Goal: Transaction & Acquisition: Purchase product/service

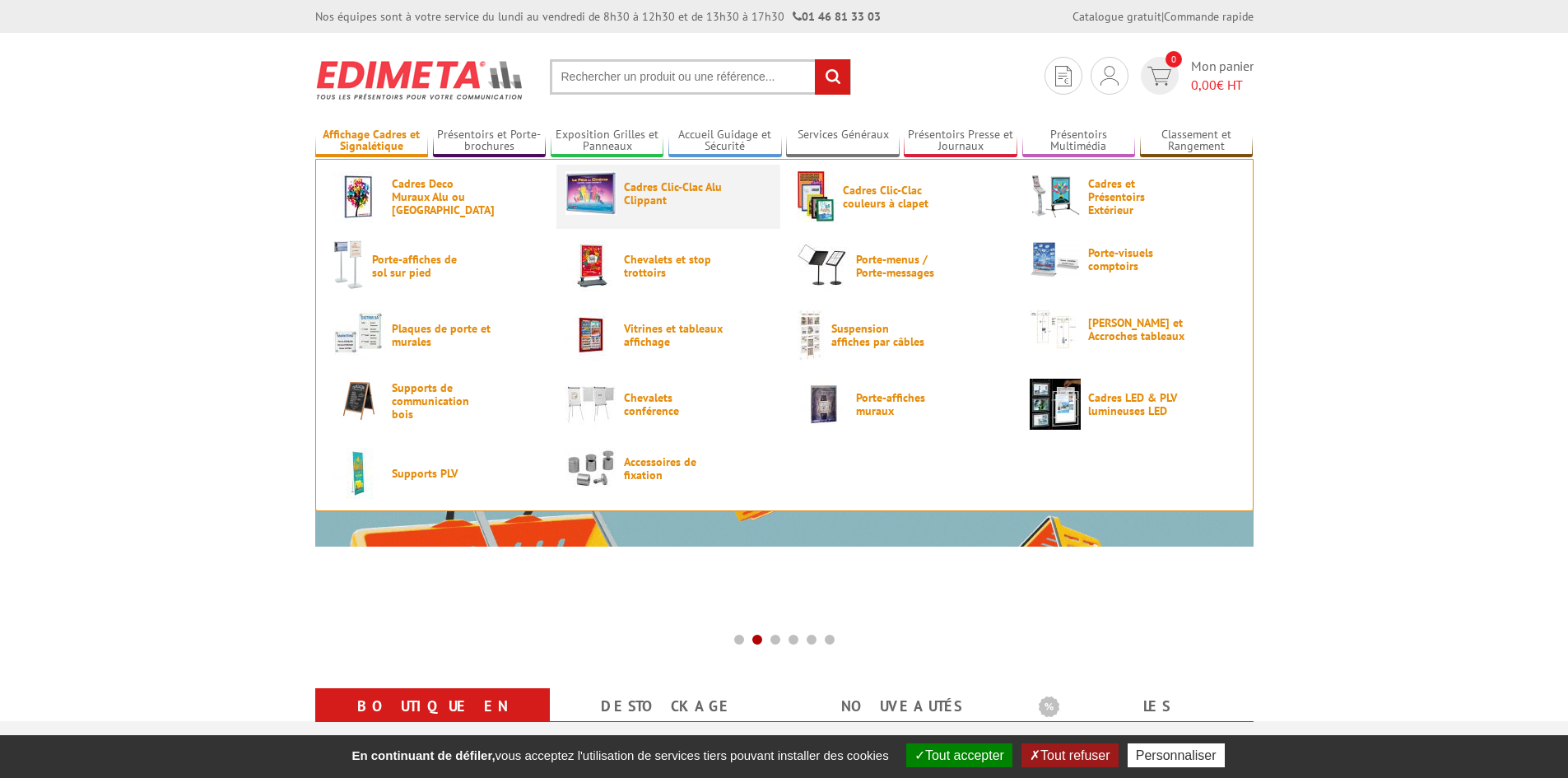
click at [645, 212] on link "Cadres Clic-Clac Alu Clippant" at bounding box center [668, 193] width 206 height 43
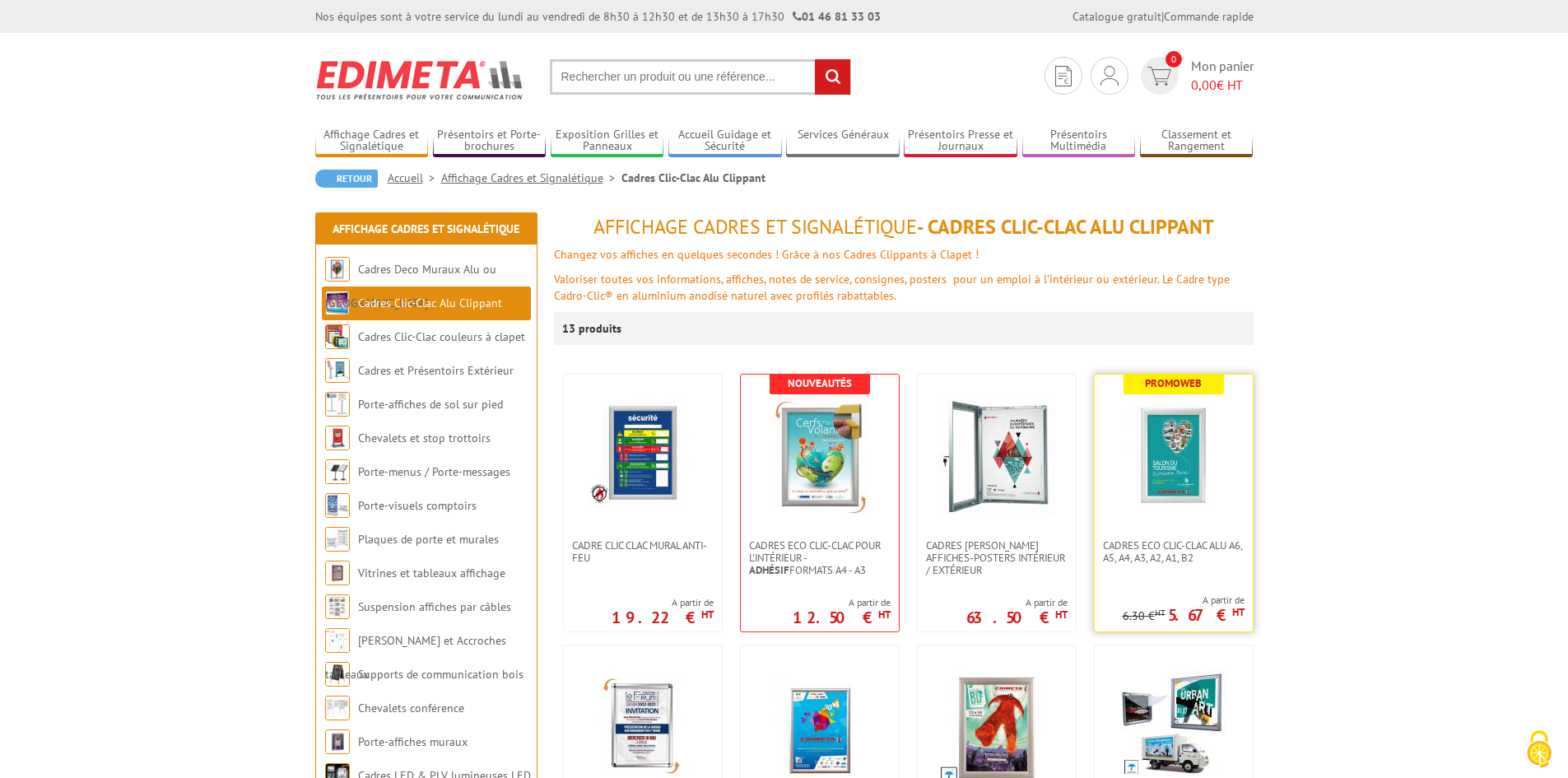
click at [1188, 452] on img at bounding box center [1173, 457] width 115 height 115
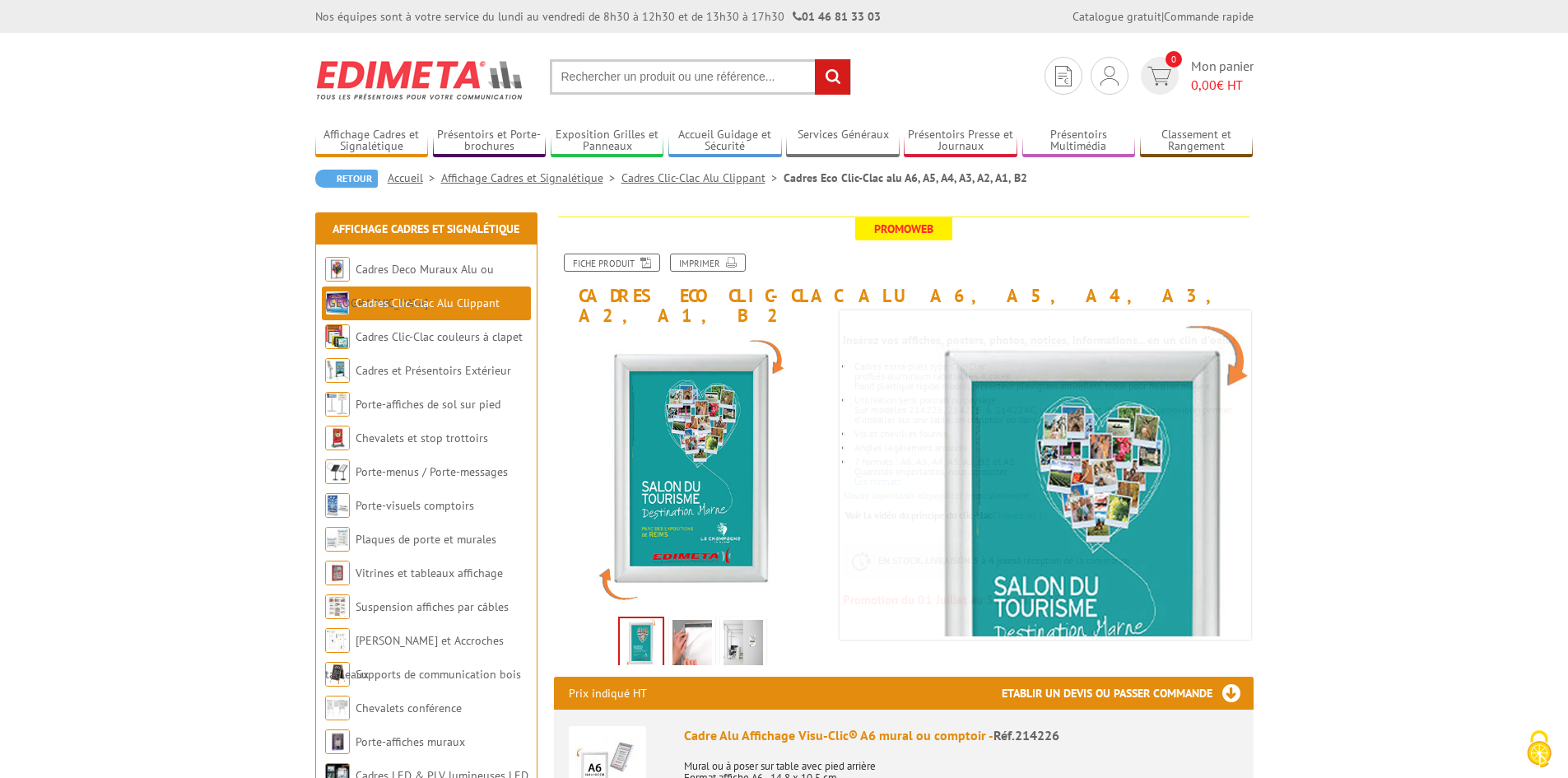
click at [574, 59] on input "text" at bounding box center [700, 76] width 301 height 35
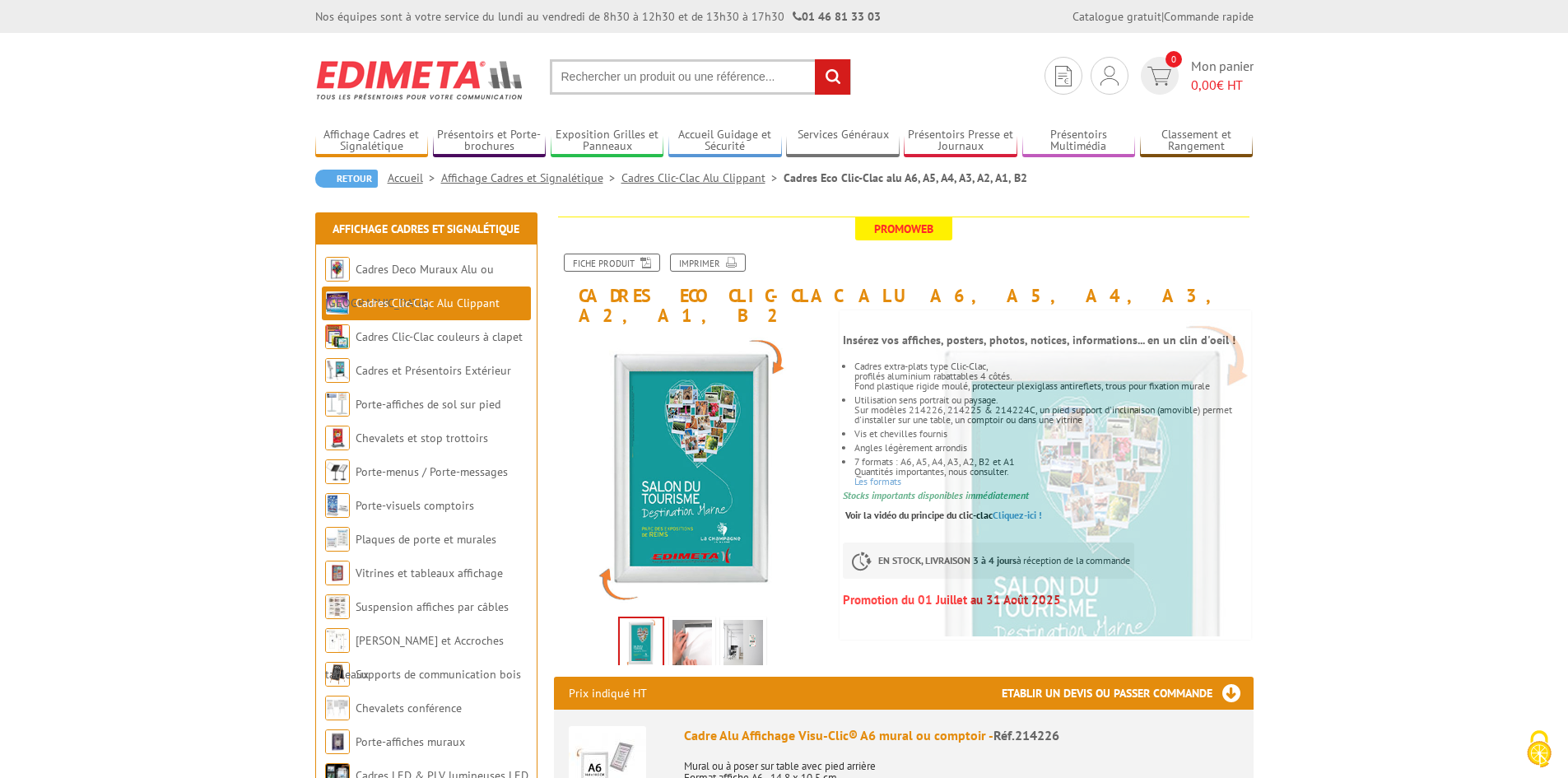
click at [575, 69] on input "text" at bounding box center [700, 76] width 301 height 35
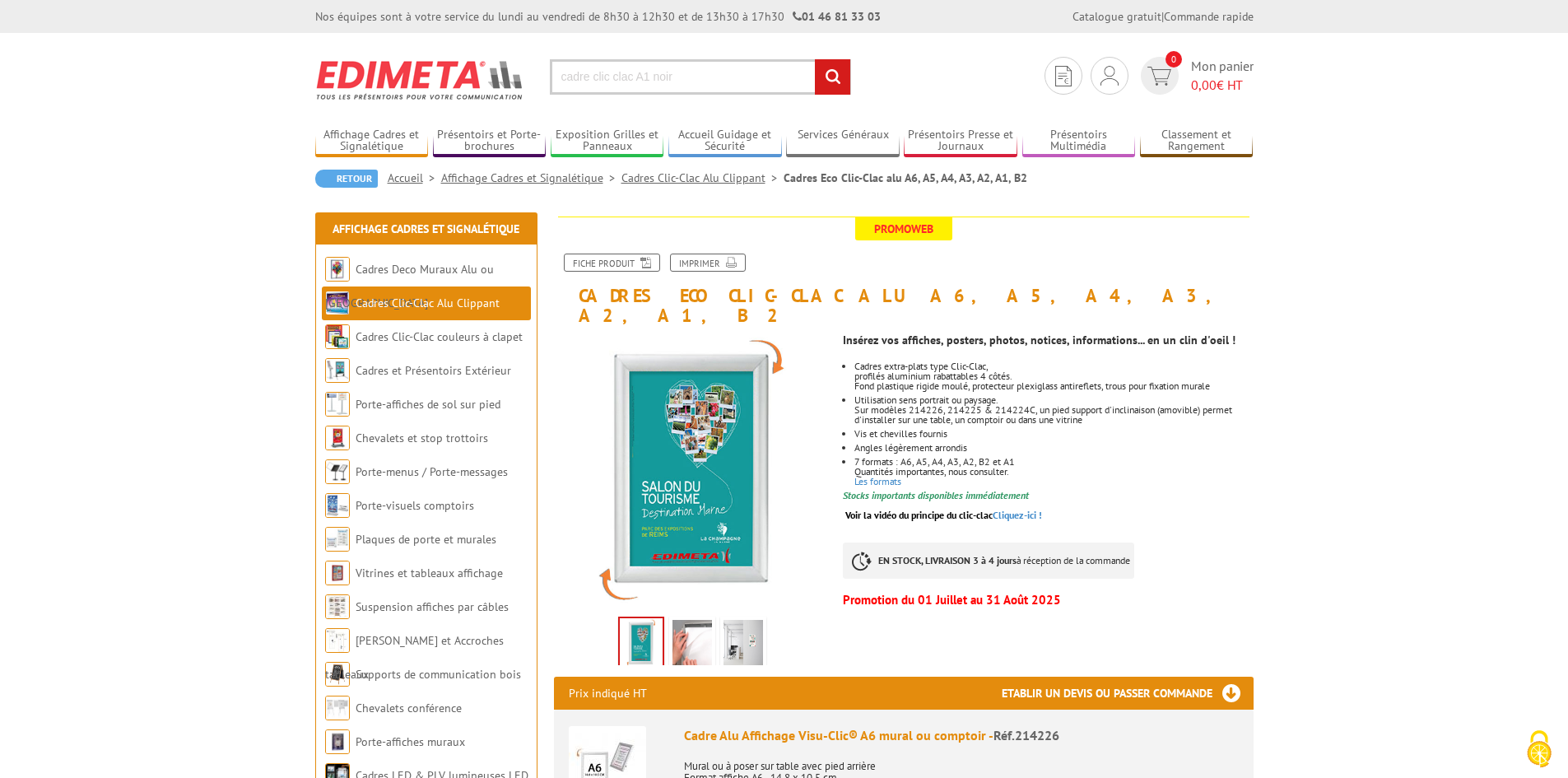
type input "cadre clic clac A1 noir"
click at [815, 59] on input "rechercher" at bounding box center [832, 76] width 35 height 35
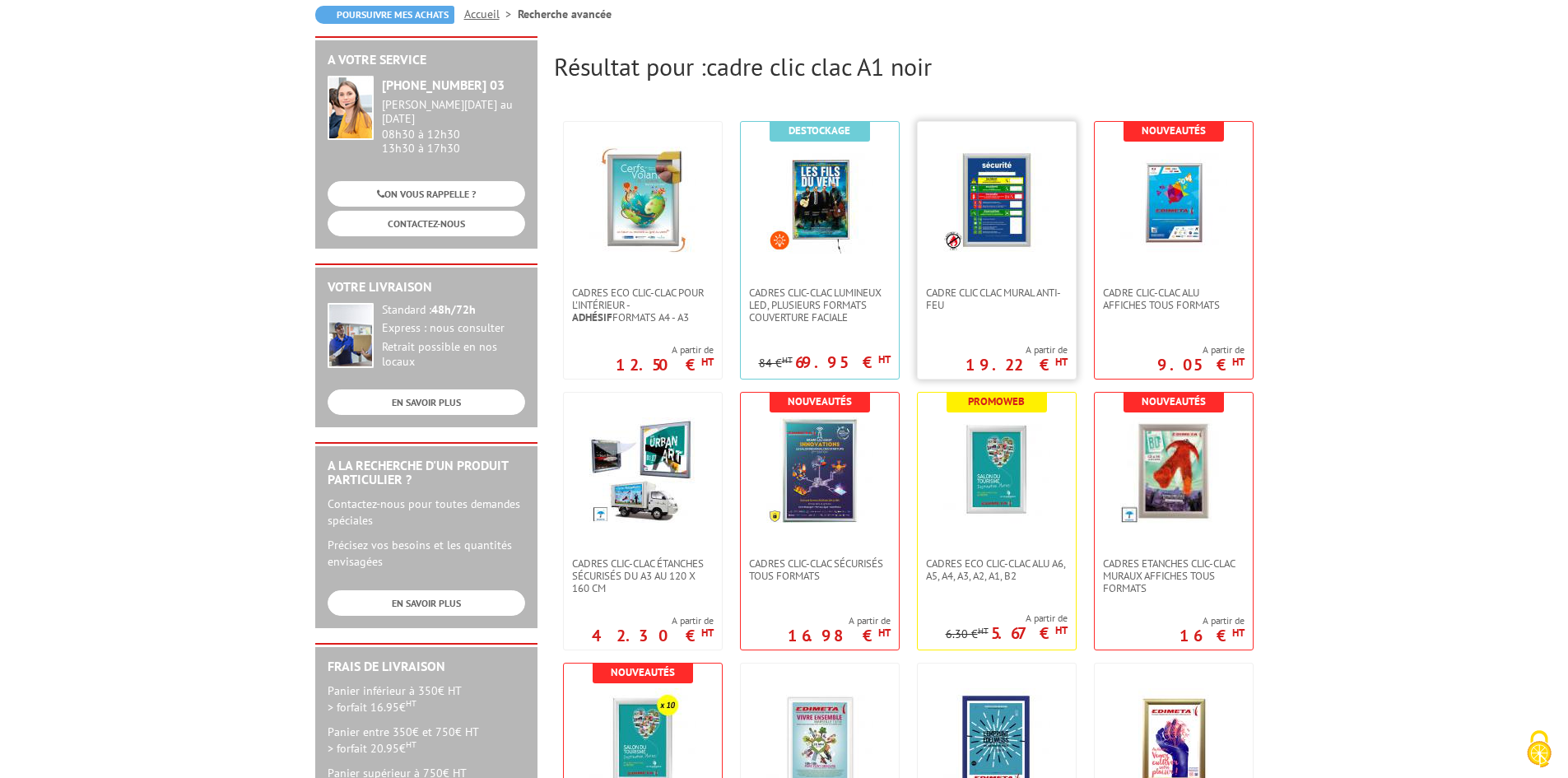
scroll to position [164, 0]
click at [1140, 234] on img at bounding box center [1172, 198] width 107 height 107
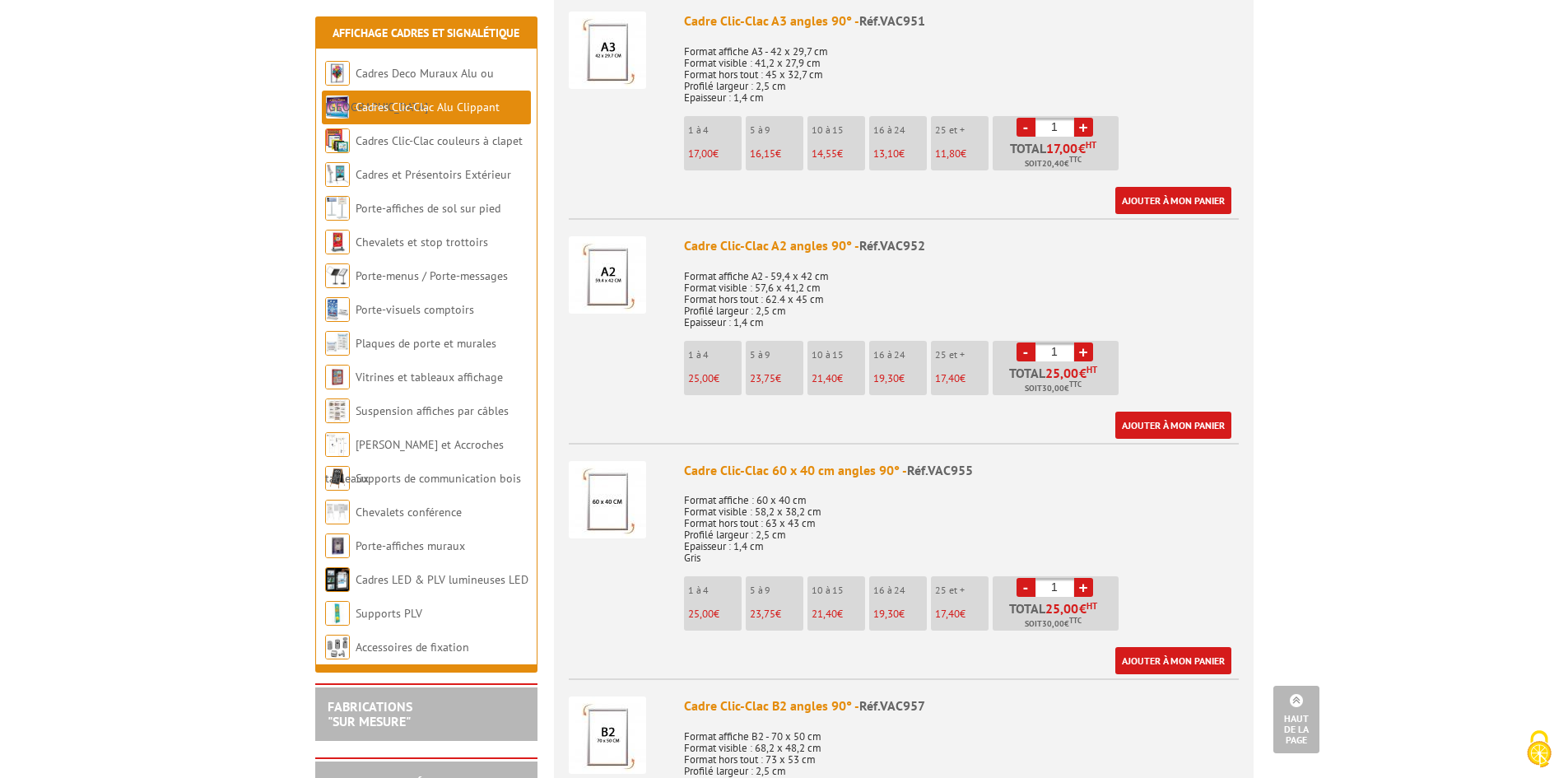
scroll to position [1070, 0]
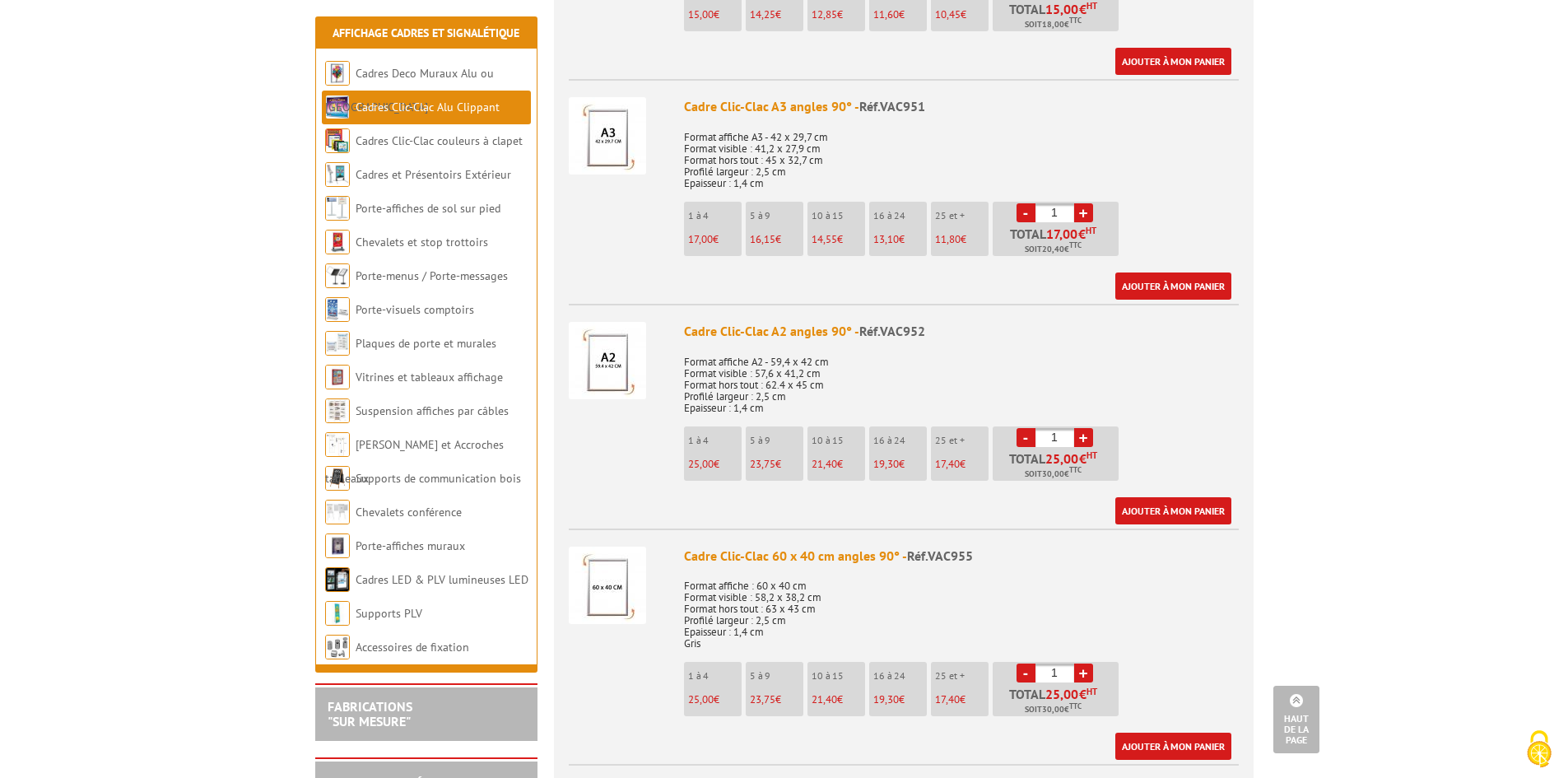
drag, startPoint x: 807, startPoint y: 610, endPoint x: 645, endPoint y: 519, distance: 185.8
click at [645, 519] on li "Cadre Clic-Clac A2 angles 90° - Réf.VAC952 Format affiche A2 - 59,4 x 42 cm For…" at bounding box center [903, 414] width 670 height 221
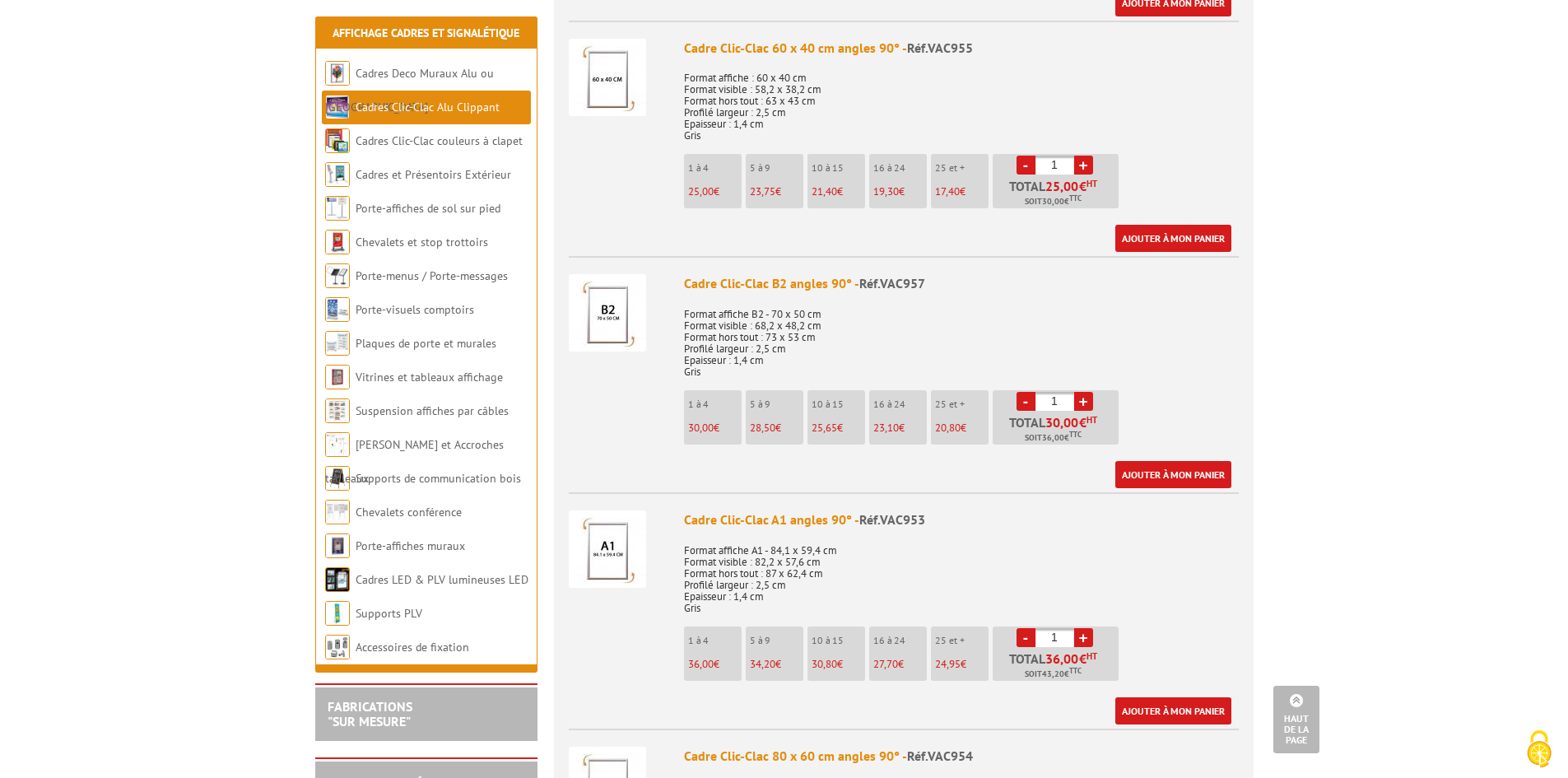
scroll to position [1811, 0]
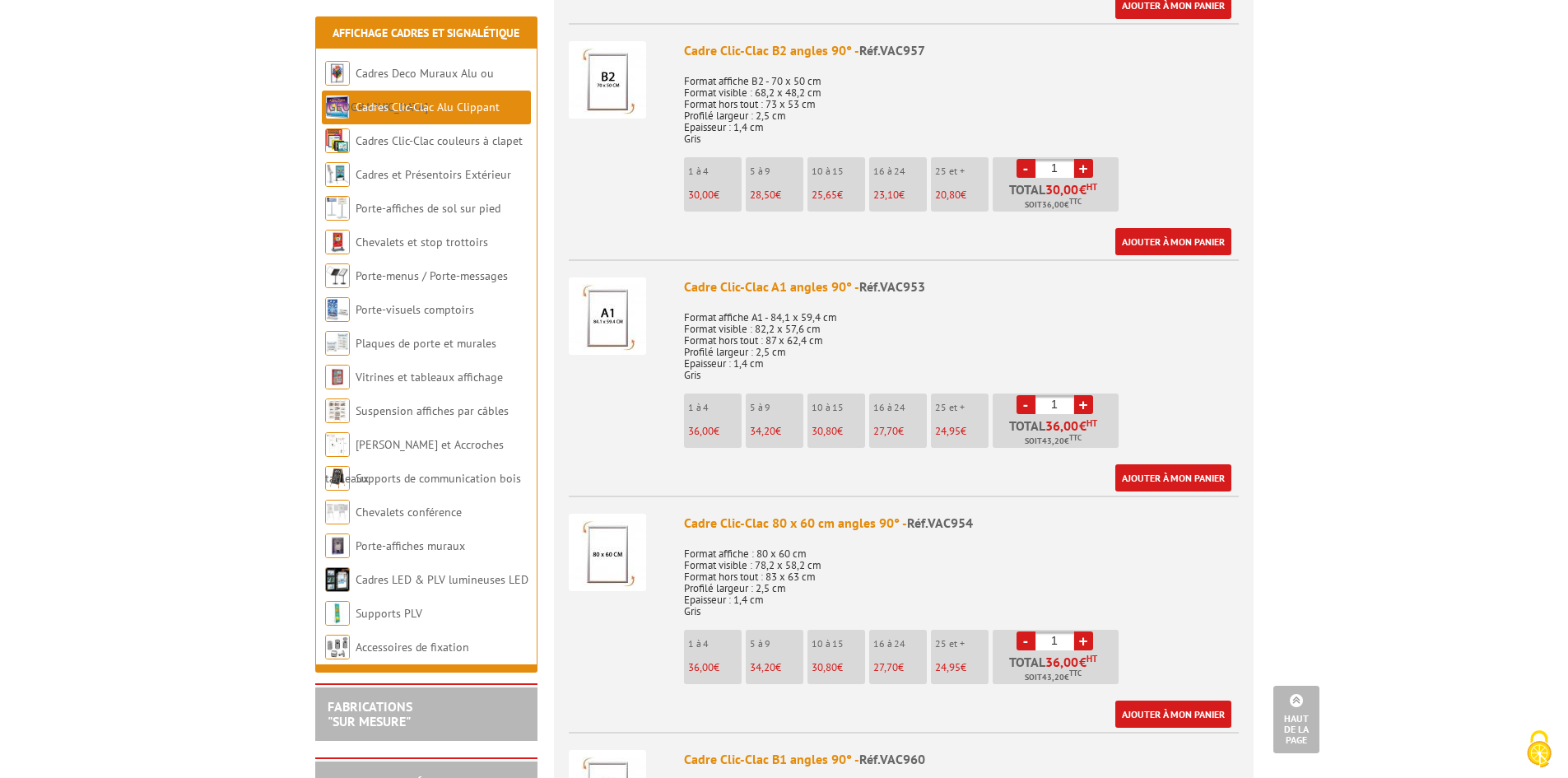
click at [708, 418] on li "1 à 4 36,00 €" at bounding box center [712, 421] width 58 height 55
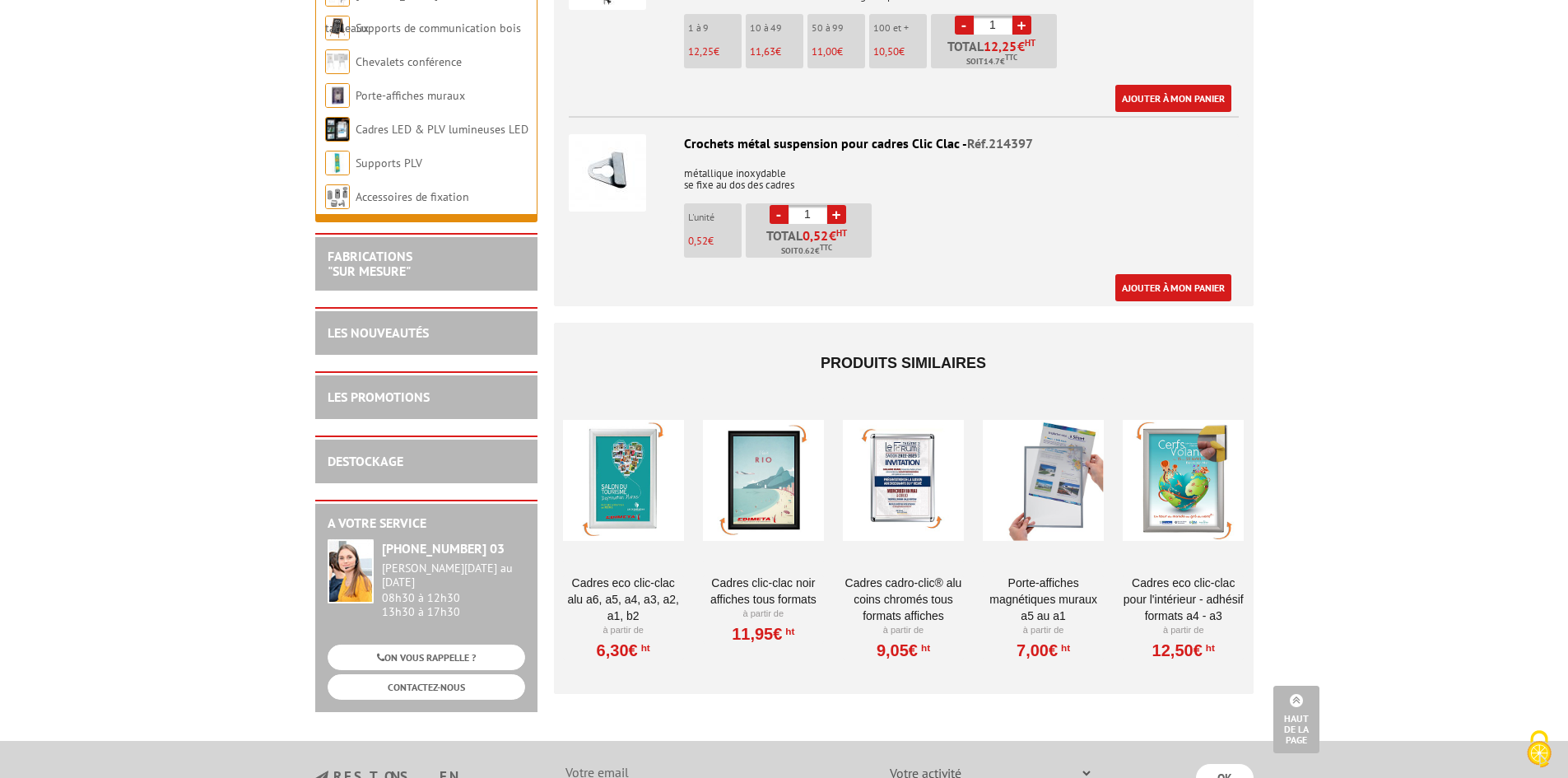
scroll to position [5432, 0]
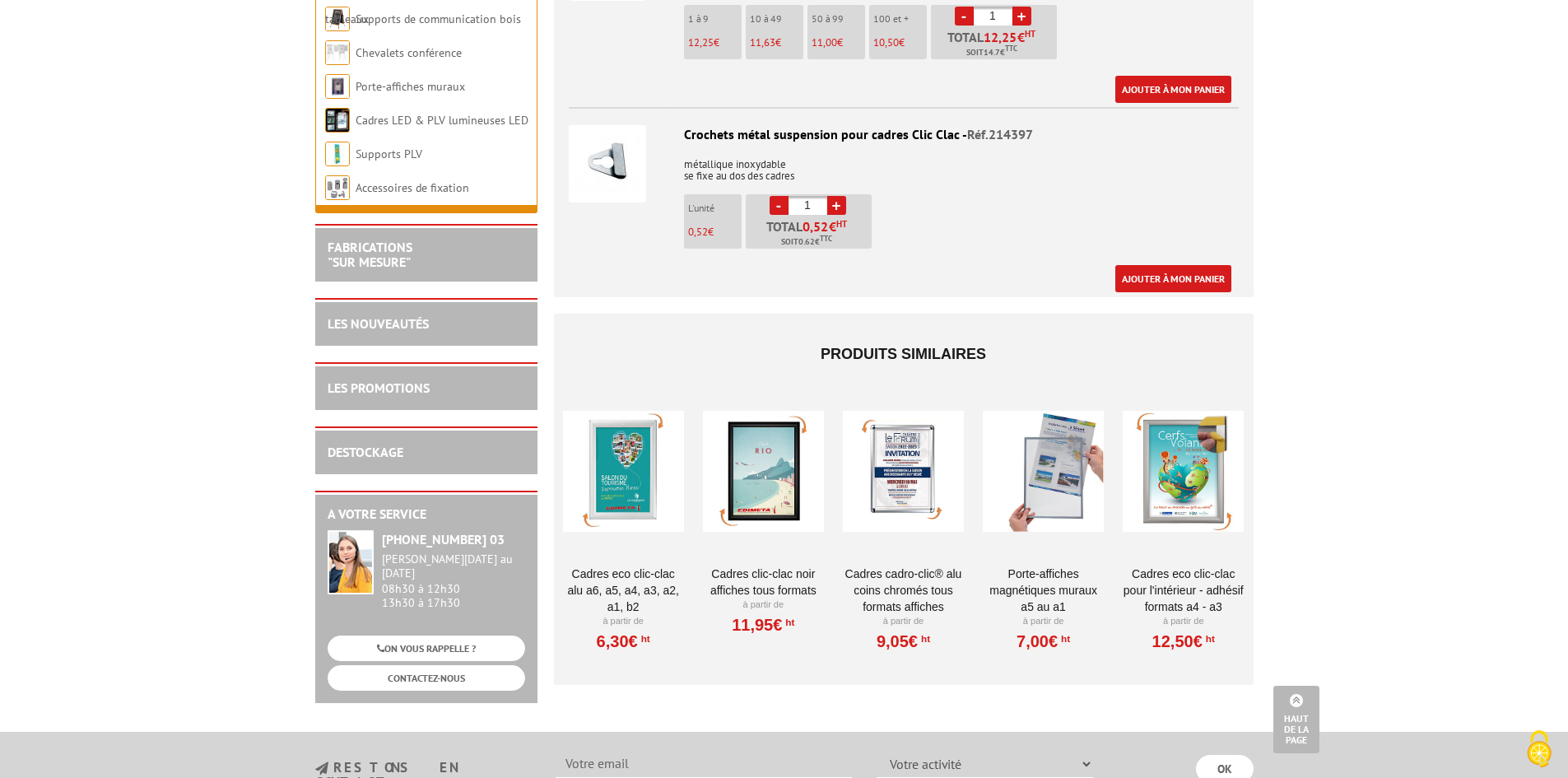
click at [772, 478] on div at bounding box center [763, 470] width 121 height 164
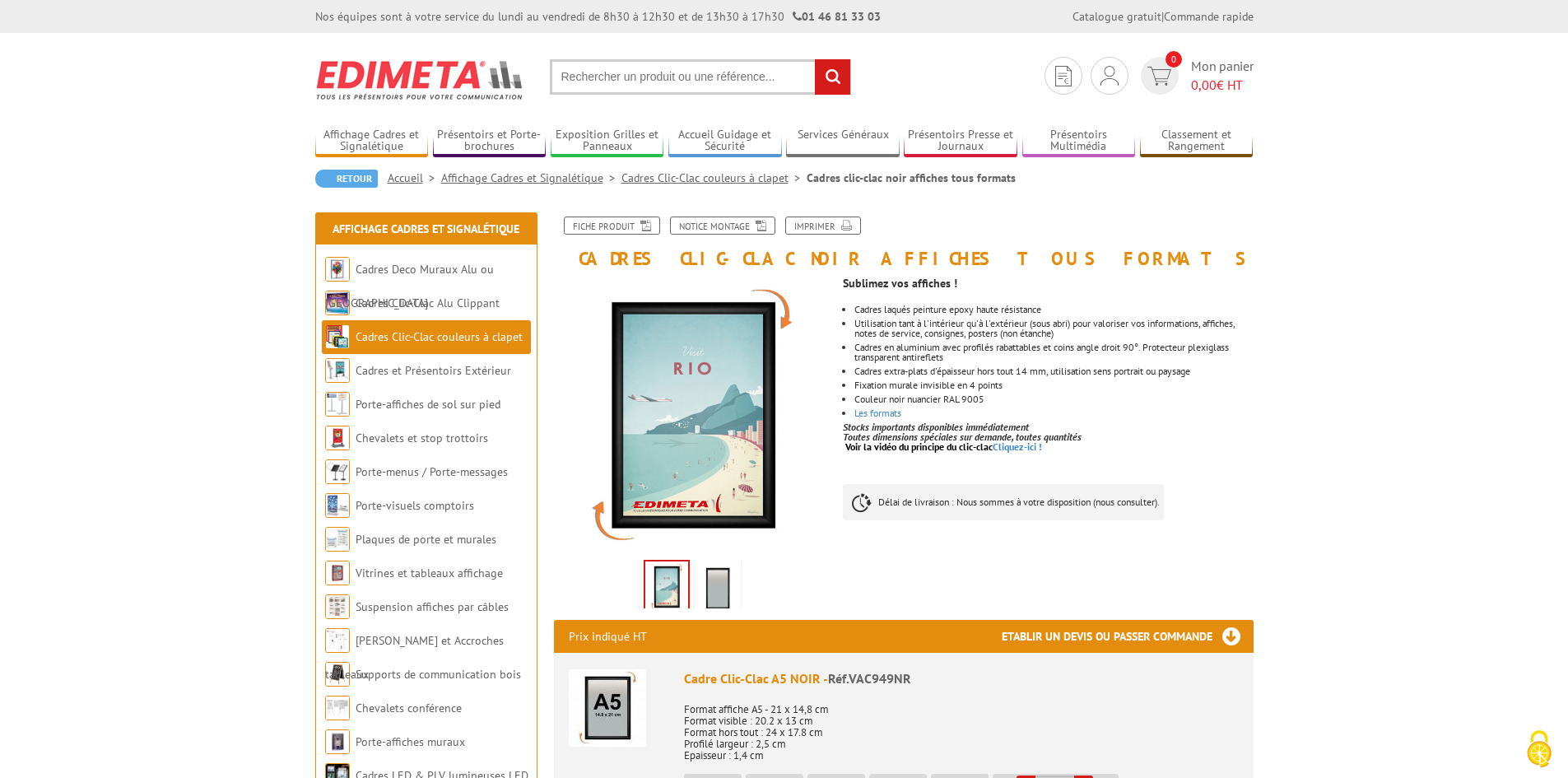
click at [702, 593] on img at bounding box center [717, 588] width 40 height 51
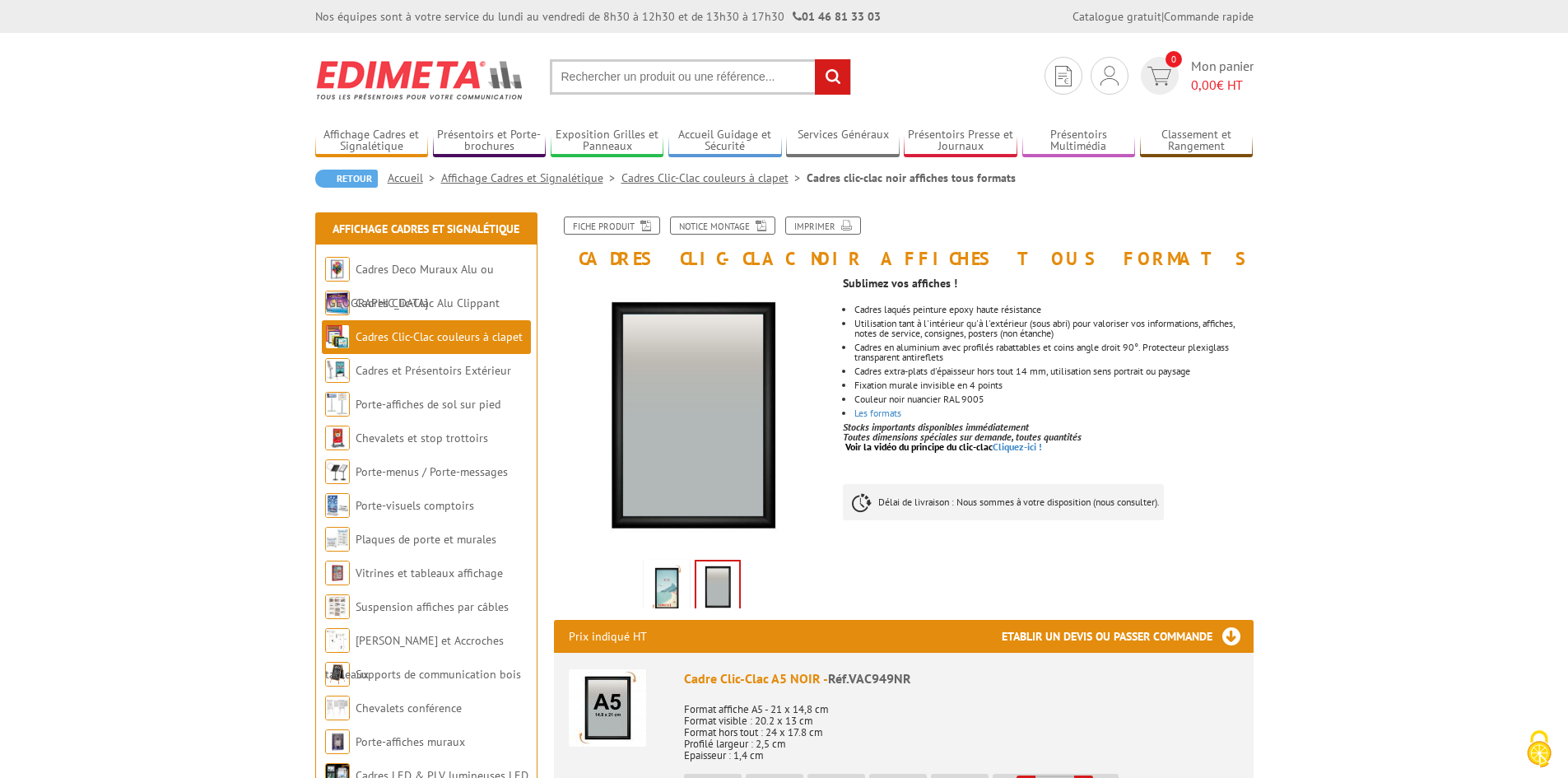
click at [667, 596] on img at bounding box center [666, 588] width 40 height 51
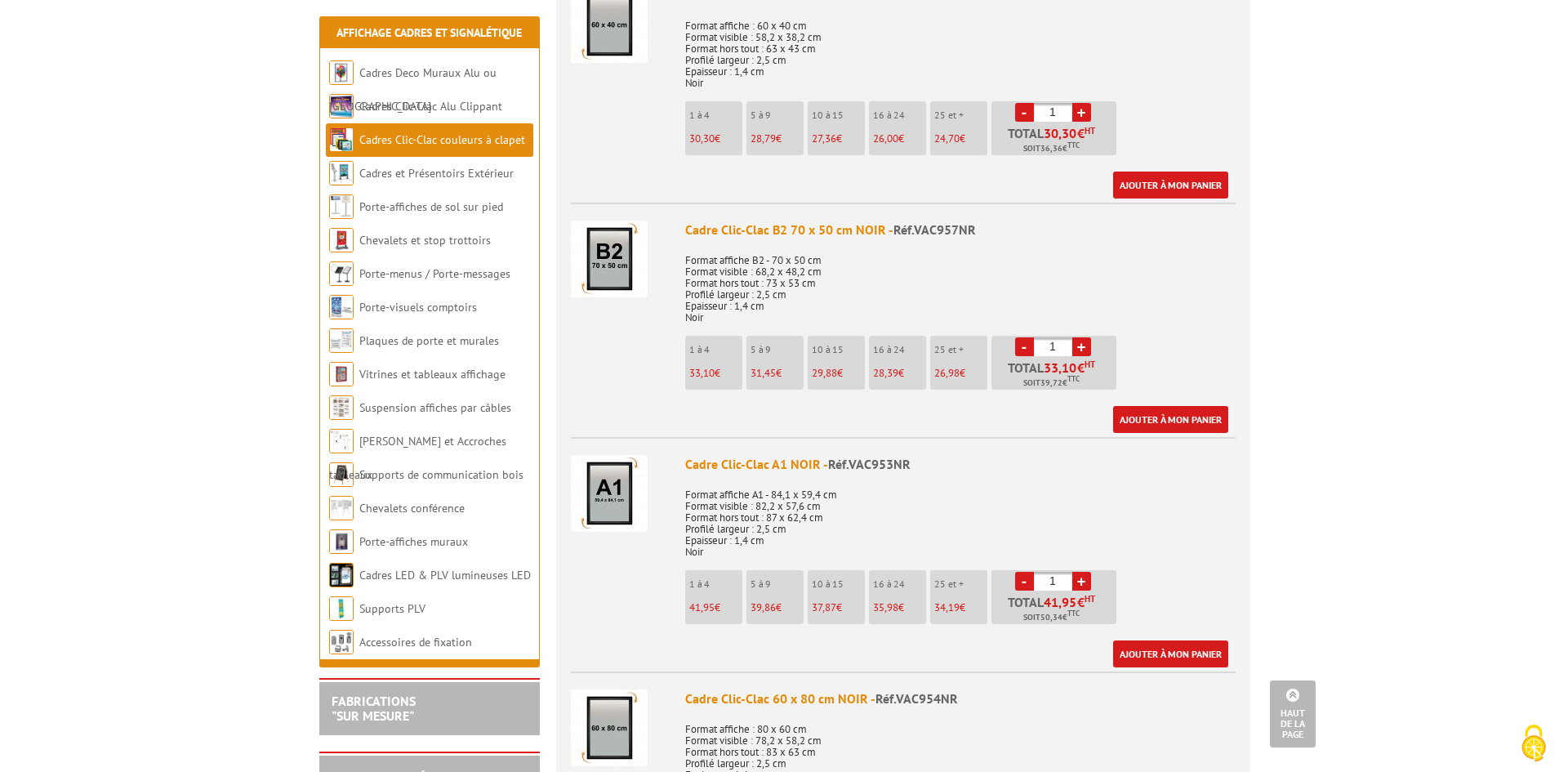
scroll to position [1633, 0]
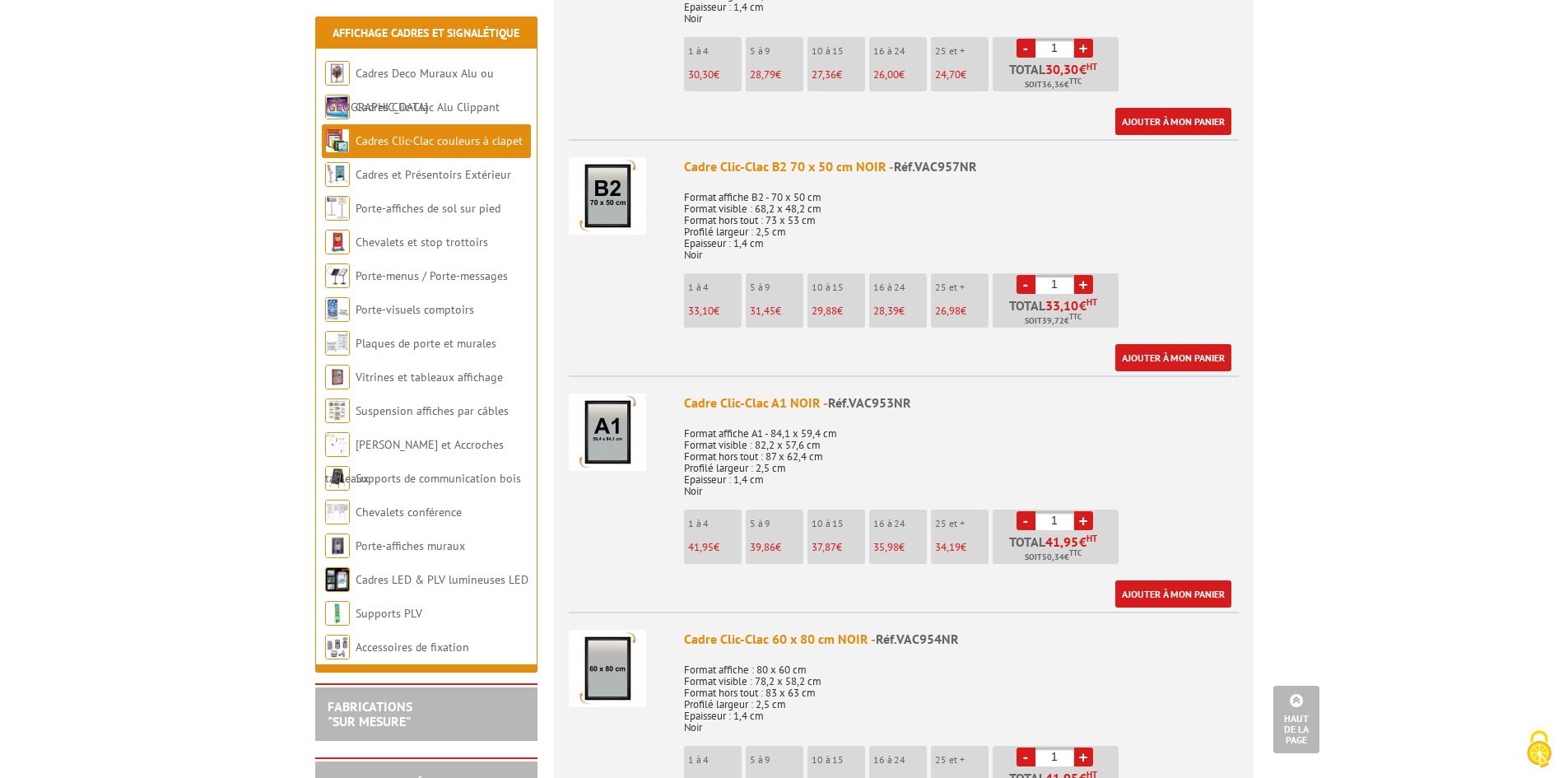
click at [717, 533] on li "1 à 4 41,95 €" at bounding box center [712, 537] width 58 height 55
click at [1076, 516] on link "+" at bounding box center [1084, 520] width 19 height 19
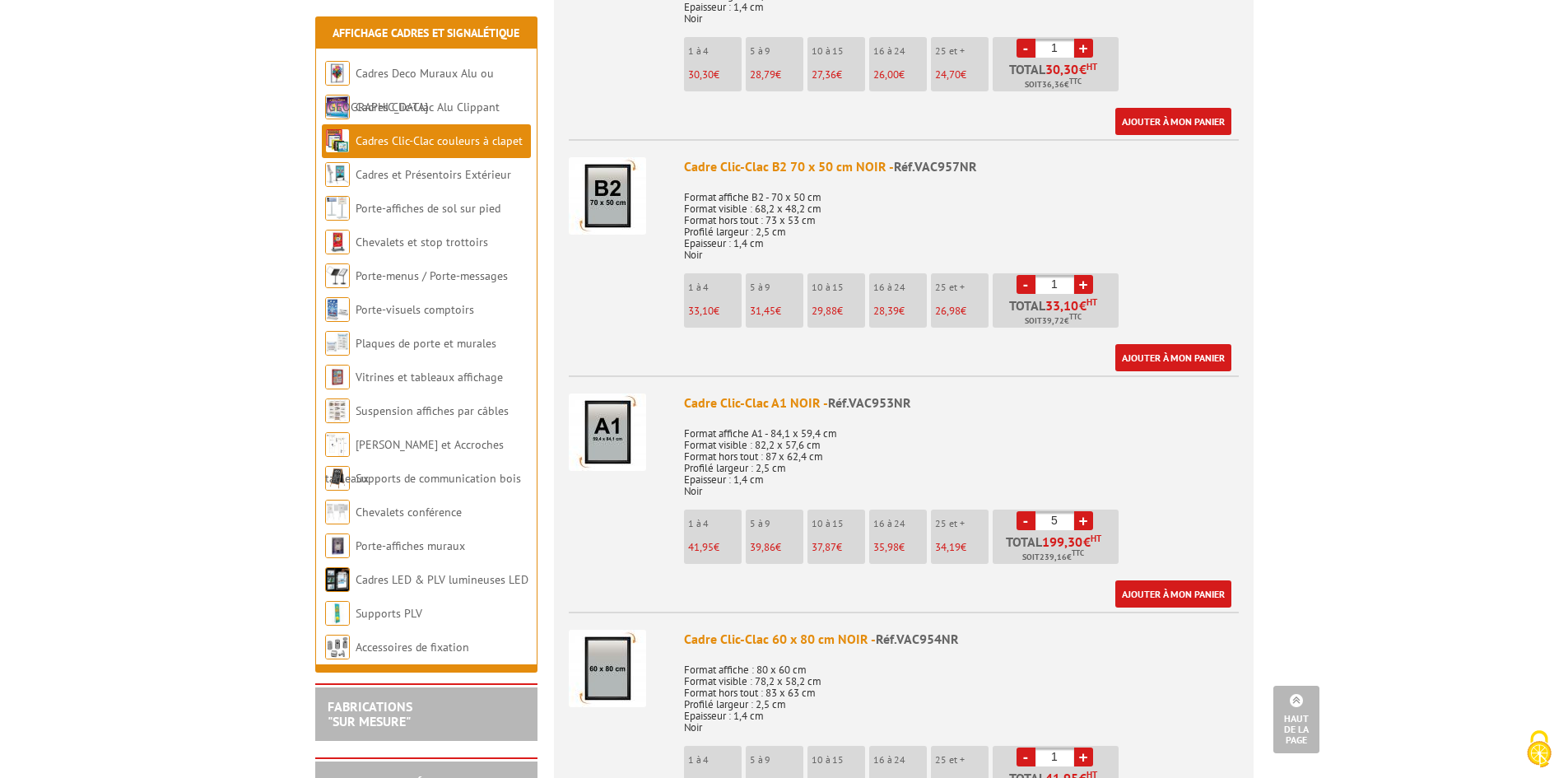
click at [1029, 521] on link "-" at bounding box center [1026, 520] width 19 height 19
click at [1029, 526] on link "-" at bounding box center [1026, 520] width 19 height 19
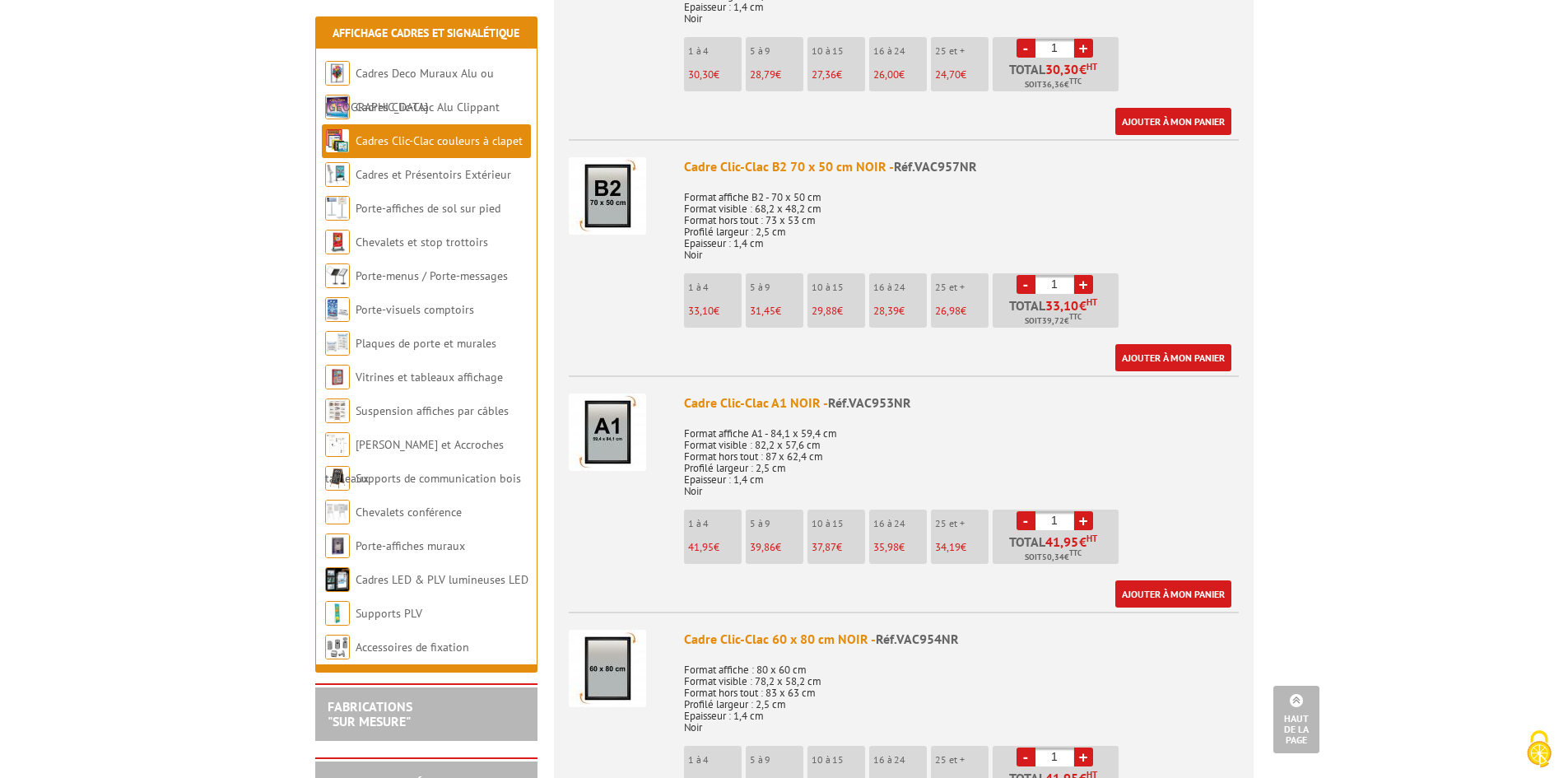
click at [1087, 516] on link "+" at bounding box center [1084, 520] width 19 height 19
type input "3"
click at [1181, 594] on link "Ajouter à mon panier" at bounding box center [1172, 594] width 116 height 27
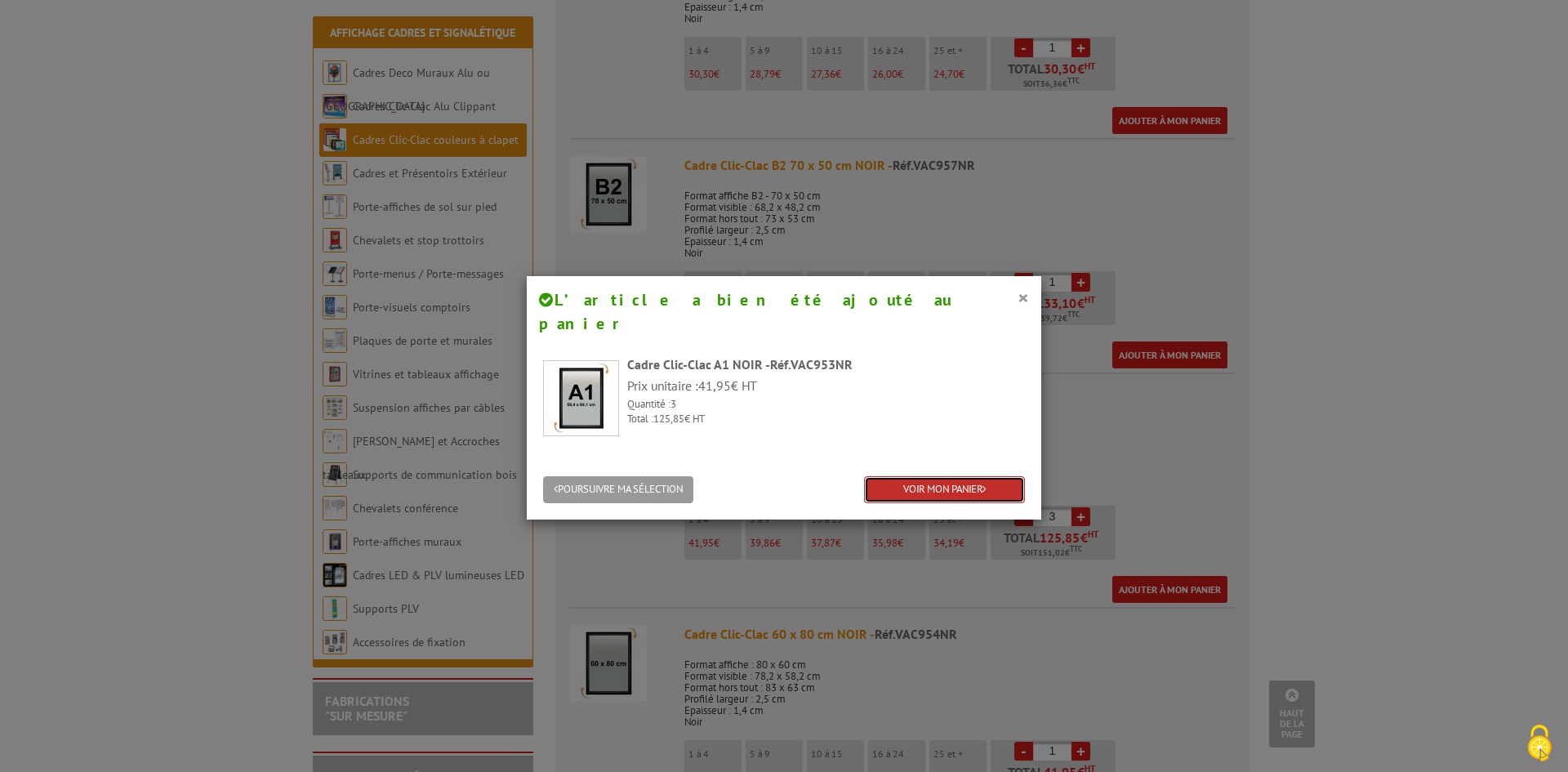
click at [939, 476] on link "VOIR MON PANIER" at bounding box center [944, 489] width 161 height 27
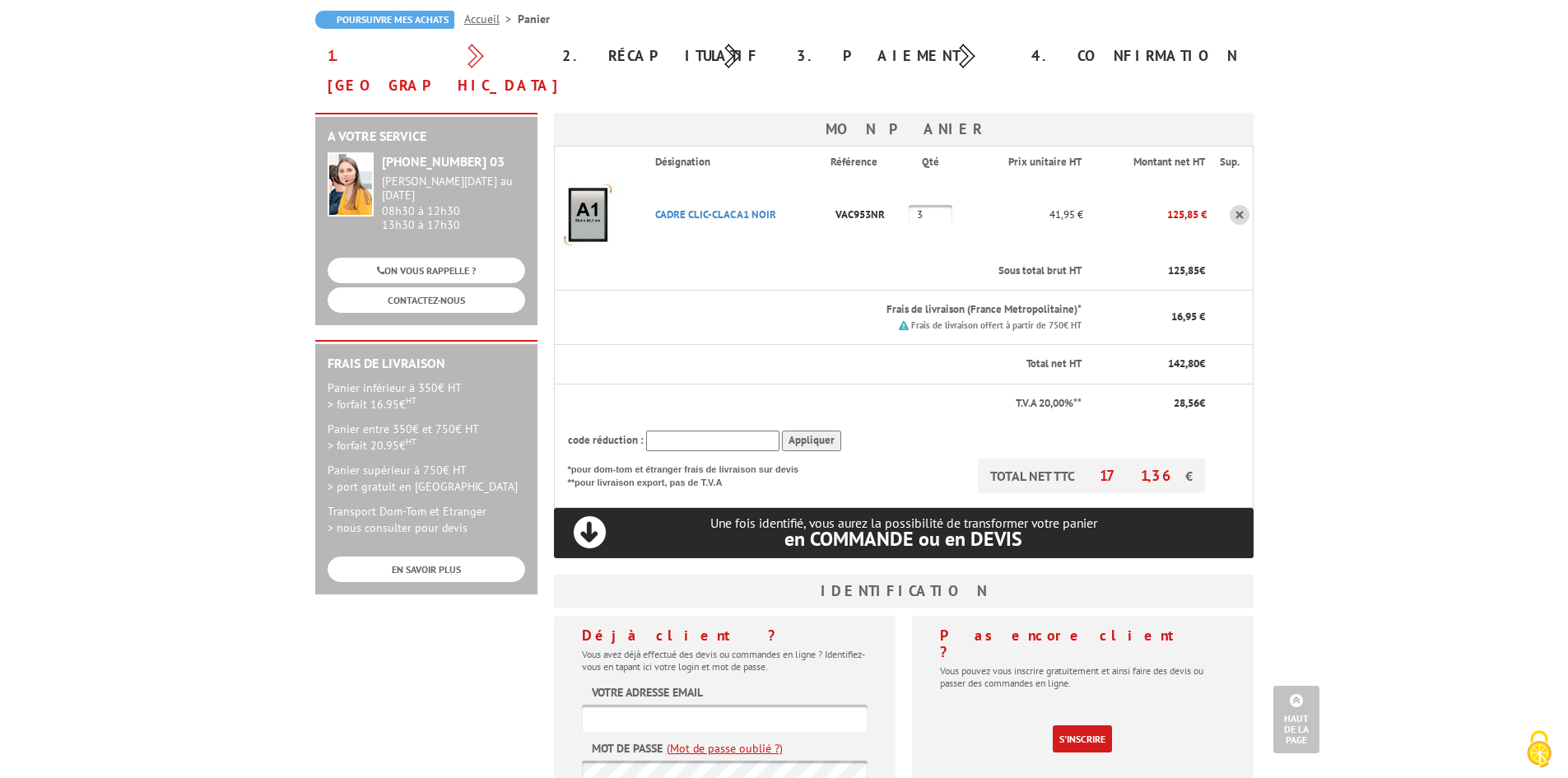
scroll to position [82, 0]
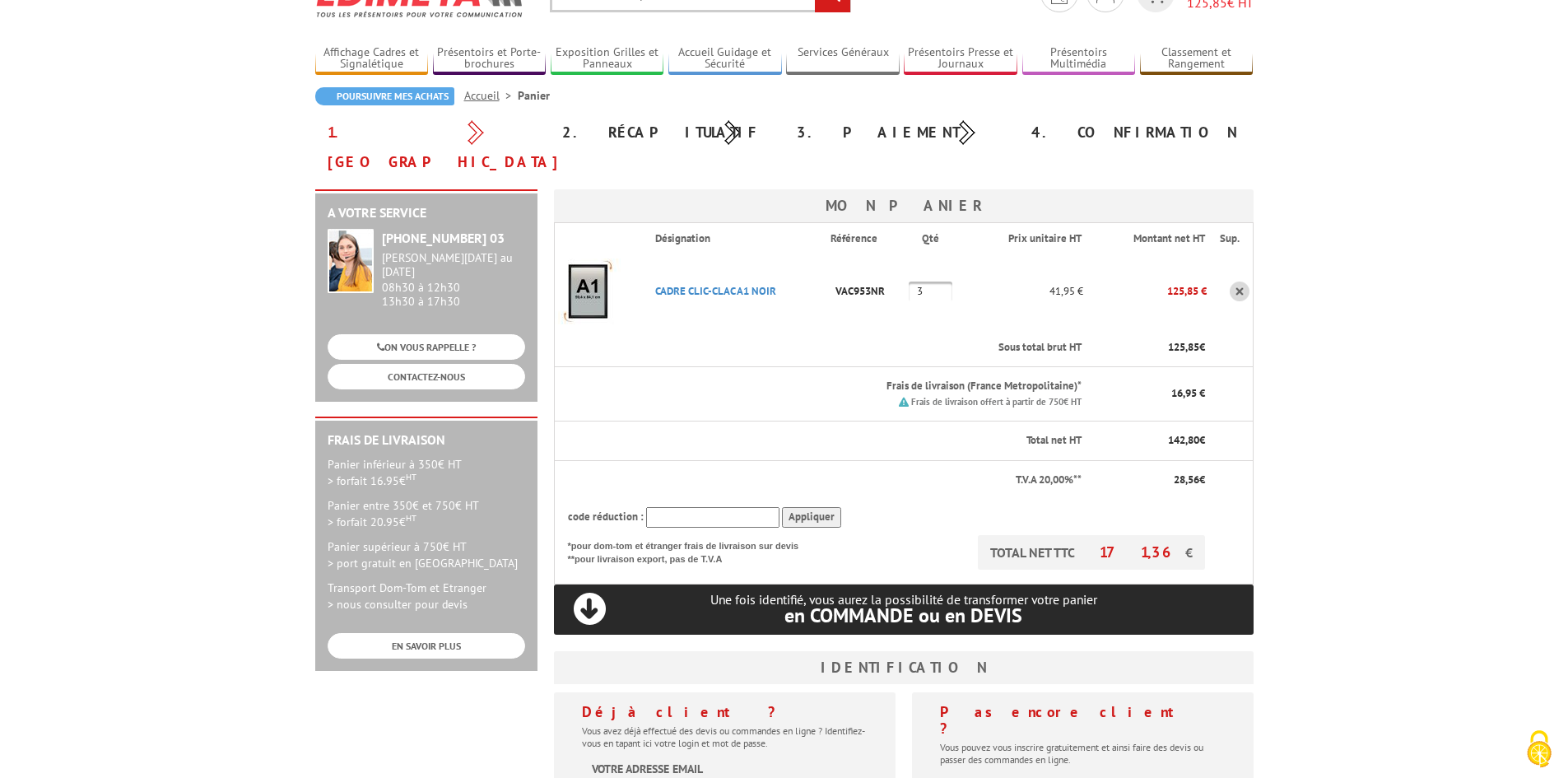
click at [1036, 535] on p "TOTAL NET TTC 171,36 €" at bounding box center [1091, 552] width 228 height 35
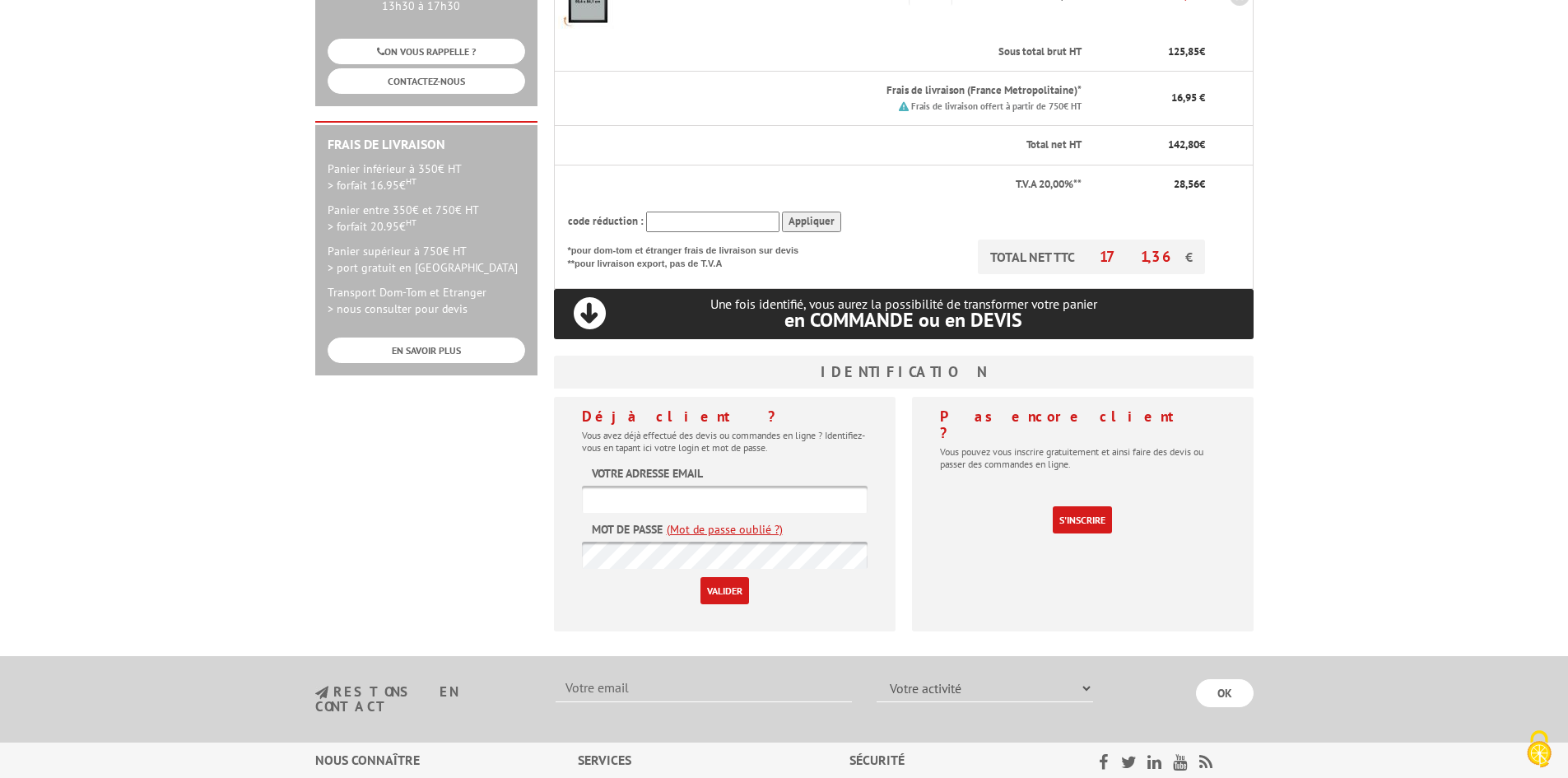
scroll to position [412, 0]
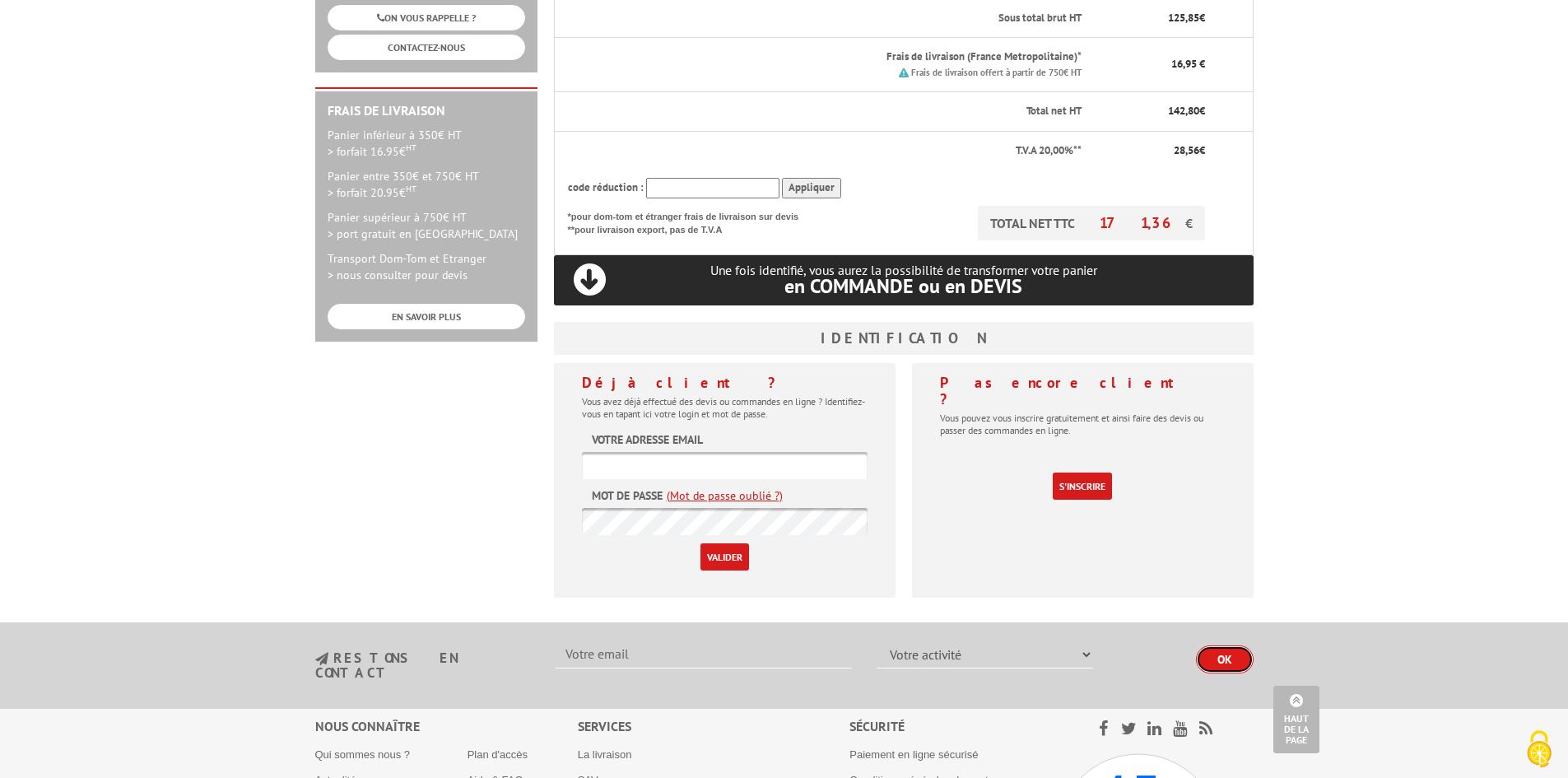
click at [1235, 645] on input "OK" at bounding box center [1224, 659] width 58 height 28
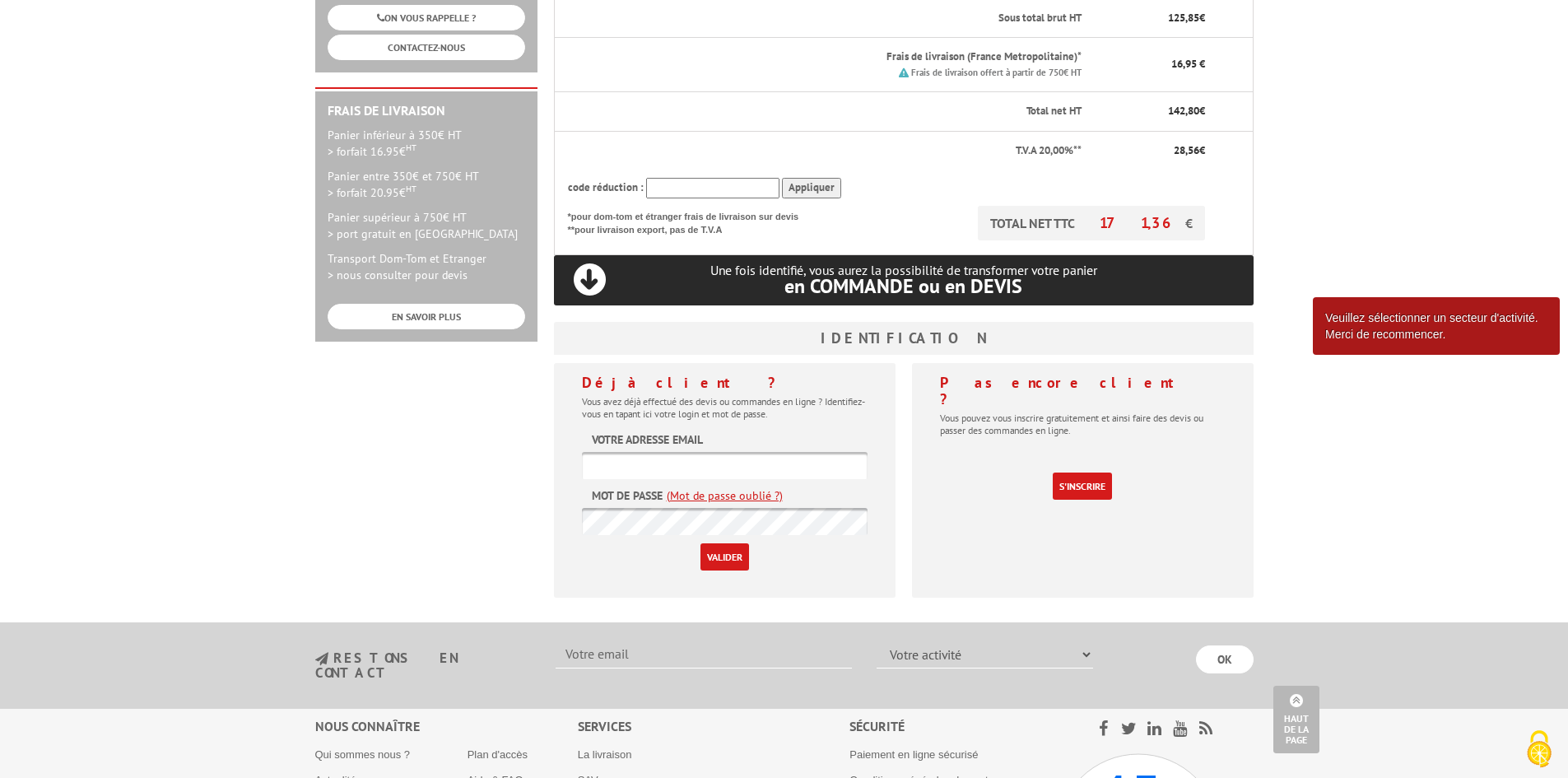
click at [1315, 494] on body "Nos équipes sont à votre service du lundi au vendredi de 8h30 à 12h30 et de 13h…" at bounding box center [784, 295] width 1568 height 1413
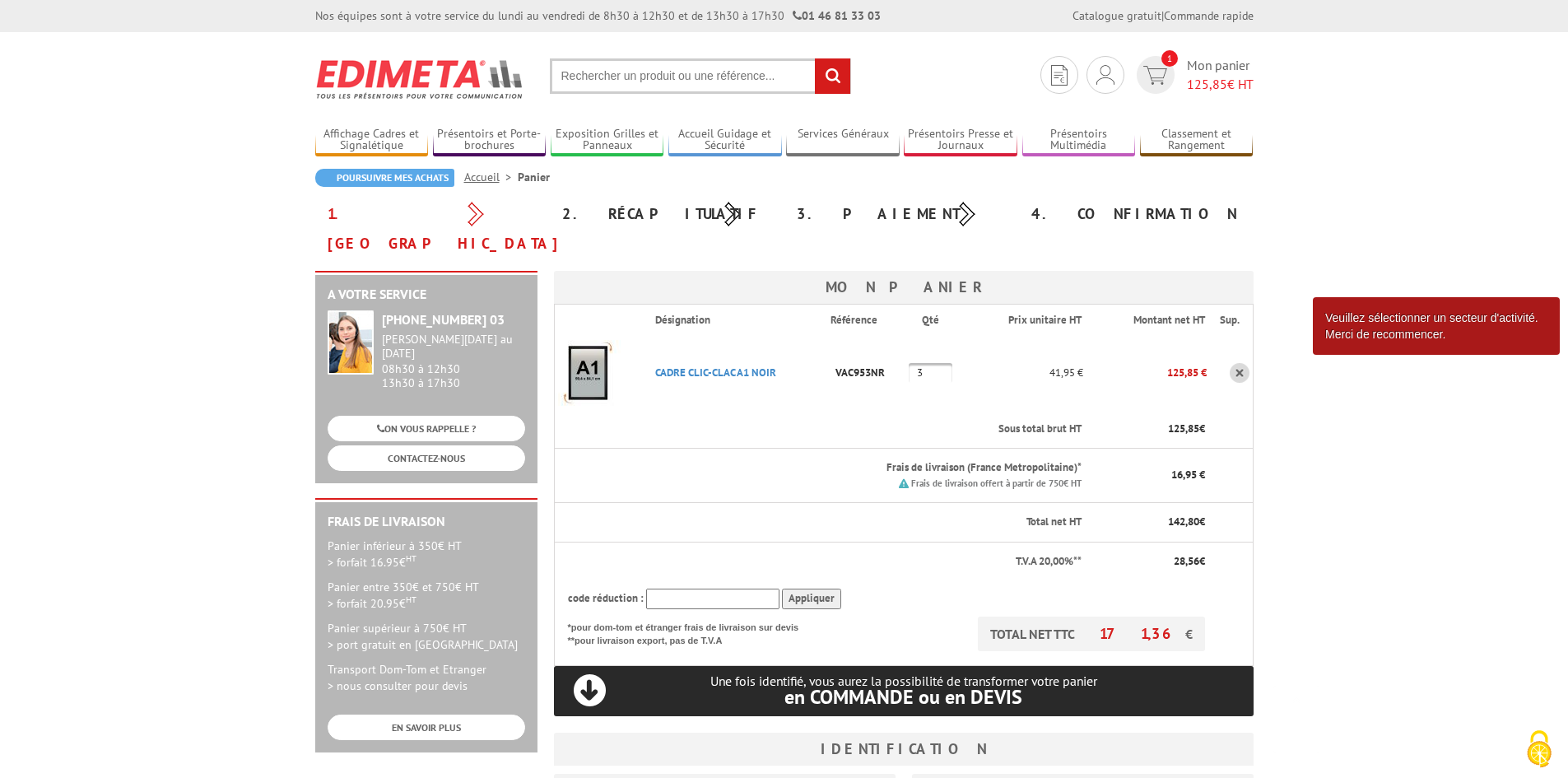
scroll to position [0, 0]
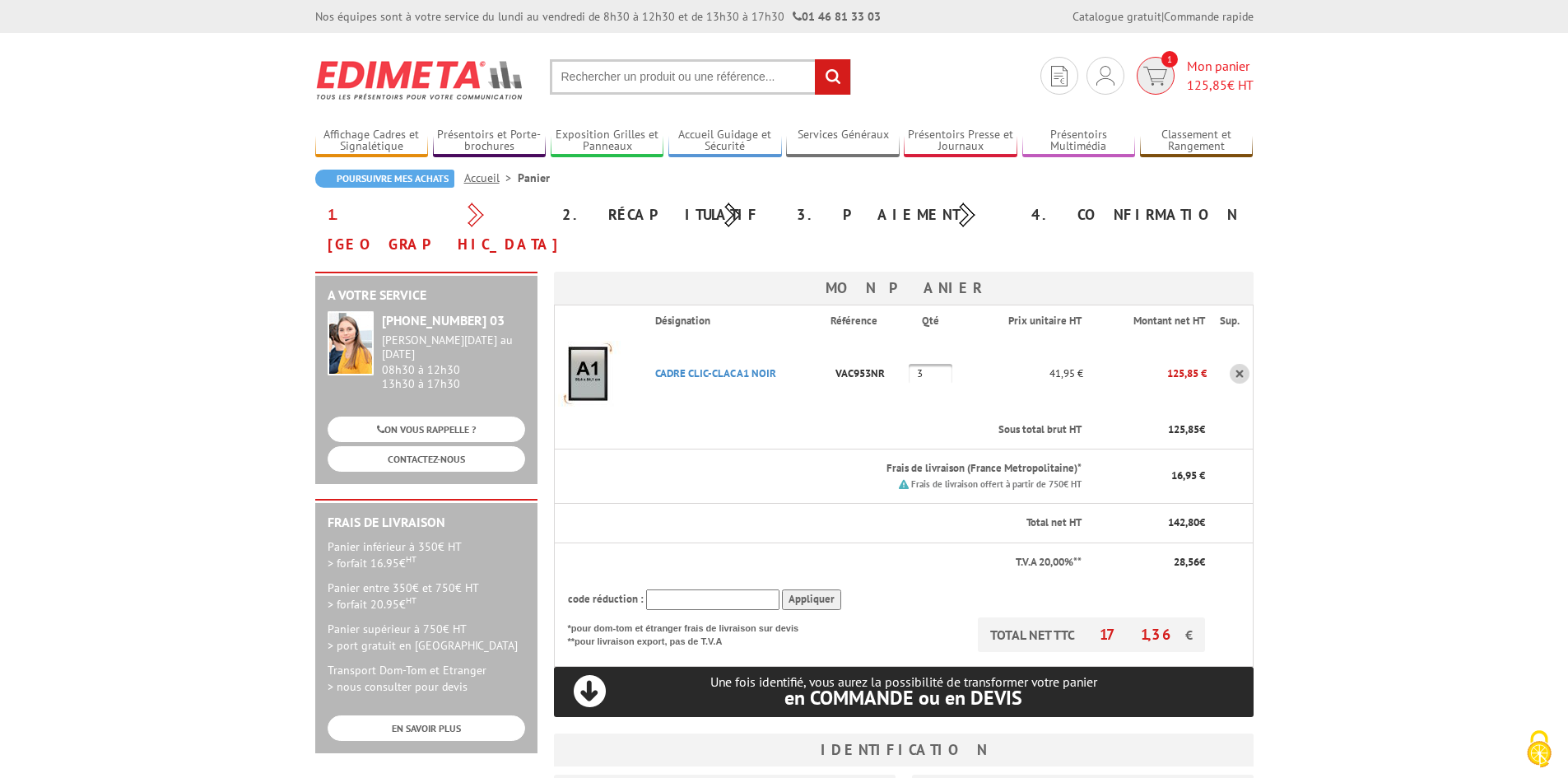
click at [1166, 74] on span "1" at bounding box center [1155, 76] width 38 height 38
click at [1161, 64] on span "1" at bounding box center [1169, 59] width 16 height 16
click at [805, 685] on span "en COMMANDE ou en DEVIS" at bounding box center [903, 697] width 238 height 25
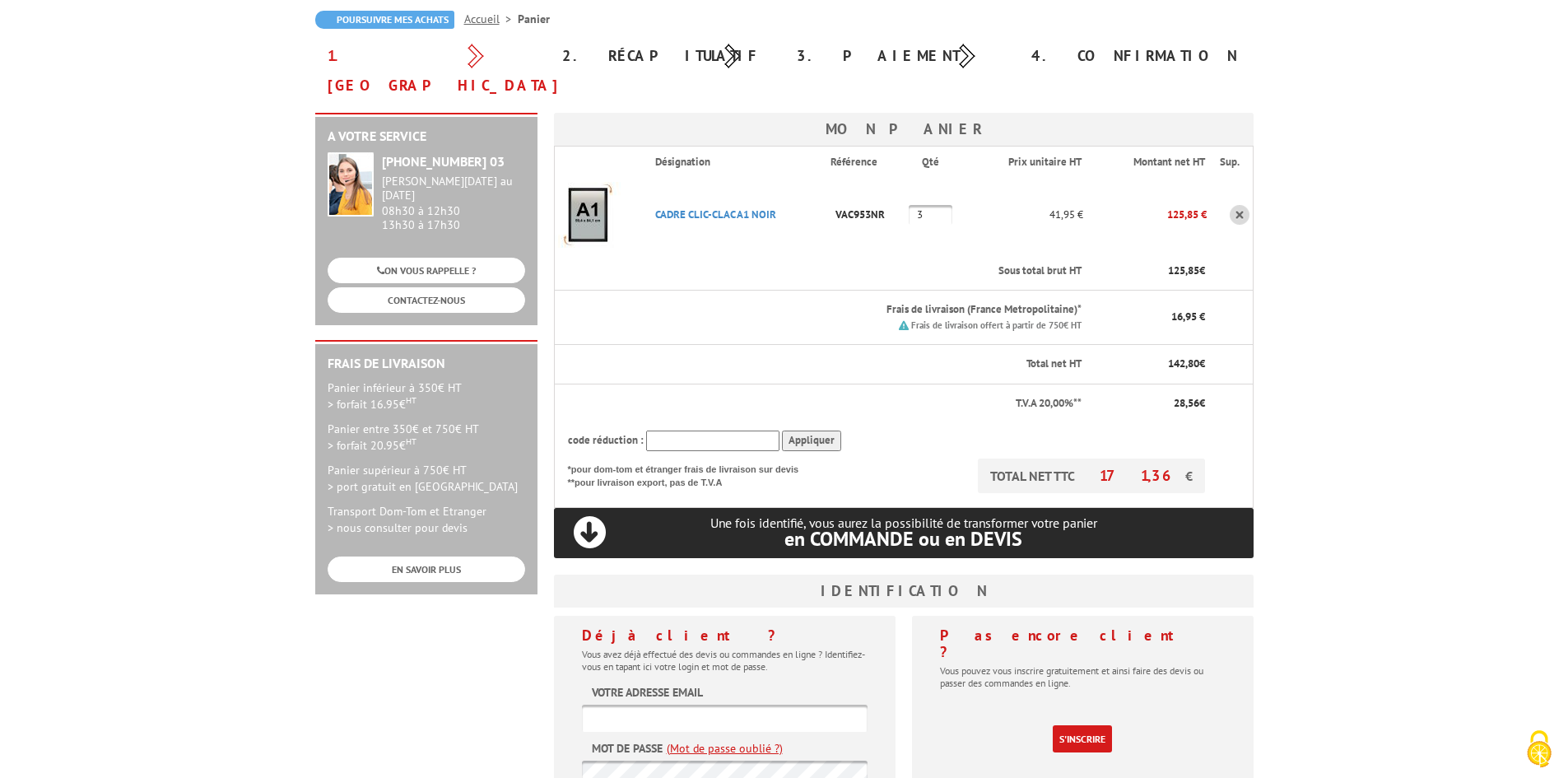
scroll to position [164, 0]
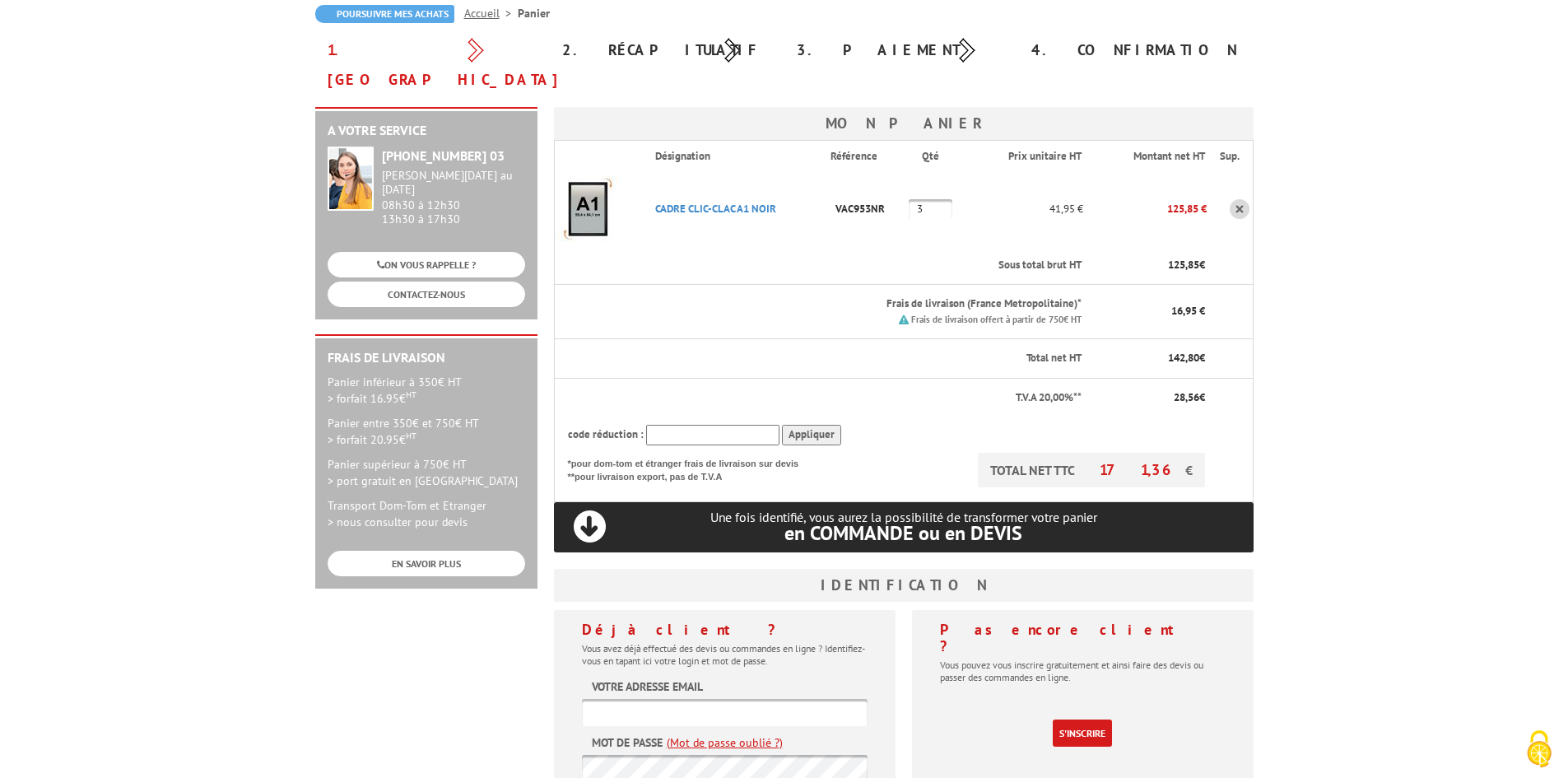
click at [805, 568] on h3 "Identification" at bounding box center [903, 584] width 700 height 33
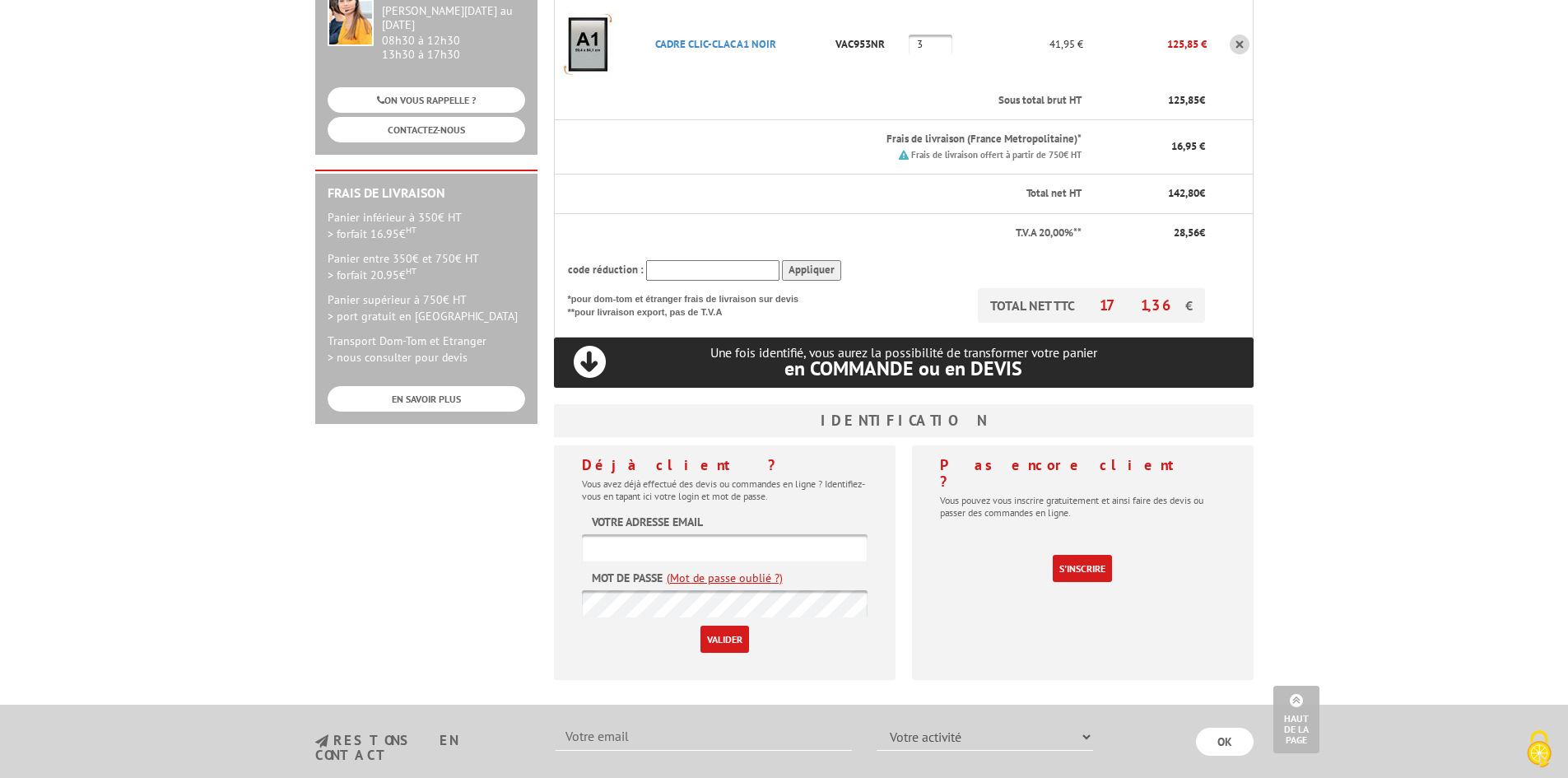
scroll to position [0, 0]
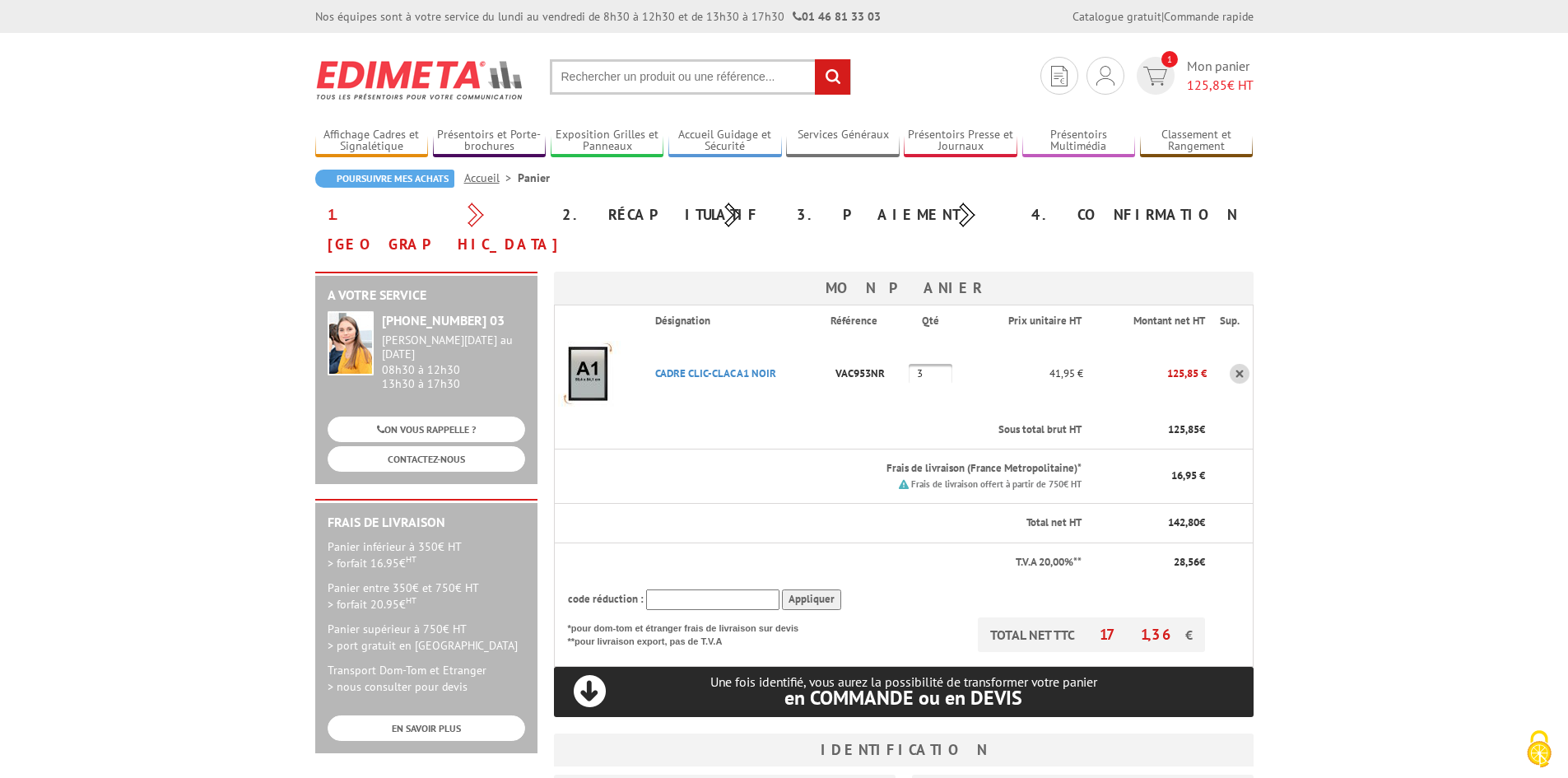
click at [1093, 179] on div "Poursuivre mes achats Accueil Panier" at bounding box center [784, 185] width 938 height 30
click at [1074, 209] on div "4. Confirmation" at bounding box center [1136, 214] width 234 height 29
click at [893, 210] on div "3. Paiement" at bounding box center [902, 214] width 234 height 29
click at [829, 210] on div "3. Paiement" at bounding box center [902, 214] width 234 height 29
click at [826, 211] on div "3. Paiement" at bounding box center [902, 214] width 234 height 29
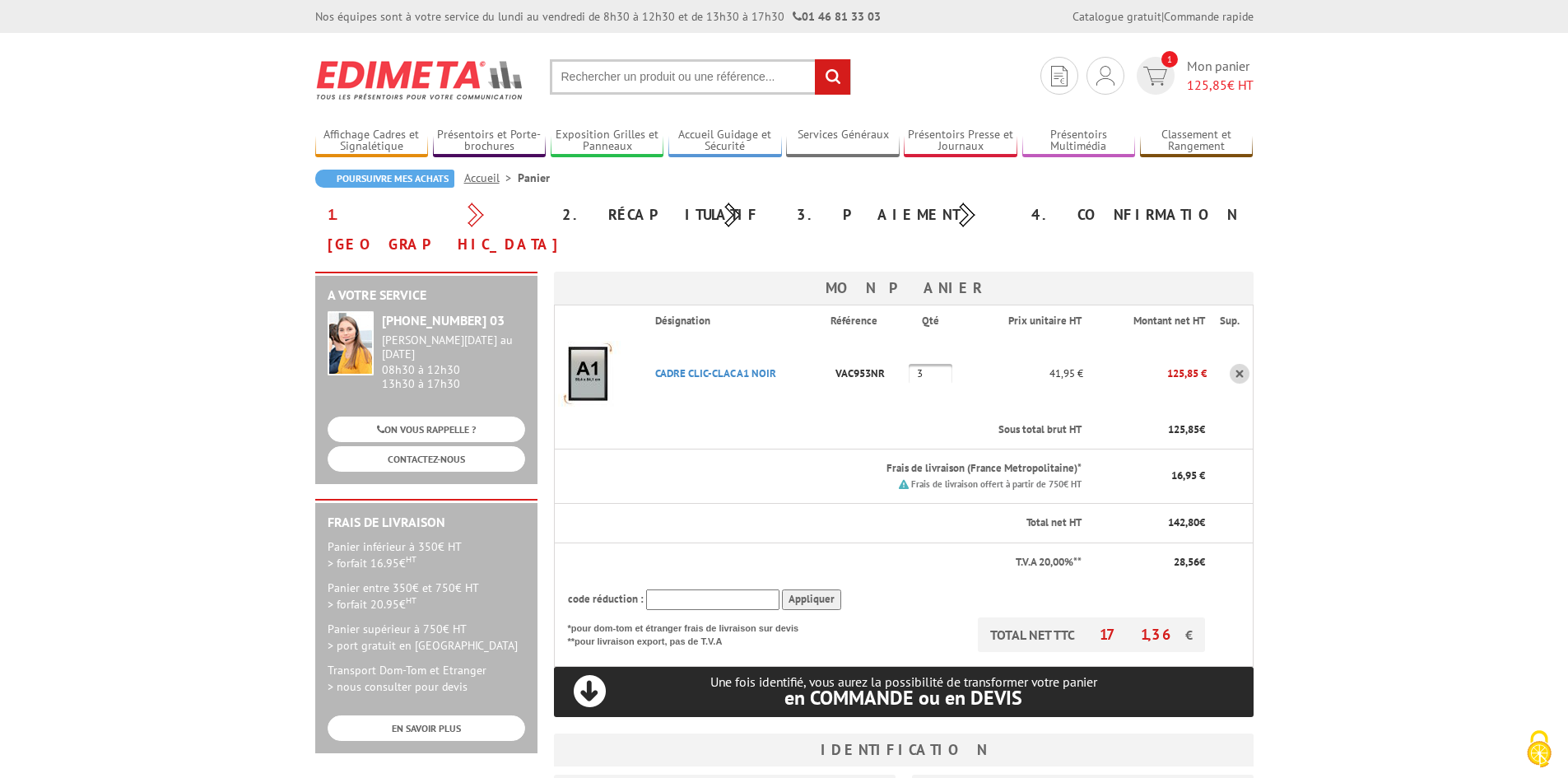
click at [638, 202] on div "2. Récapitulatif" at bounding box center [666, 214] width 234 height 29
click at [580, 205] on div "2. Récapitulatif" at bounding box center [666, 214] width 234 height 29
click at [609, 177] on div "Poursuivre mes achats Accueil Panier" at bounding box center [784, 185] width 938 height 30
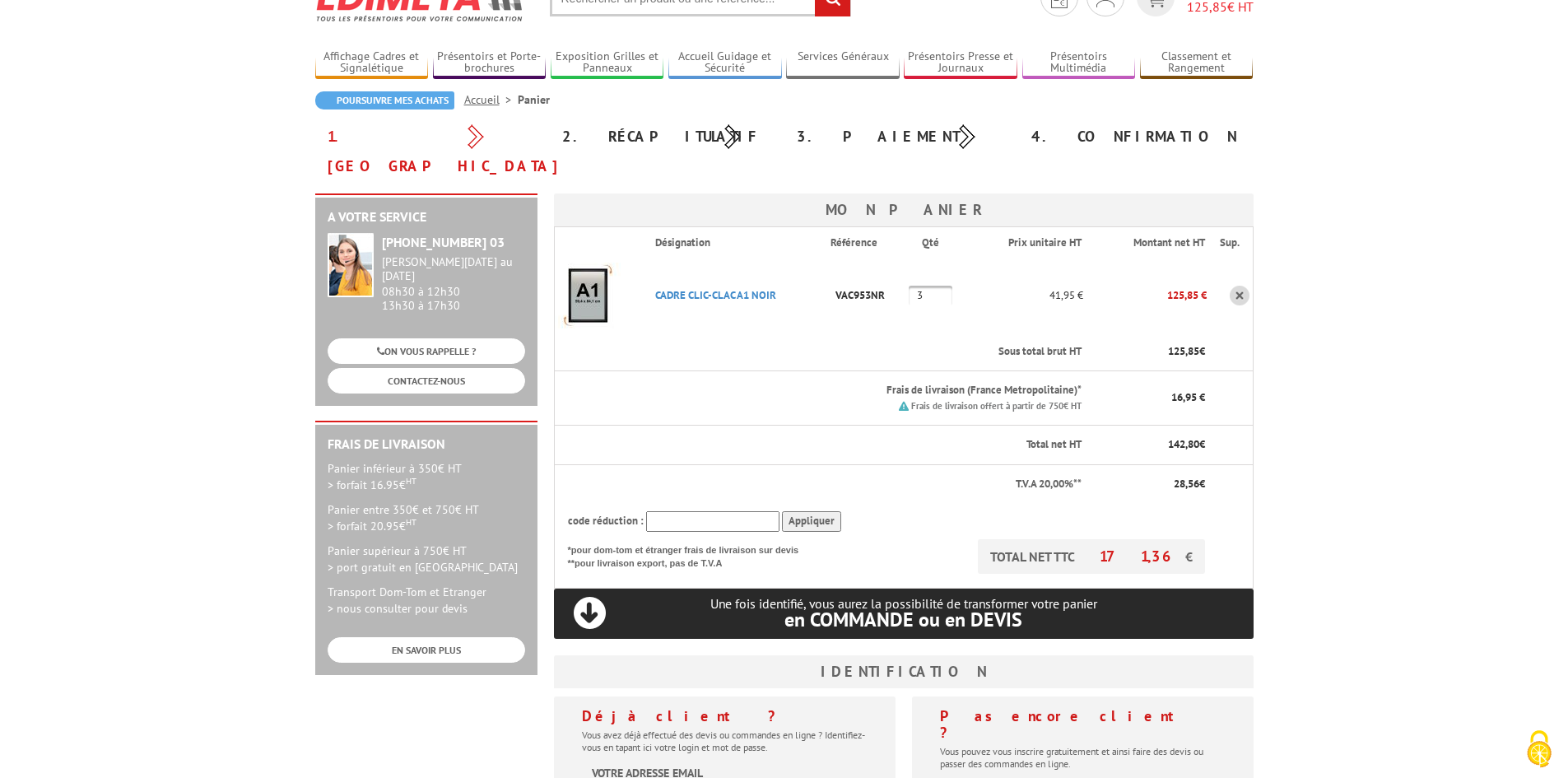
scroll to position [246, 0]
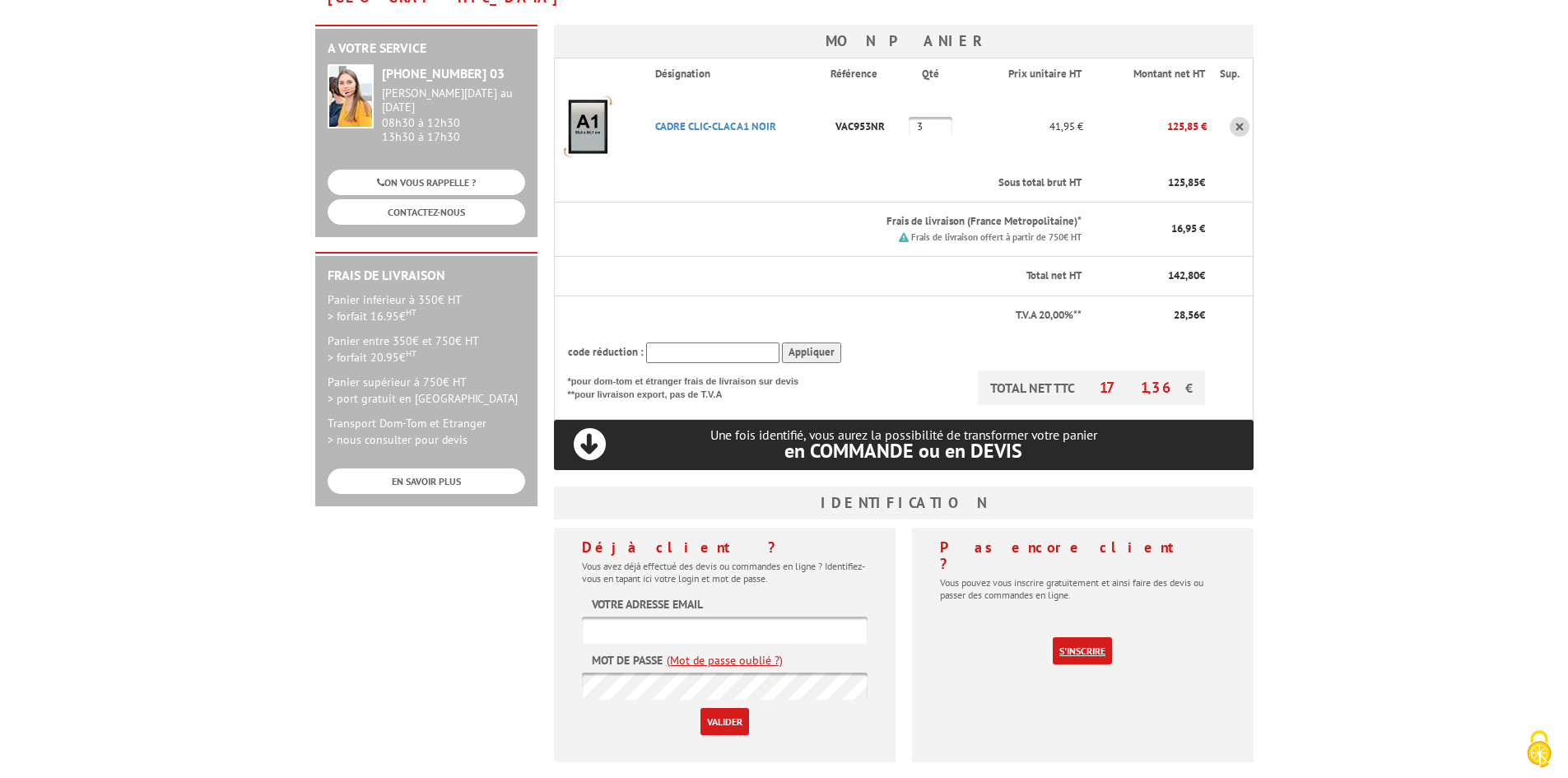
click at [1091, 637] on link "S'inscrire" at bounding box center [1082, 651] width 59 height 27
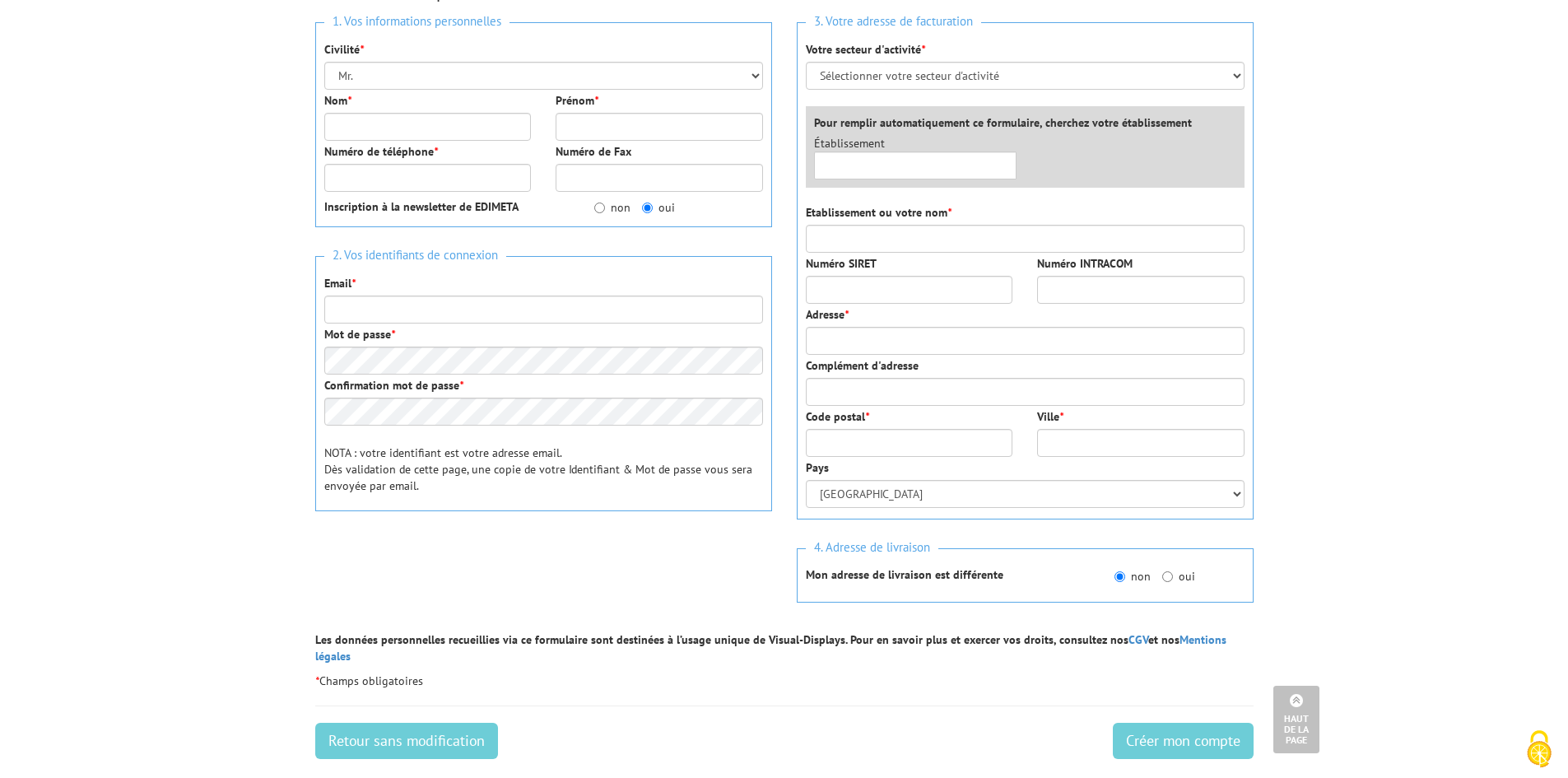
scroll to position [164, 0]
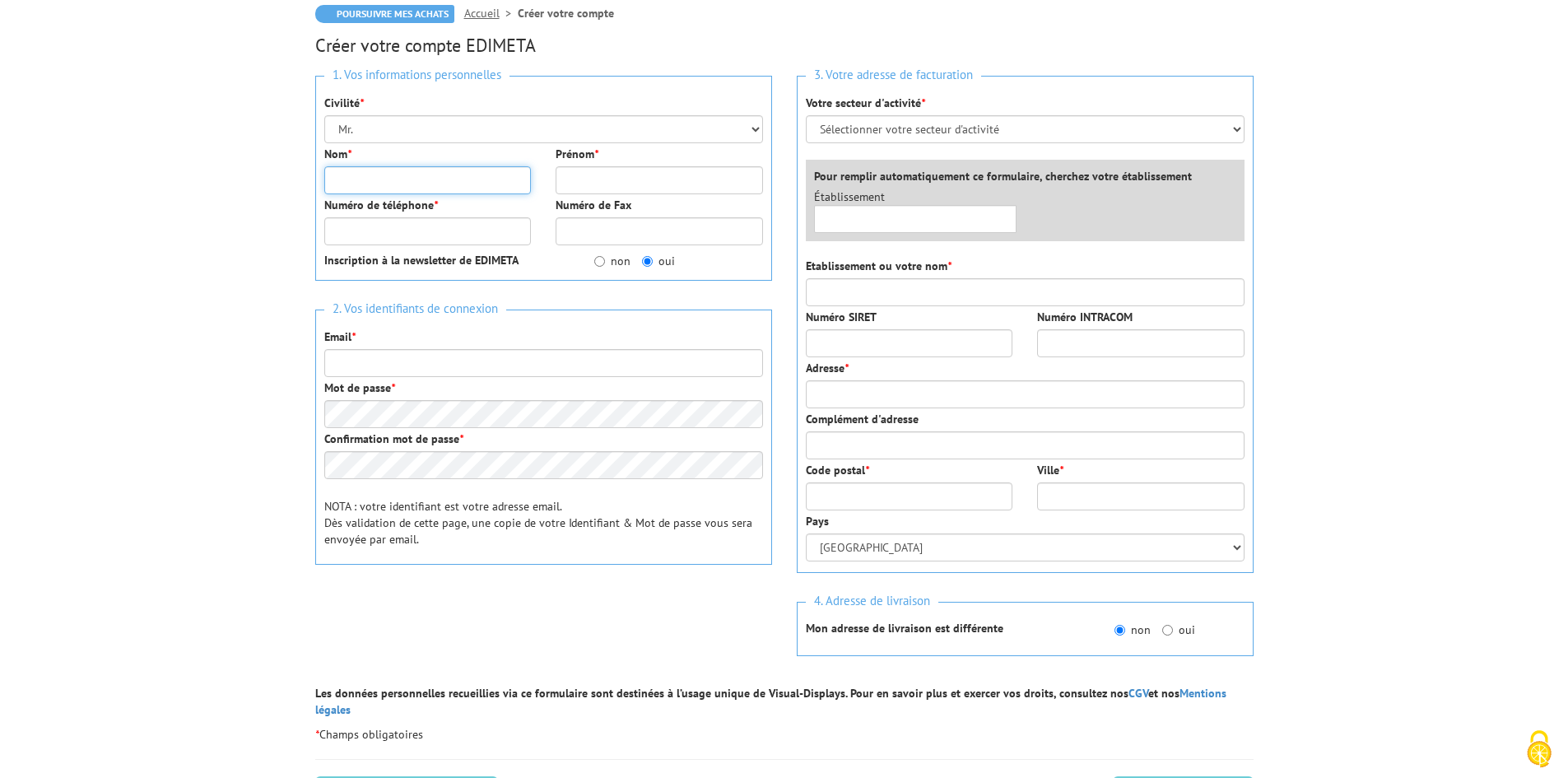
click at [427, 176] on input "Nom *" at bounding box center [428, 180] width 208 height 28
type input "MALET"
type input "[PERSON_NAME]"
type input "0652608654"
type input "leo.maler1249@gmail.com"
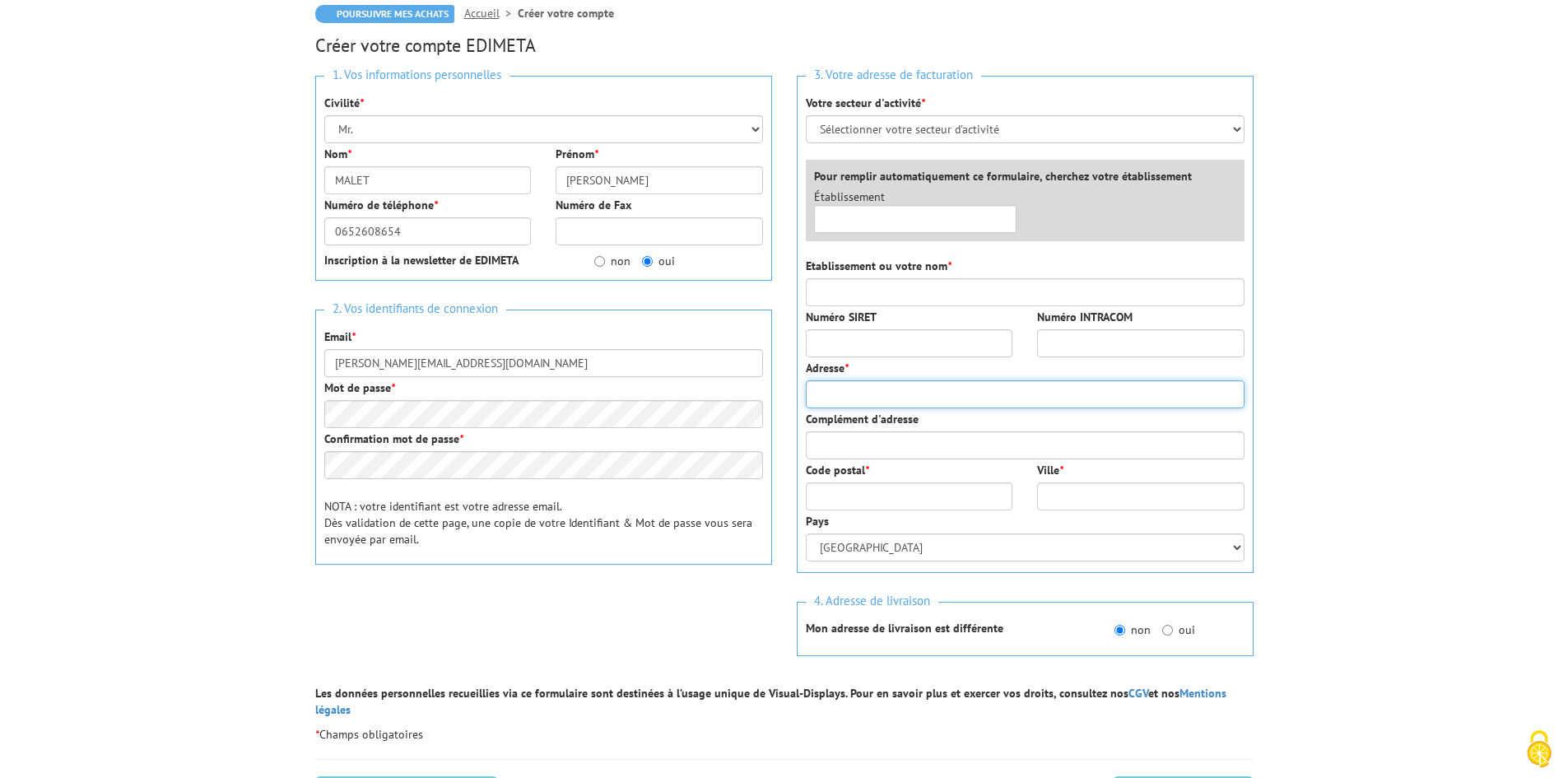
type input "18 RUE DU GENERAL DE KLEINENBERG"
type input "68320"
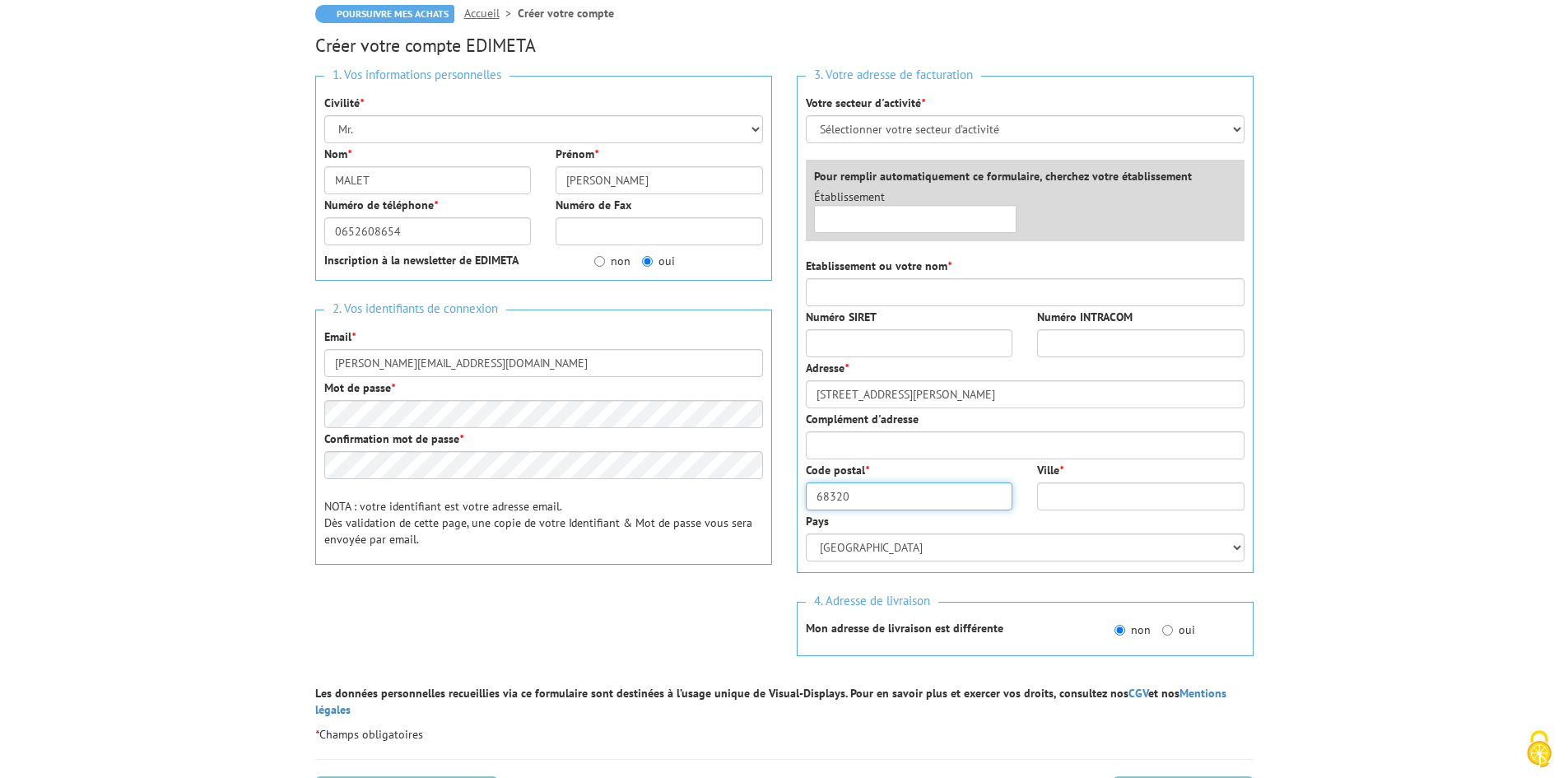
type input "FORTSCHWIHR"
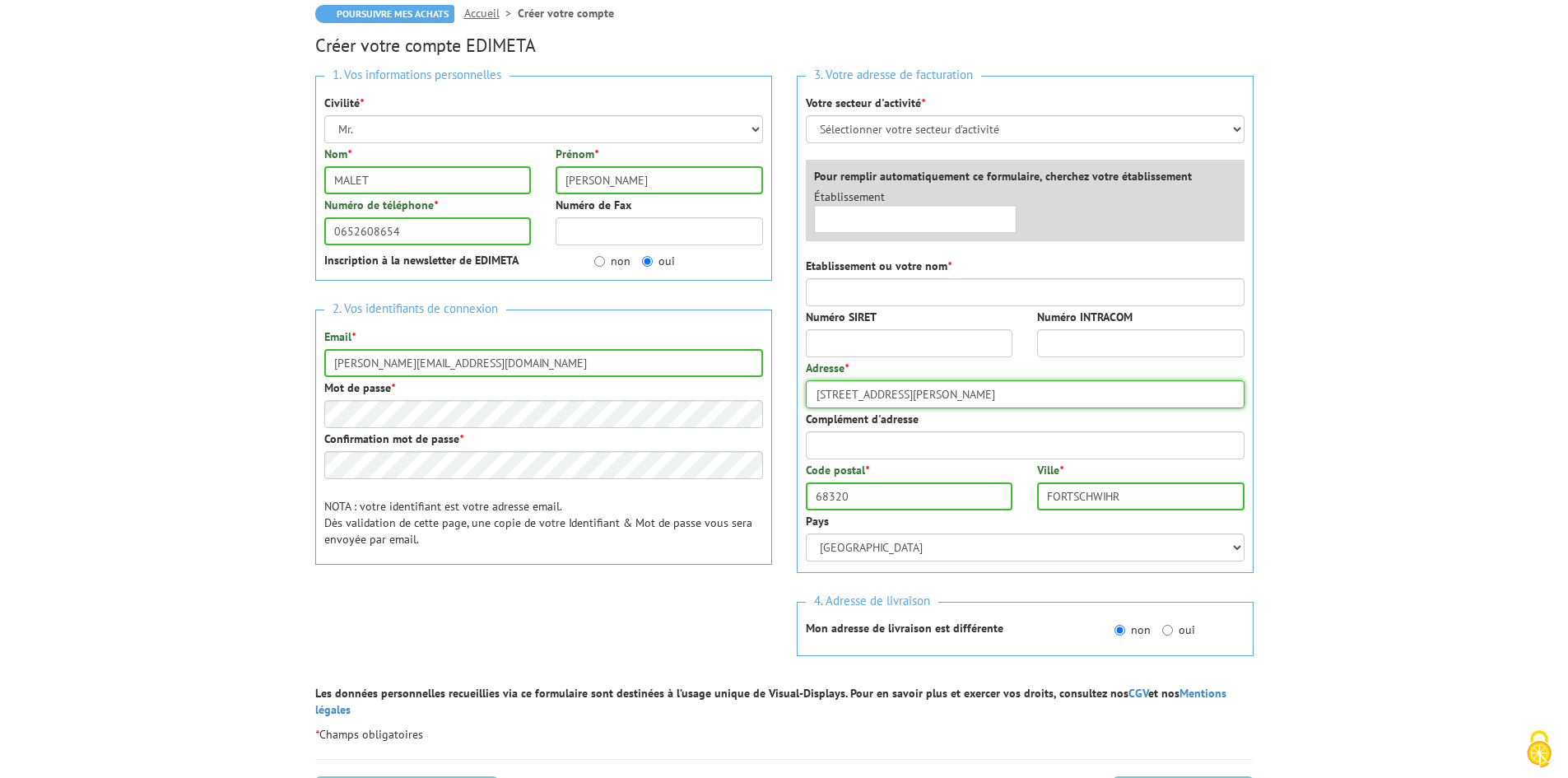
drag, startPoint x: 1031, startPoint y: 400, endPoint x: 794, endPoint y: 401, distance: 237.0
click at [794, 401] on div "3. Votre adresse de facturation Votre secteur d'activité * Sélectionner votre s…" at bounding box center [1025, 374] width 481 height 621
type input "62 route du rhin"
click at [899, 499] on input "68320" at bounding box center [909, 497] width 208 height 28
type input "67000"
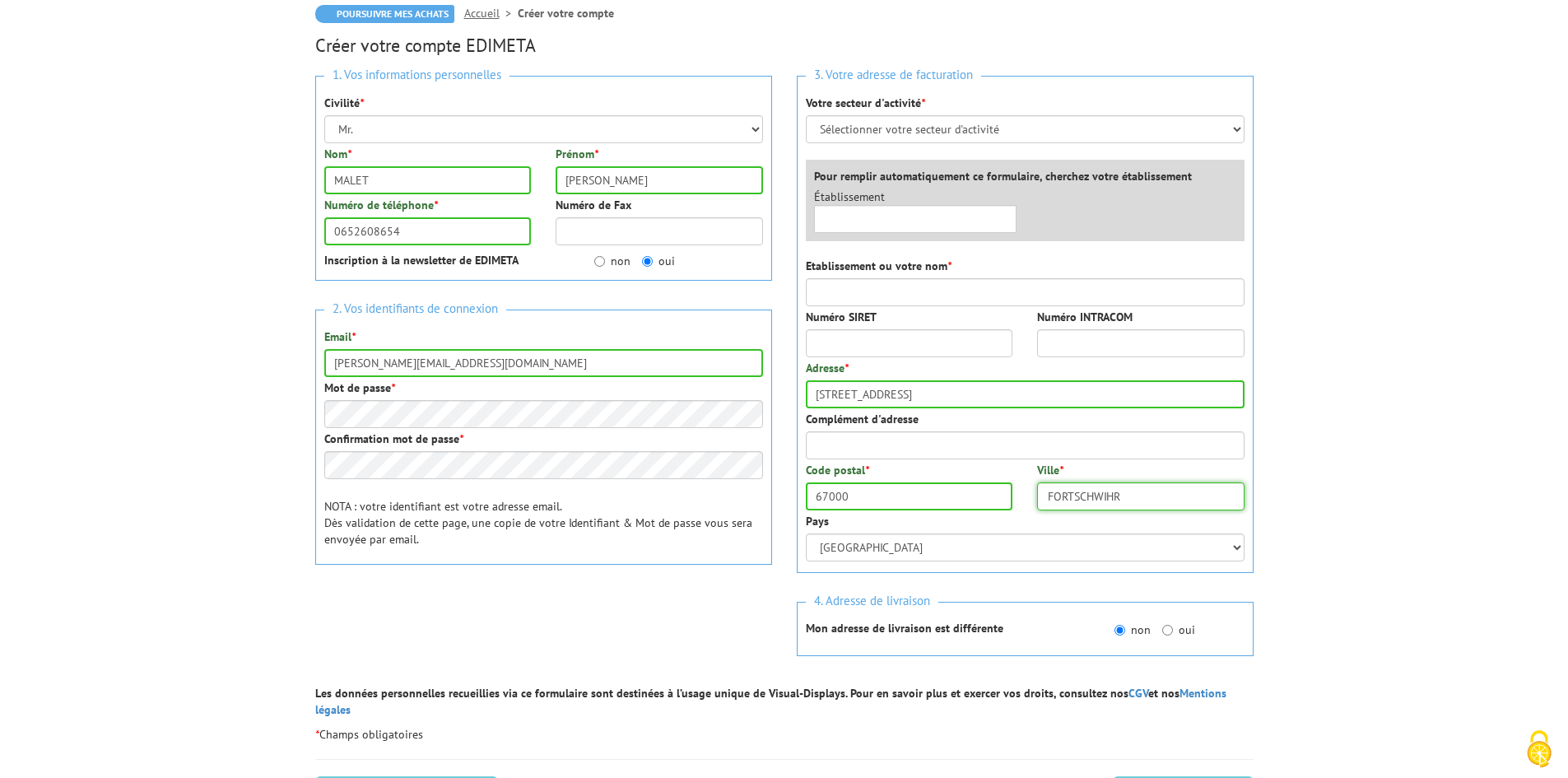
click at [1081, 498] on input "FORTSCHWIHR" at bounding box center [1140, 497] width 208 height 28
type input "Strasbourg"
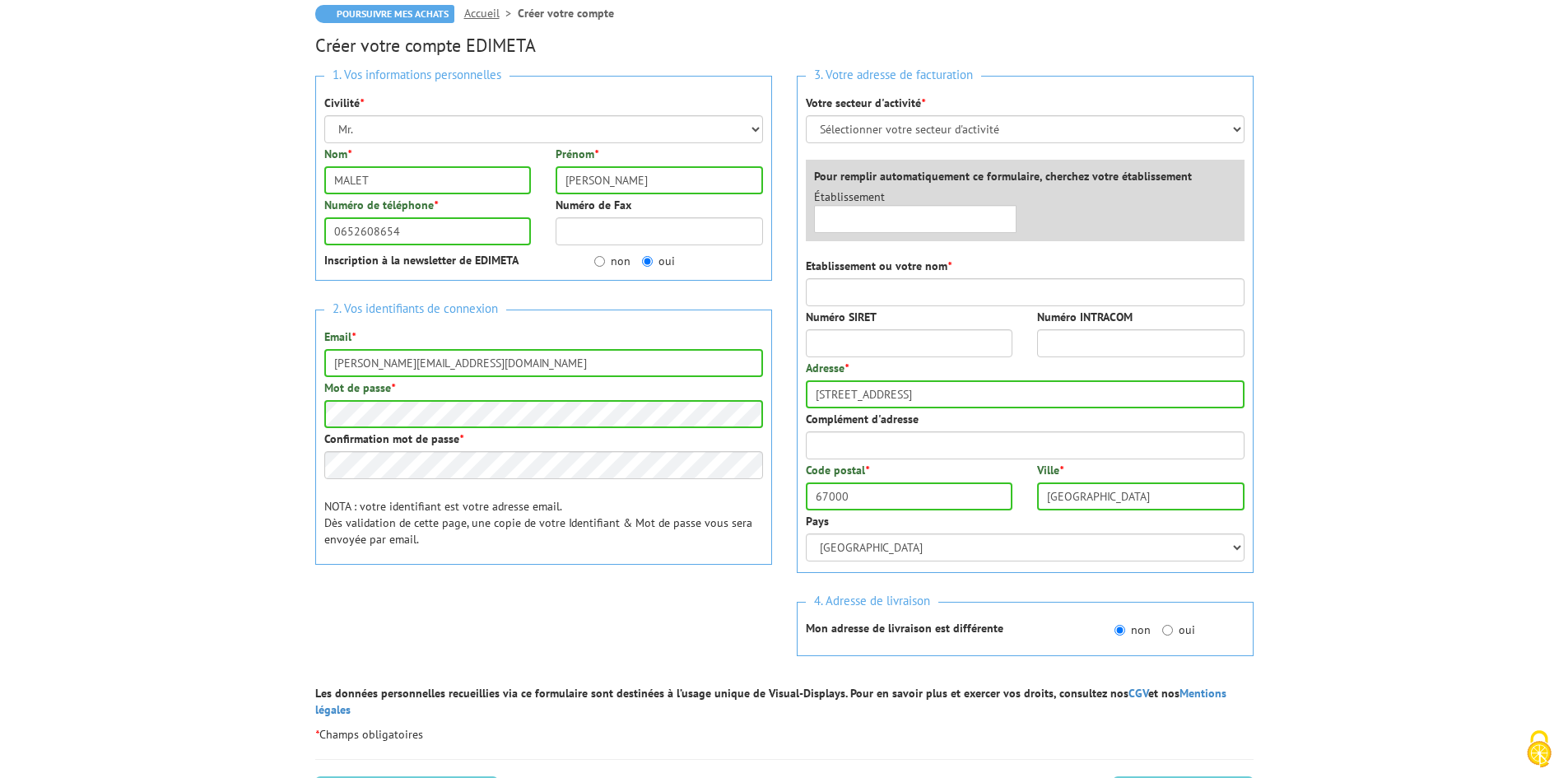
click at [683, 650] on div at bounding box center [544, 625] width 457 height 64
click at [921, 137] on select "Sélectionner votre secteur d'activité Administrations et collectivités Magasins…" at bounding box center [1024, 129] width 439 height 28
click at [1374, 311] on body "Nos équipes sont à votre service du lundi au vendredi de 8h30 à 12h30 et de 13h…" at bounding box center [784, 524] width 1568 height 1377
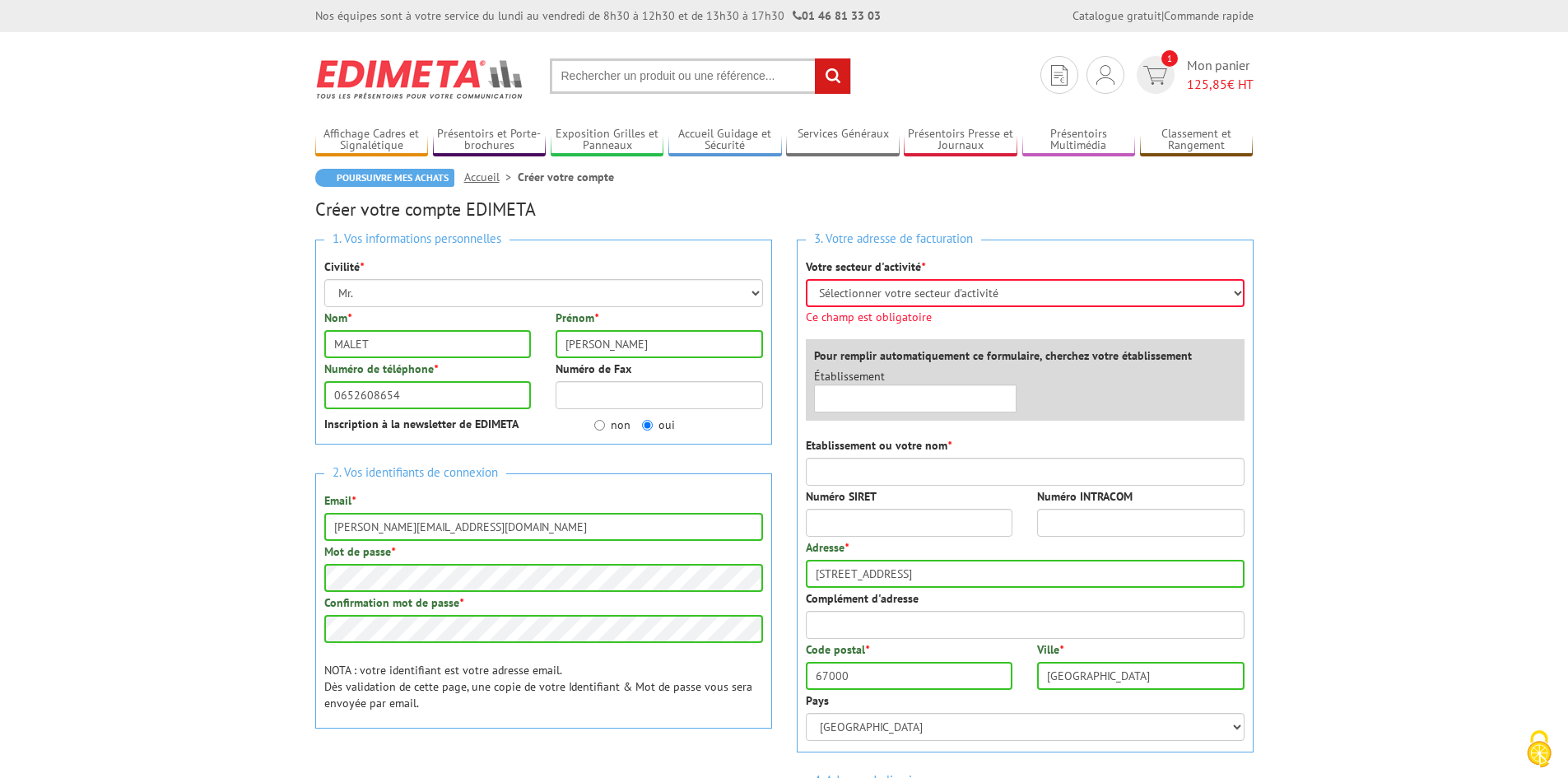
scroll to position [0, 0]
click at [920, 300] on select "Sélectionner votre secteur d'activité Administrations et collectivités Magasins…" at bounding box center [1024, 294] width 439 height 28
select select "878"
click at [805, 279] on select "Sélectionner votre secteur d'activité Administrations et collectivités Magasins…" at bounding box center [1024, 294] width 439 height 28
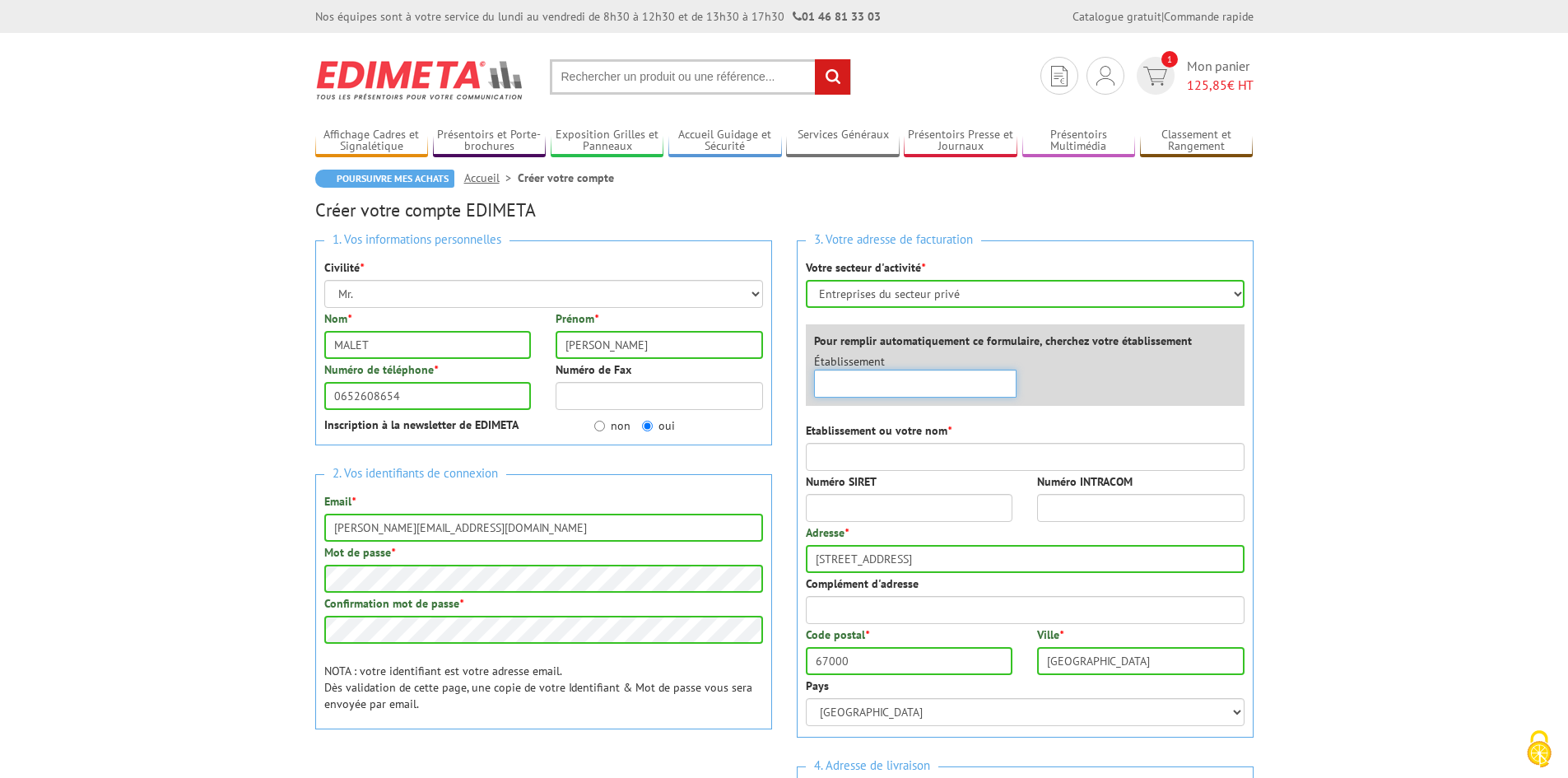
click at [900, 388] on input "text" at bounding box center [915, 383] width 203 height 28
type input "LOCAPAL"
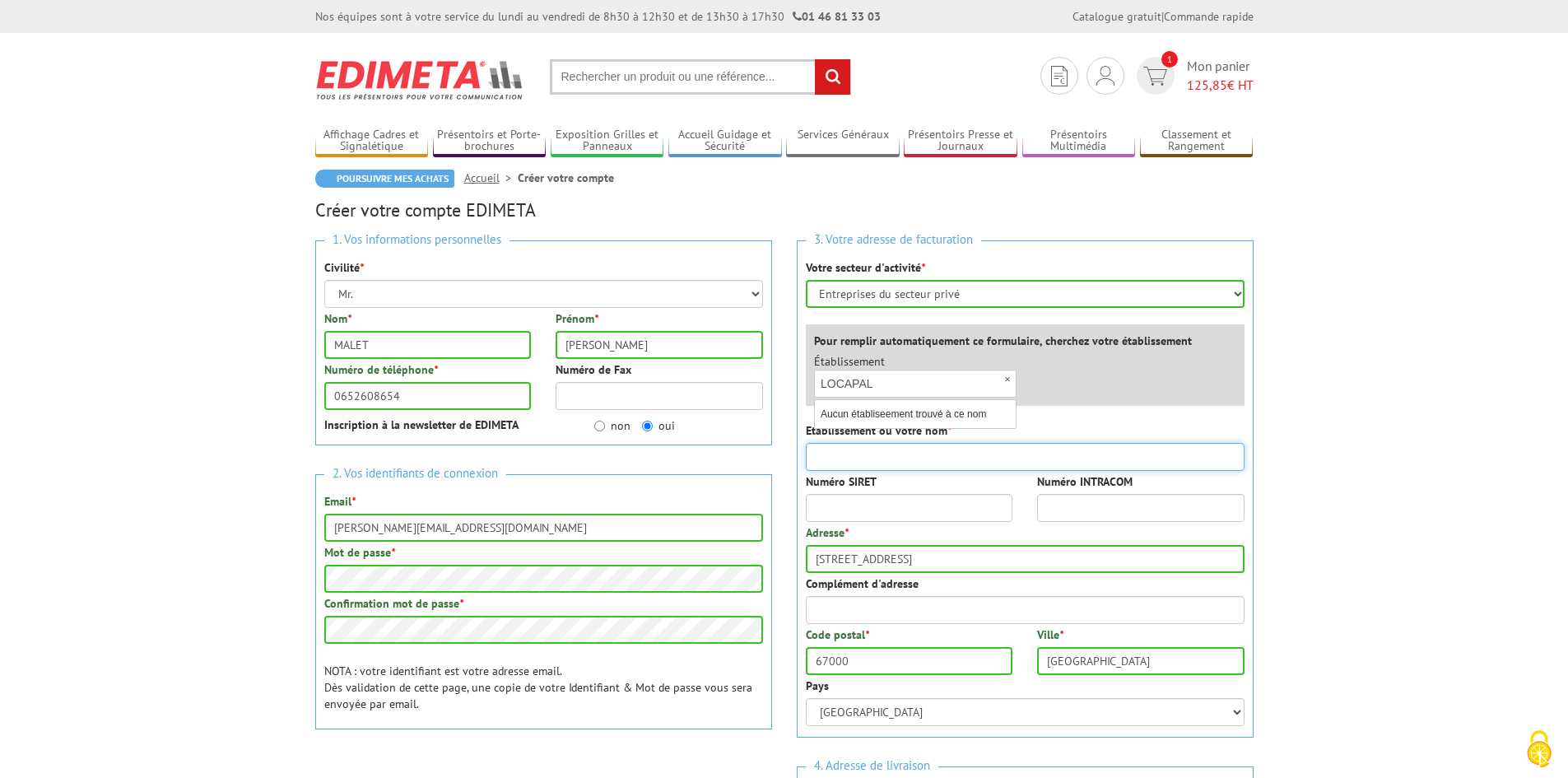
click at [912, 453] on input "Etablissement ou votre nom *" at bounding box center [1024, 457] width 439 height 28
type input "MALET Léo"
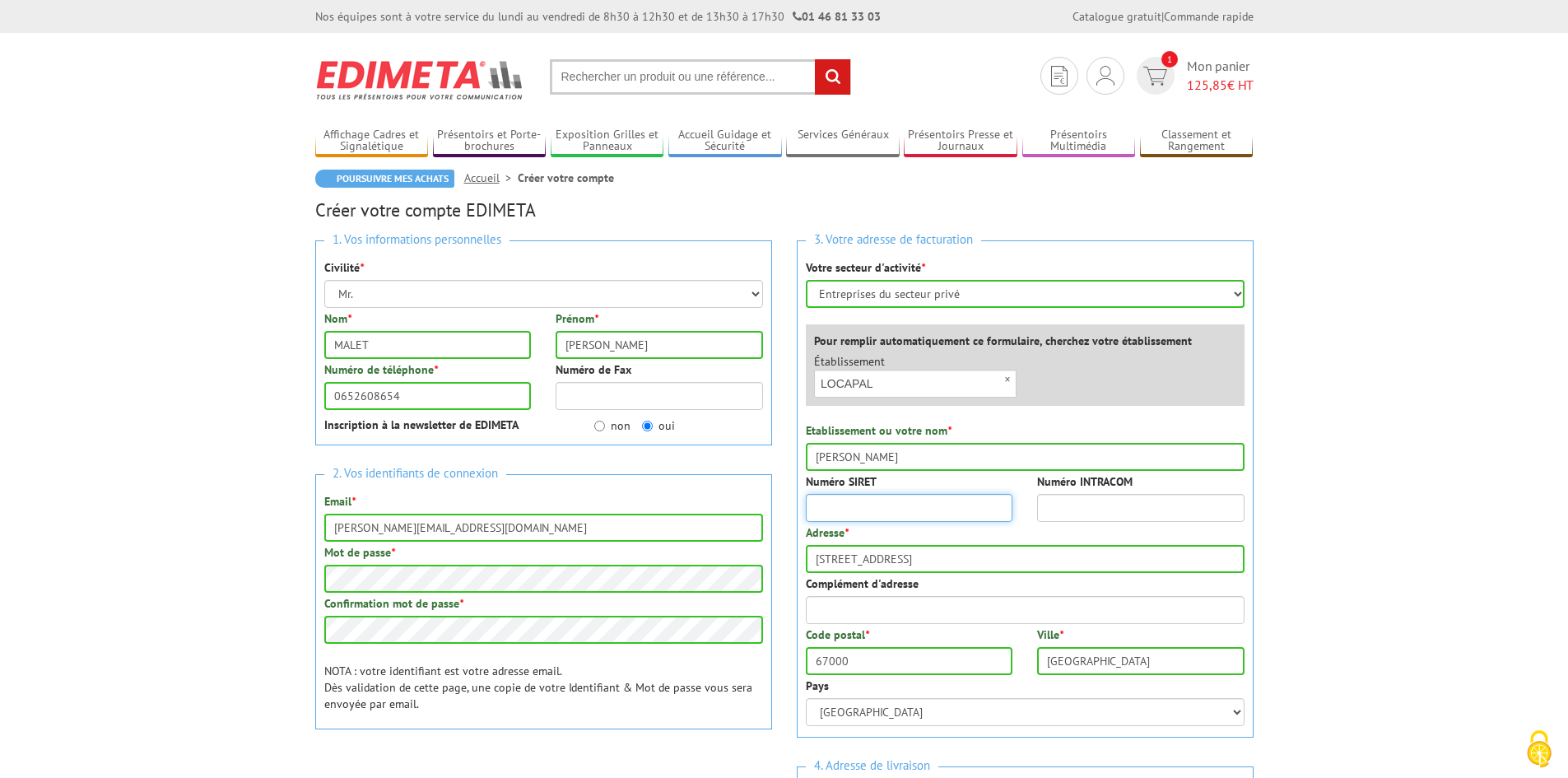
click at [995, 505] on input "Numéro SIRET" at bounding box center [909, 508] width 208 height 28
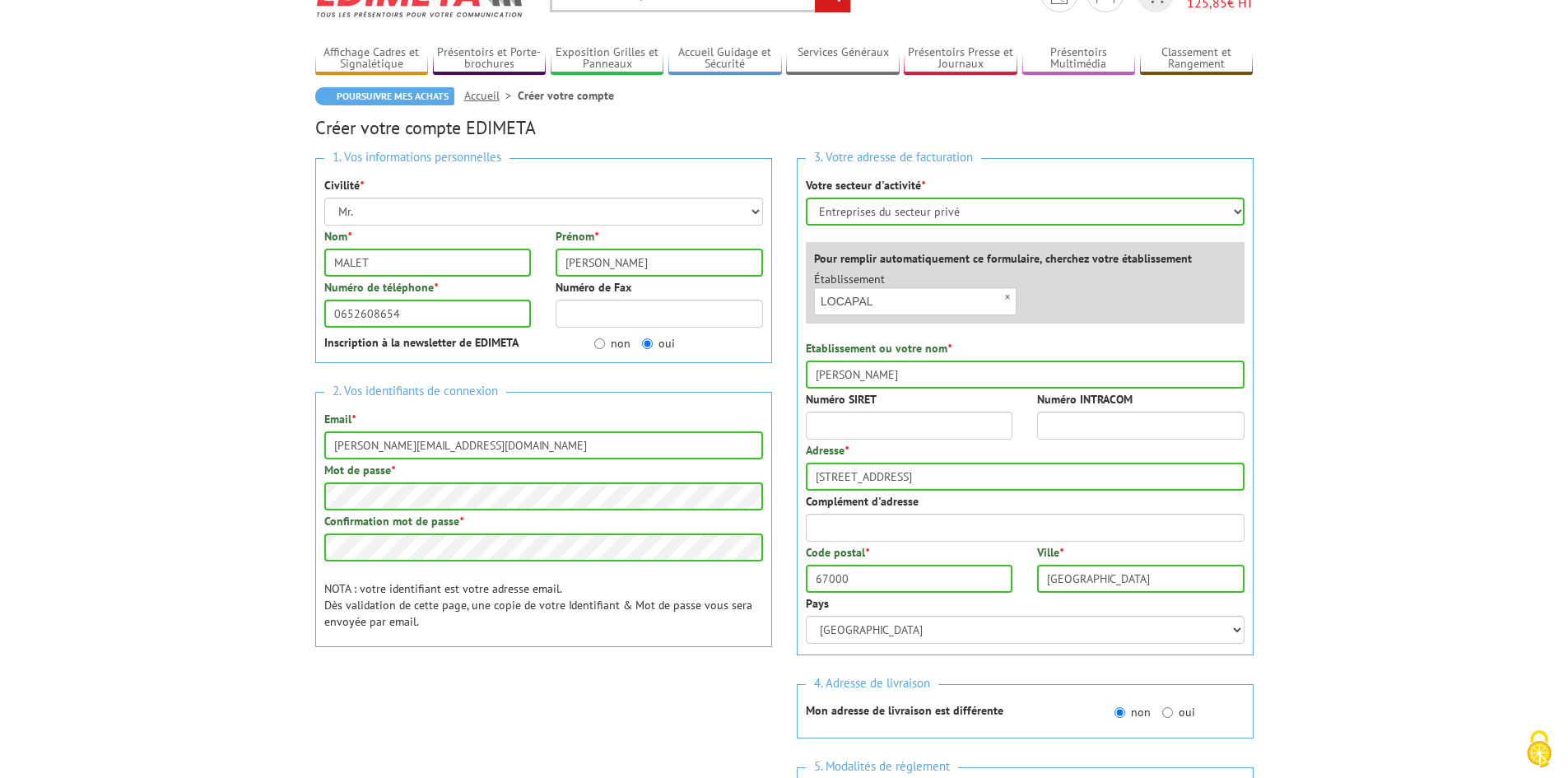
click at [1301, 471] on body "Nos équipes sont à votre service du lundi au vendredi de 8h30 à 12h30 et de 13h…" at bounding box center [784, 671] width 1568 height 1508
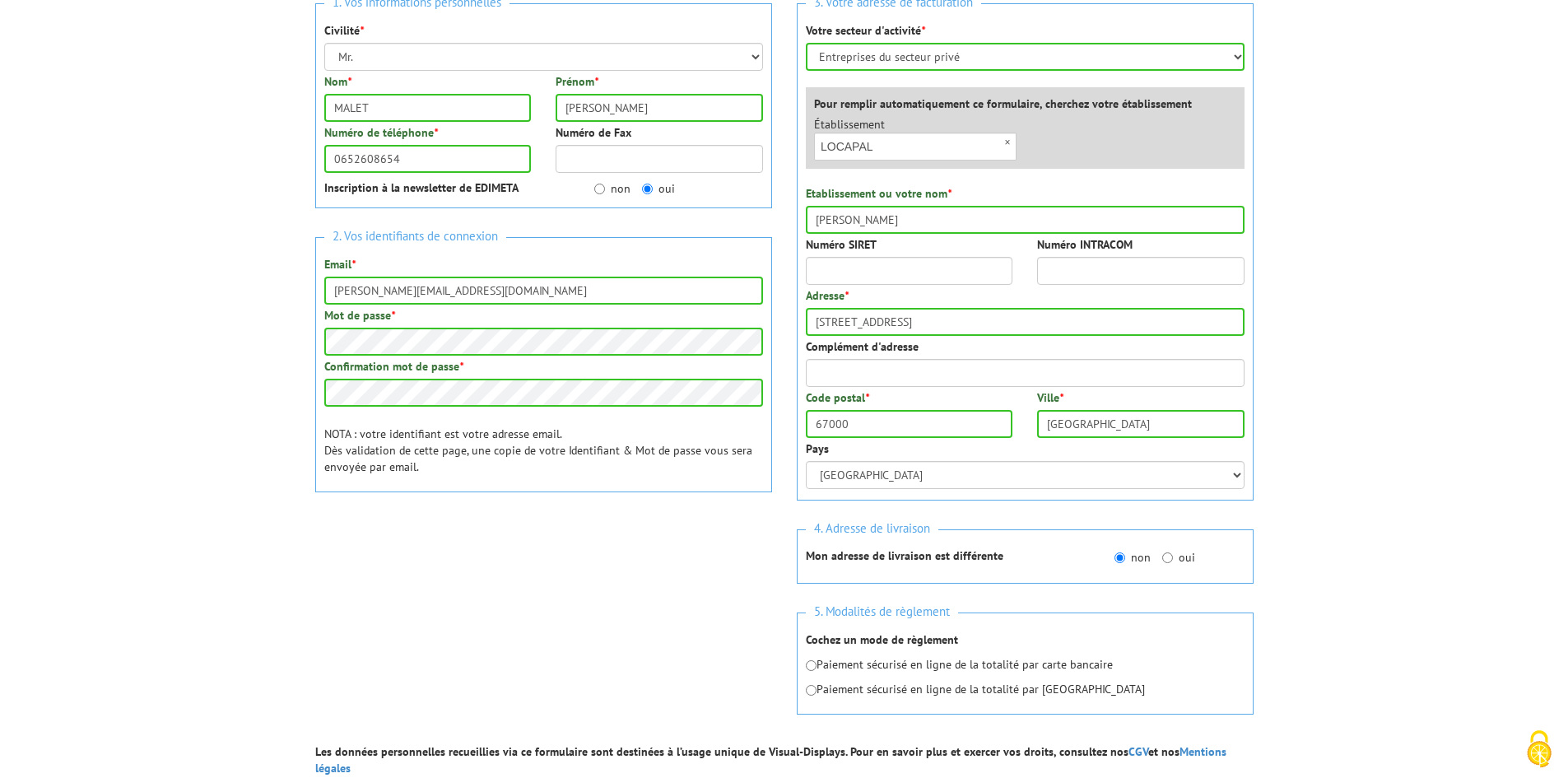
scroll to position [330, 0]
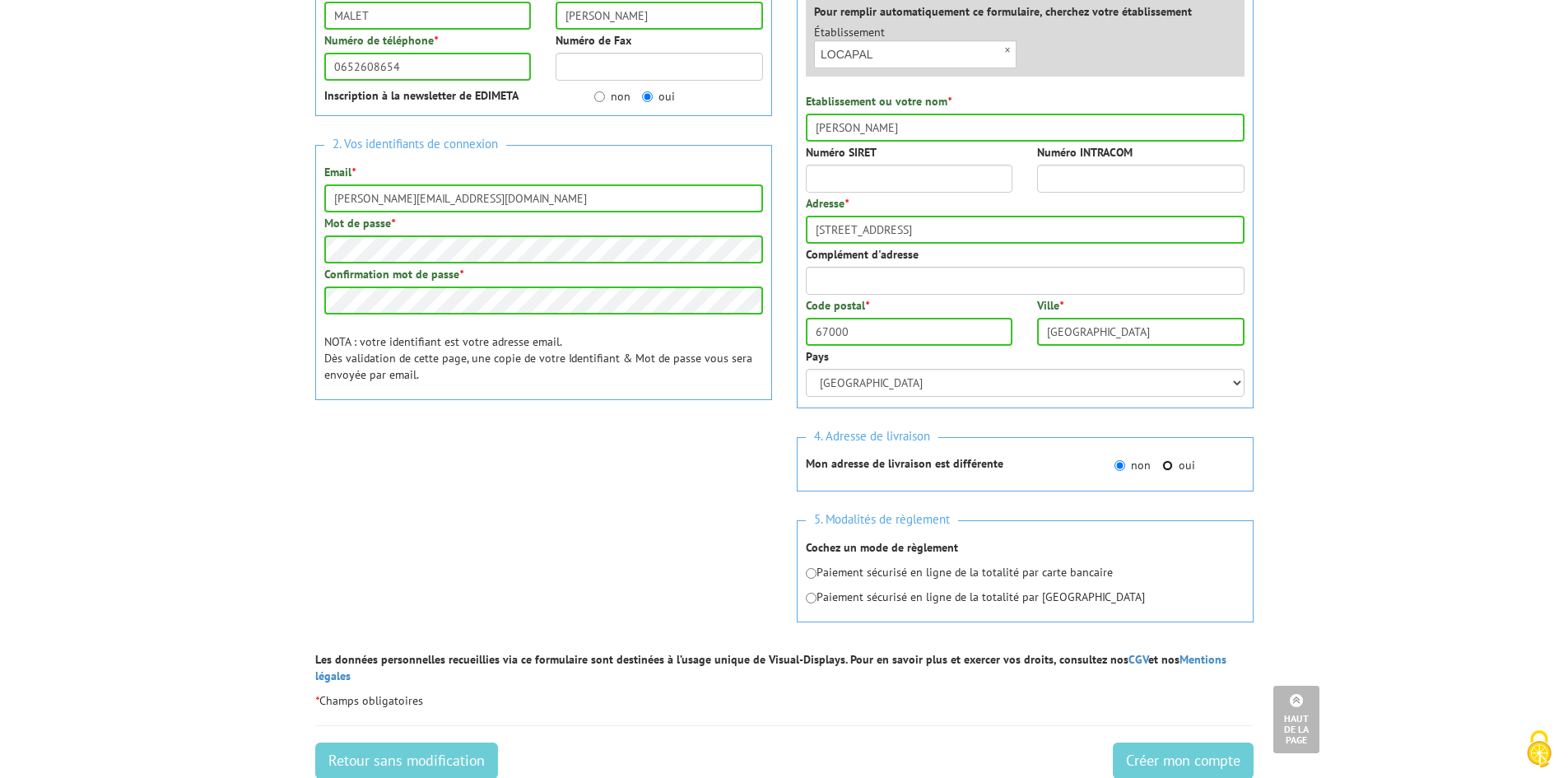
click at [1167, 460] on input "oui" at bounding box center [1167, 465] width 10 height 10
radio input "true"
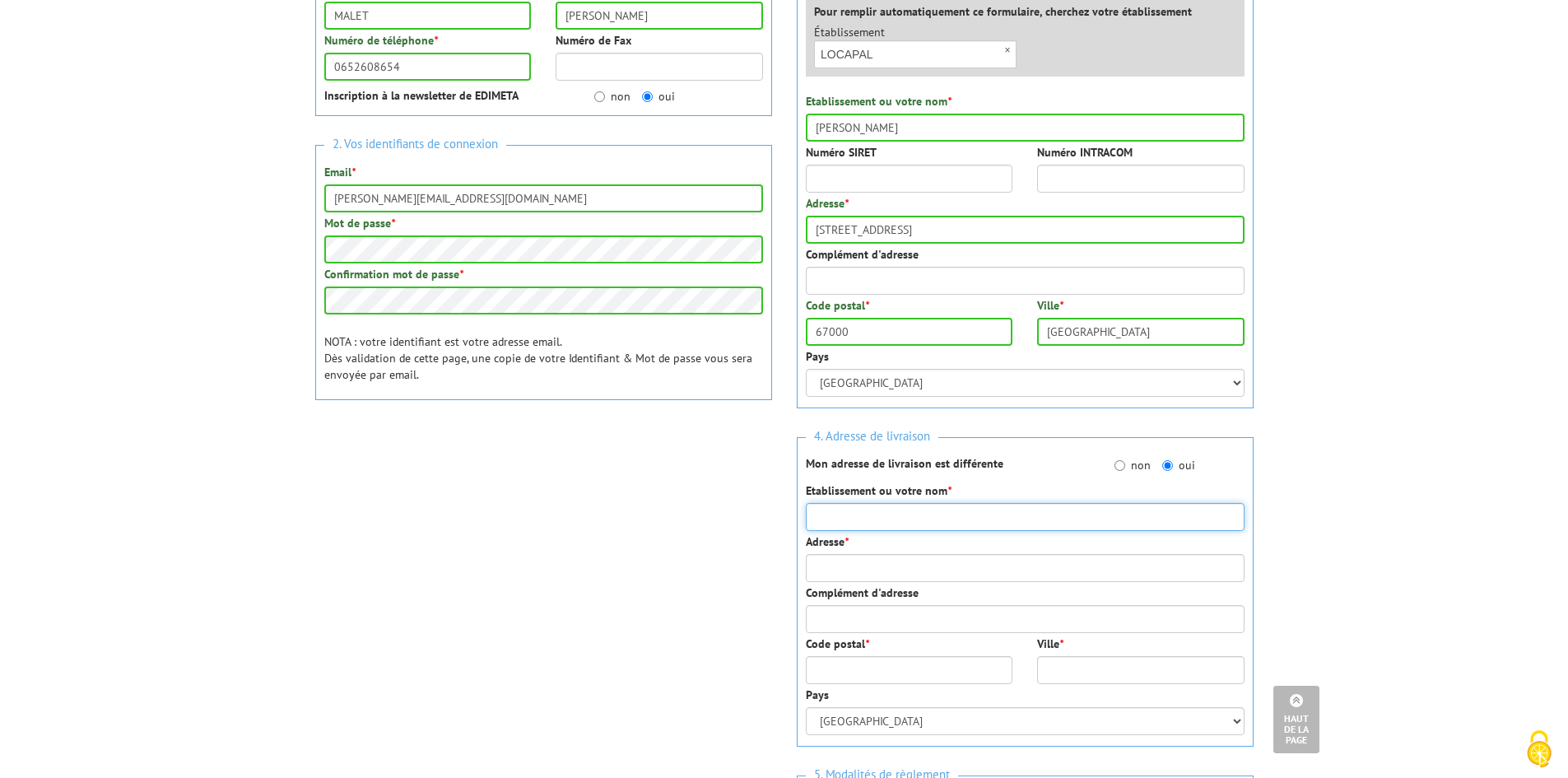
click at [936, 523] on input "Etablissement ou votre nom *" at bounding box center [1024, 517] width 439 height 28
type input "LOCAPAL"
click at [841, 568] on input "Adresse *" at bounding box center [1024, 568] width 439 height 28
type input "5"
type input "7 rue du Dôme"
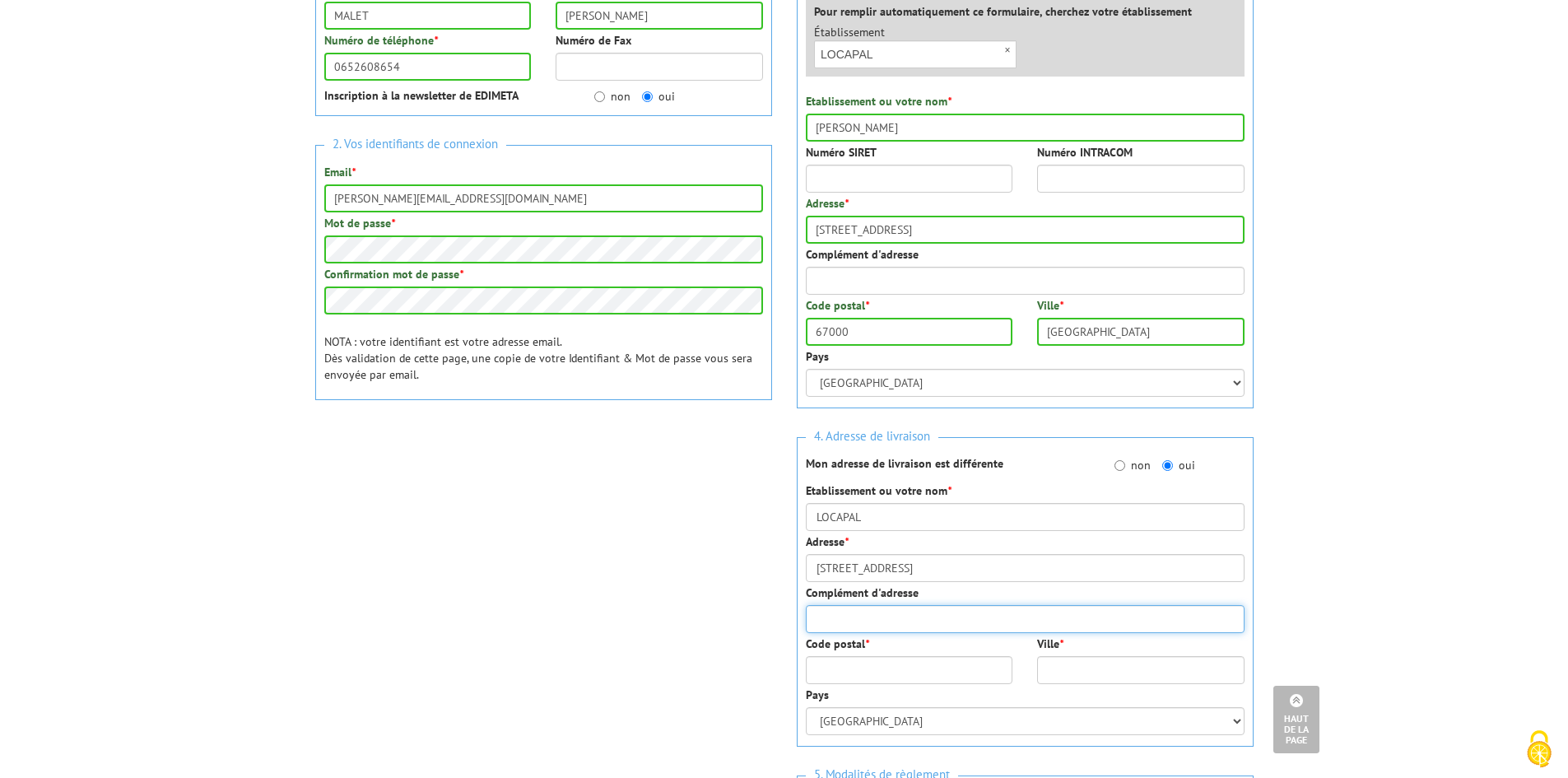
click at [850, 622] on input "Complément d'adresse" at bounding box center [1024, 619] width 439 height 28
click at [851, 669] on input "Code postal *" at bounding box center [909, 670] width 208 height 28
type input "67000"
click at [1118, 667] on input "Ville *" at bounding box center [1140, 670] width 208 height 28
type input "Strasbourg"
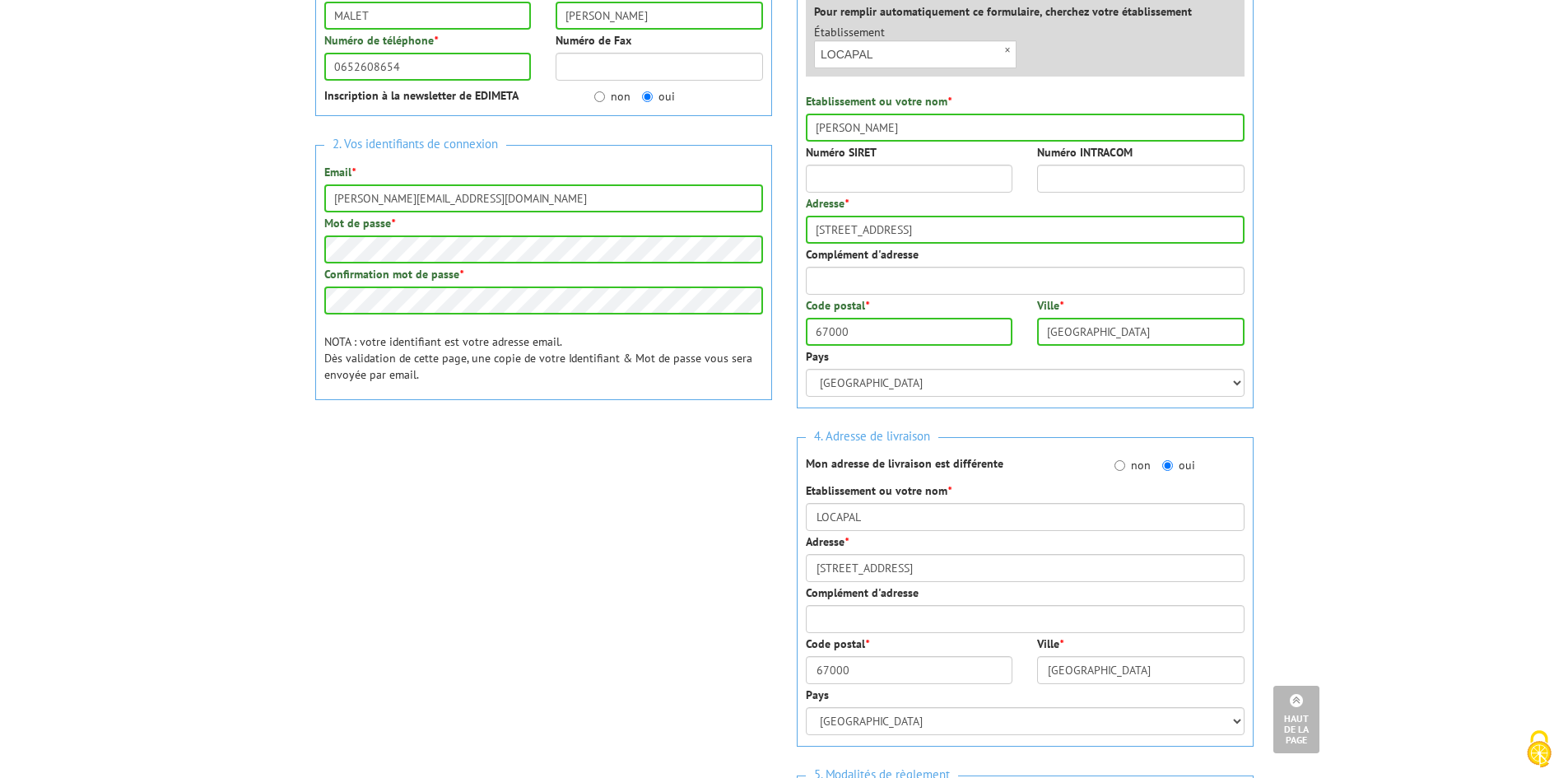
click at [1330, 602] on body "Nos équipes sont à votre service du lundi au vendredi de 8h30 à 12h30 et de 13h…" at bounding box center [784, 551] width 1568 height 1763
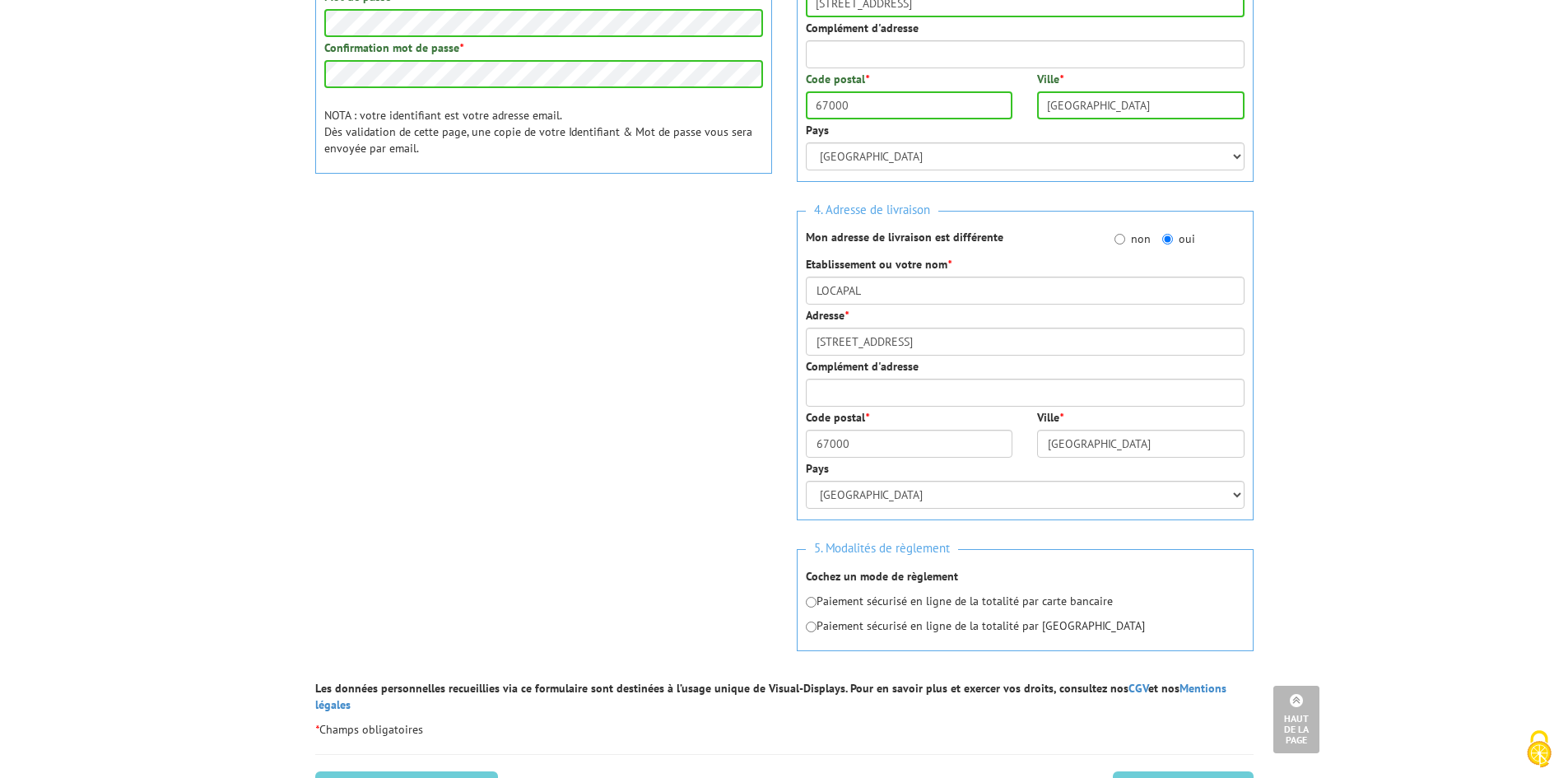
scroll to position [576, 0]
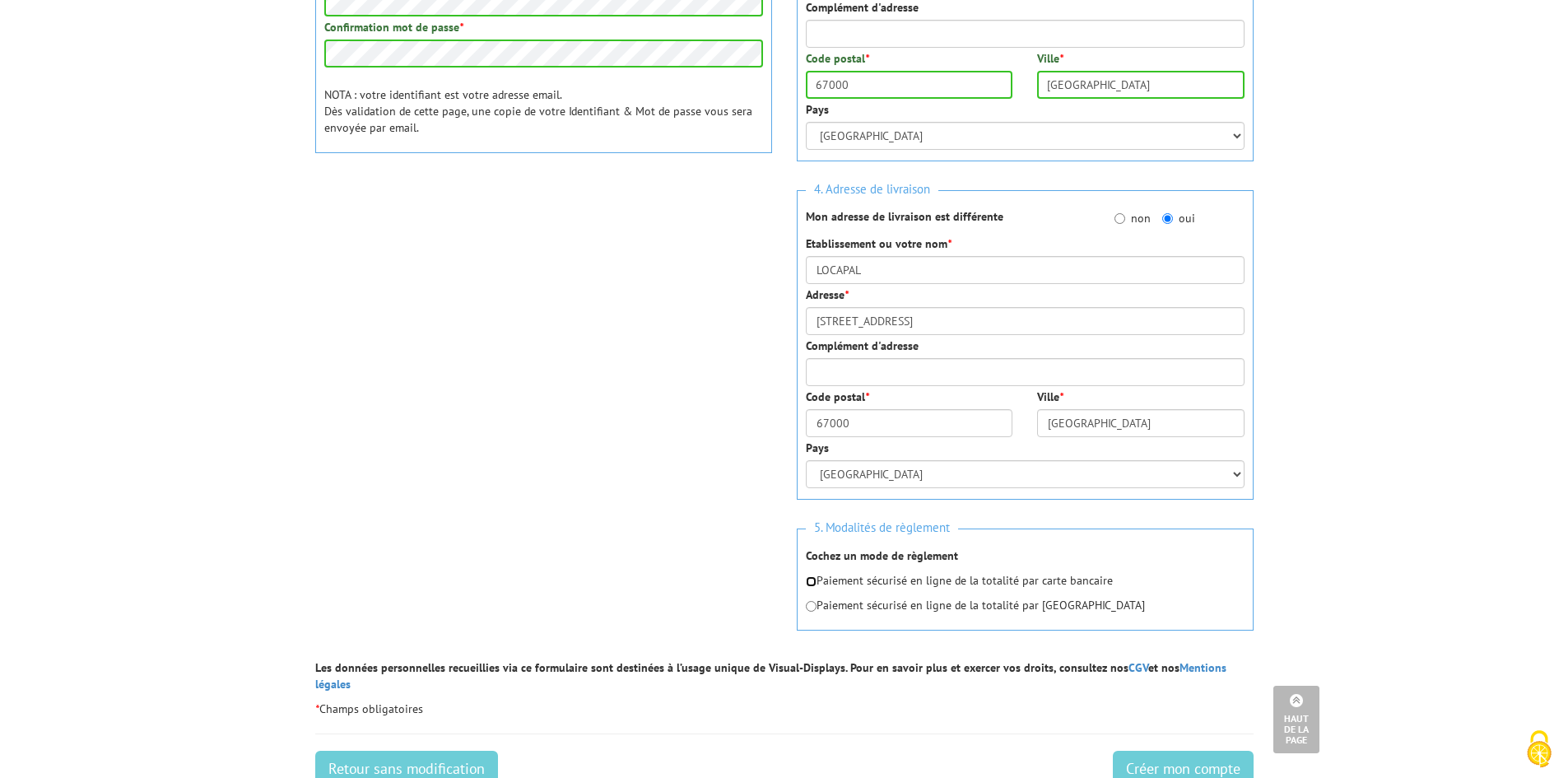
click at [811, 582] on input "radio" at bounding box center [810, 581] width 10 height 10
radio input "true"
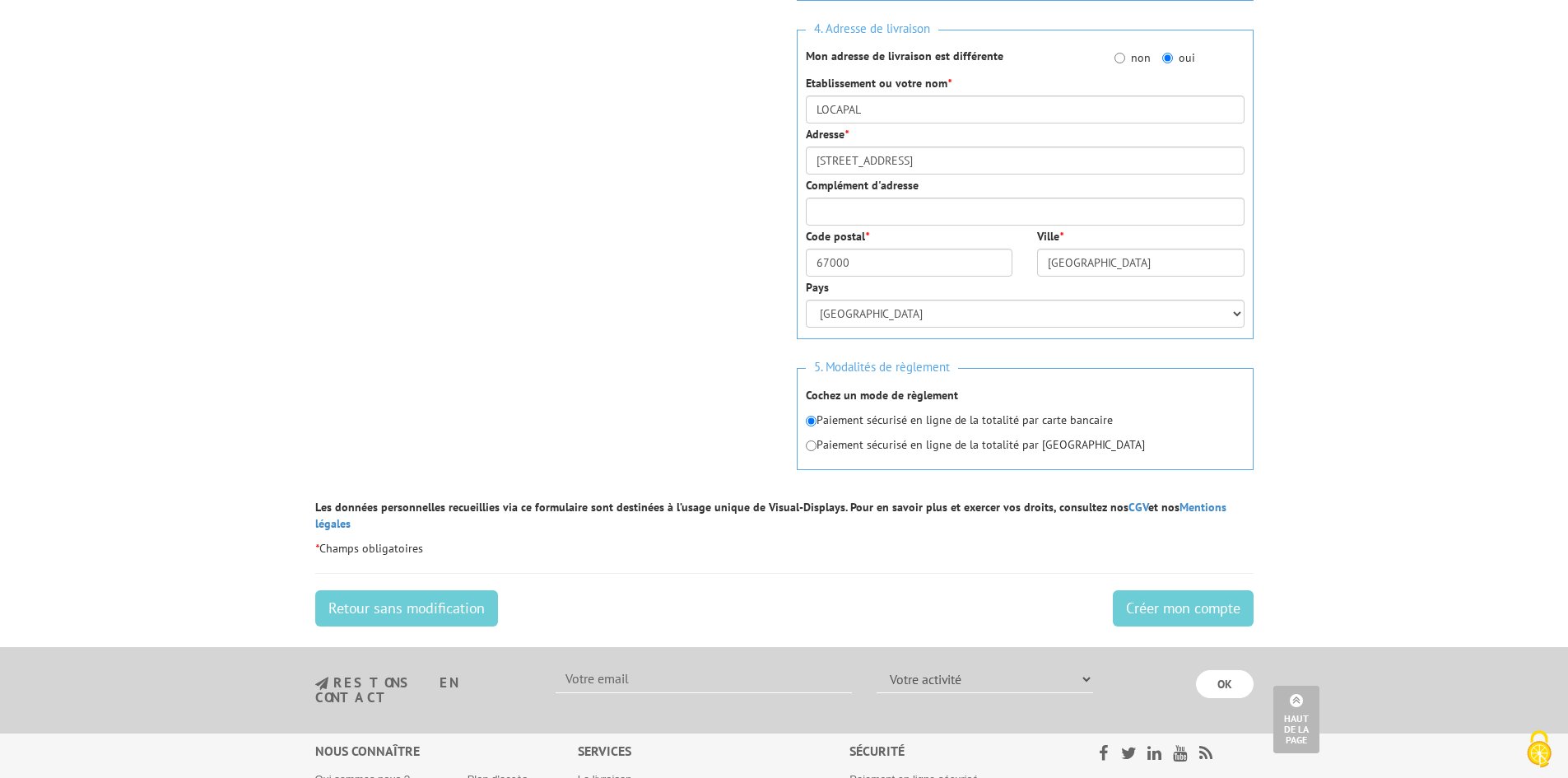
scroll to position [740, 0]
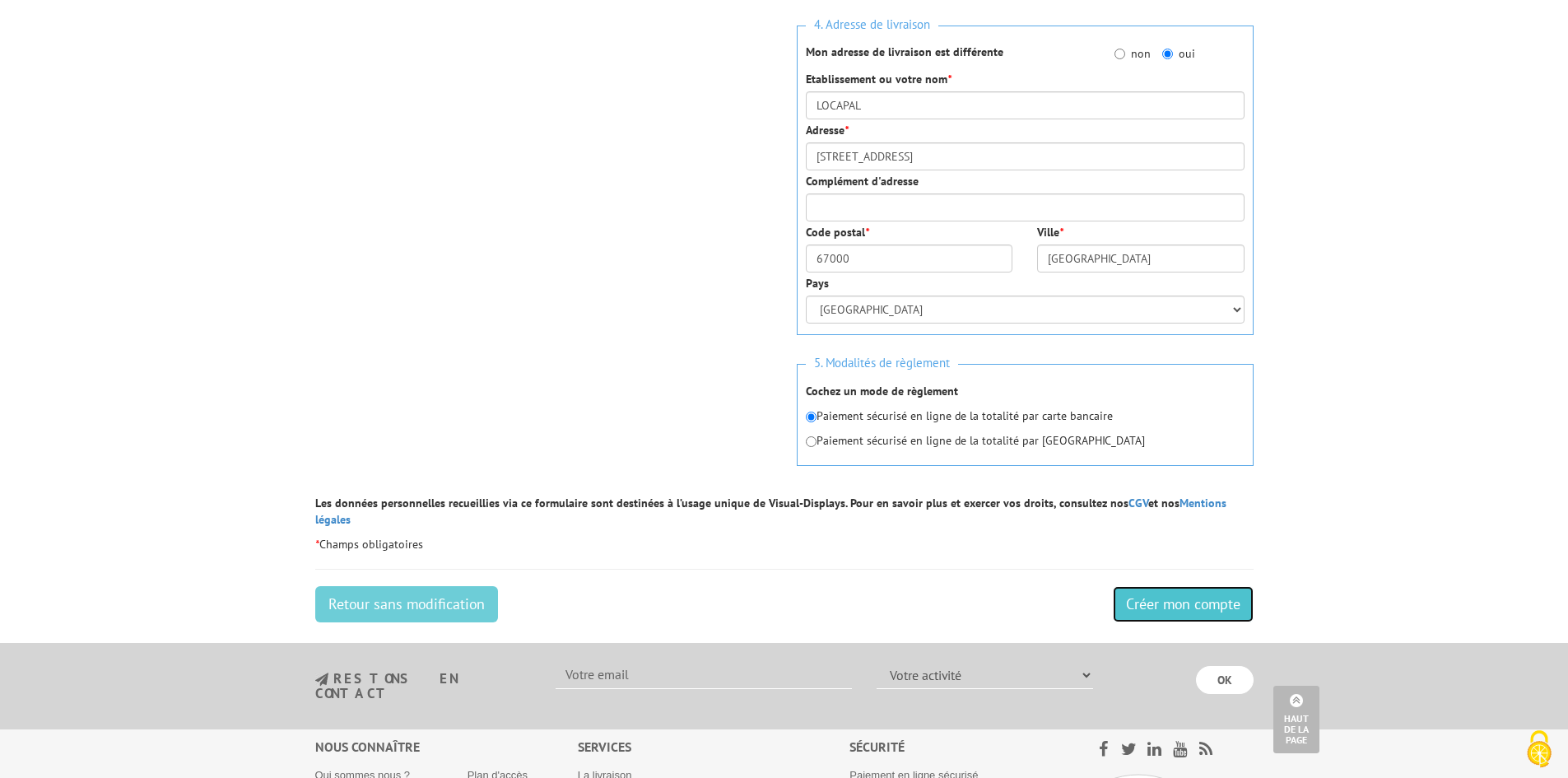
click at [1238, 596] on input "Créer mon compte" at bounding box center [1182, 604] width 141 height 36
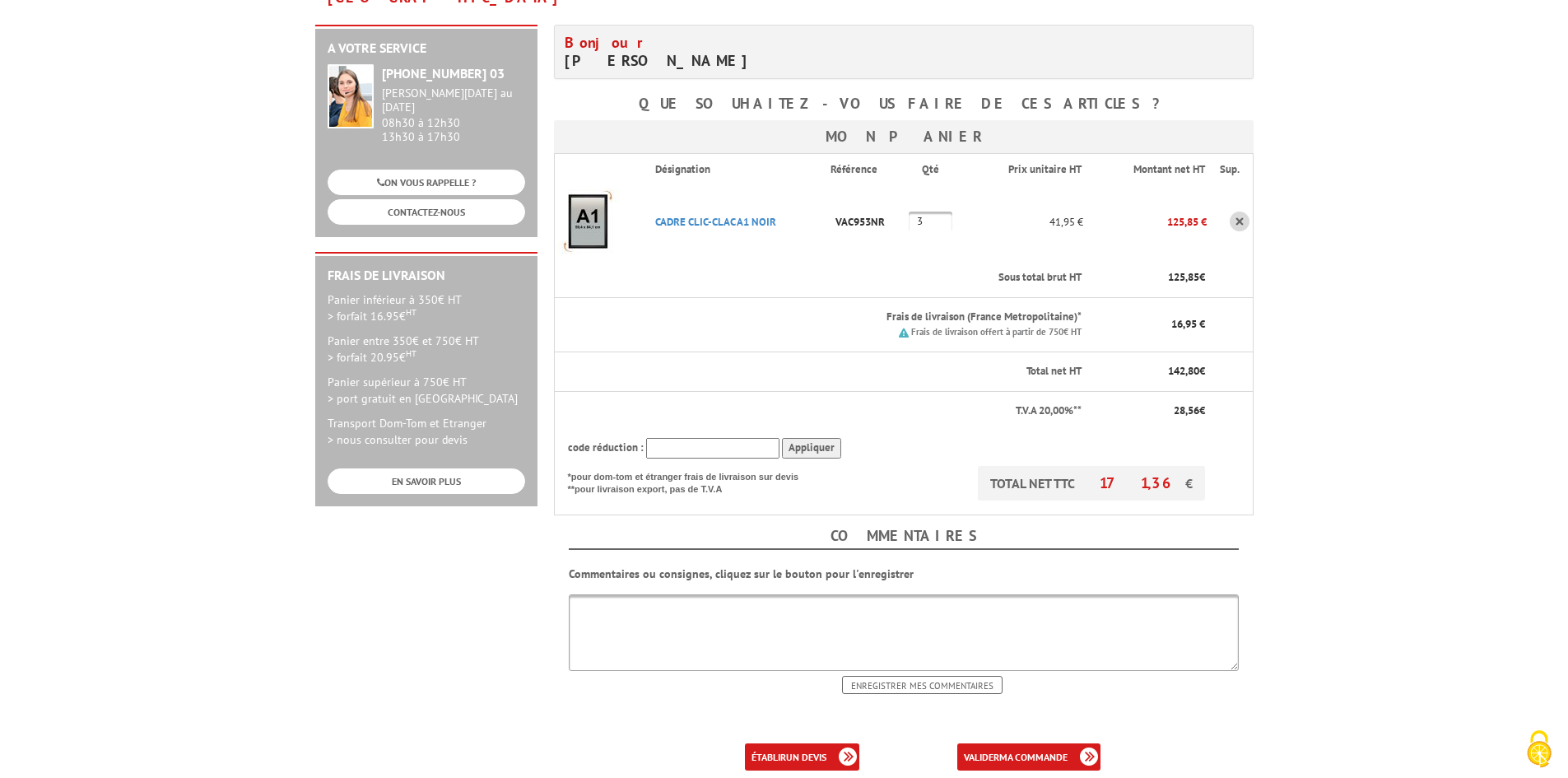
scroll to position [330, 0]
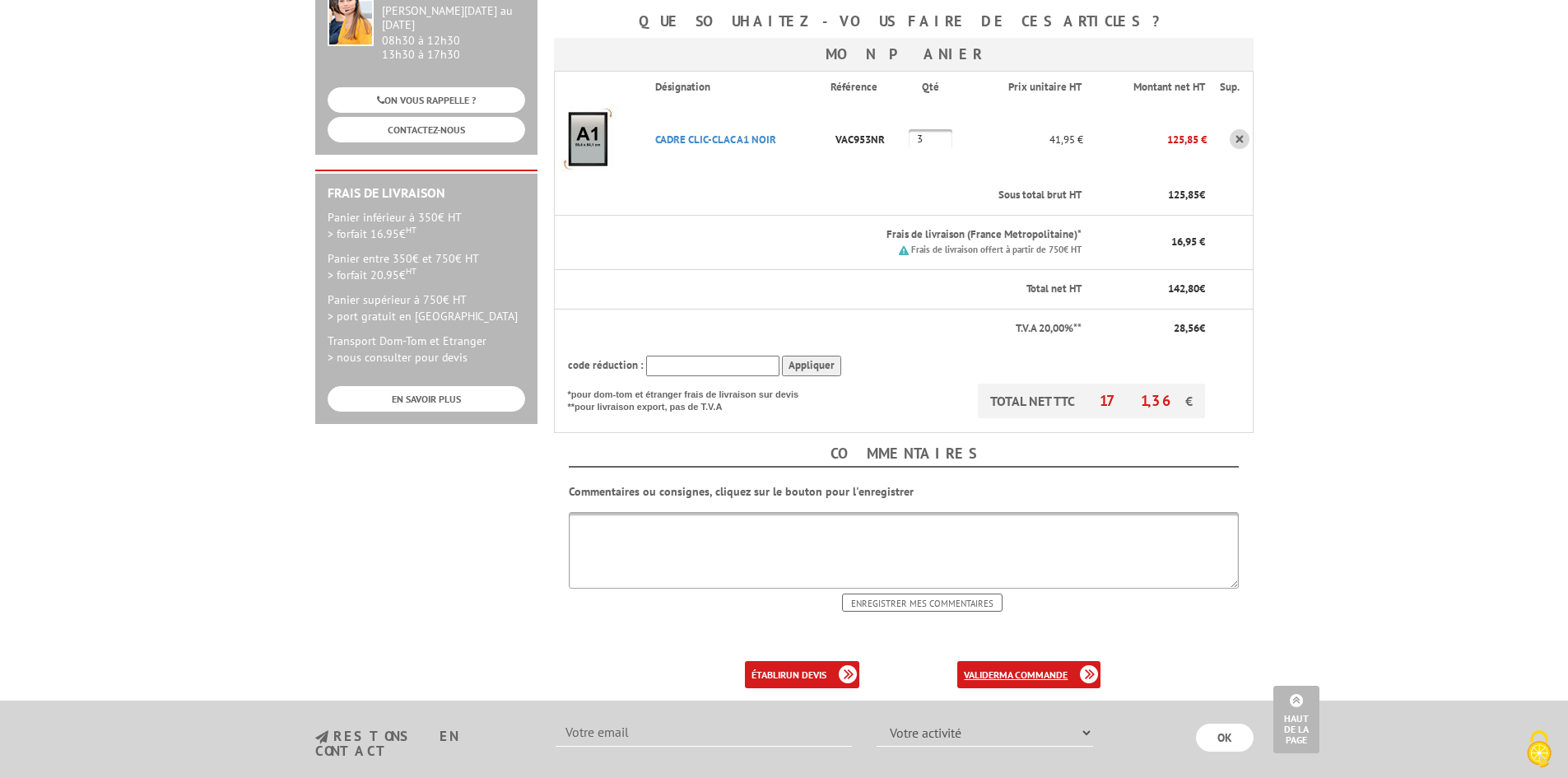
click at [989, 661] on link "valider ma commande" at bounding box center [1029, 674] width 143 height 27
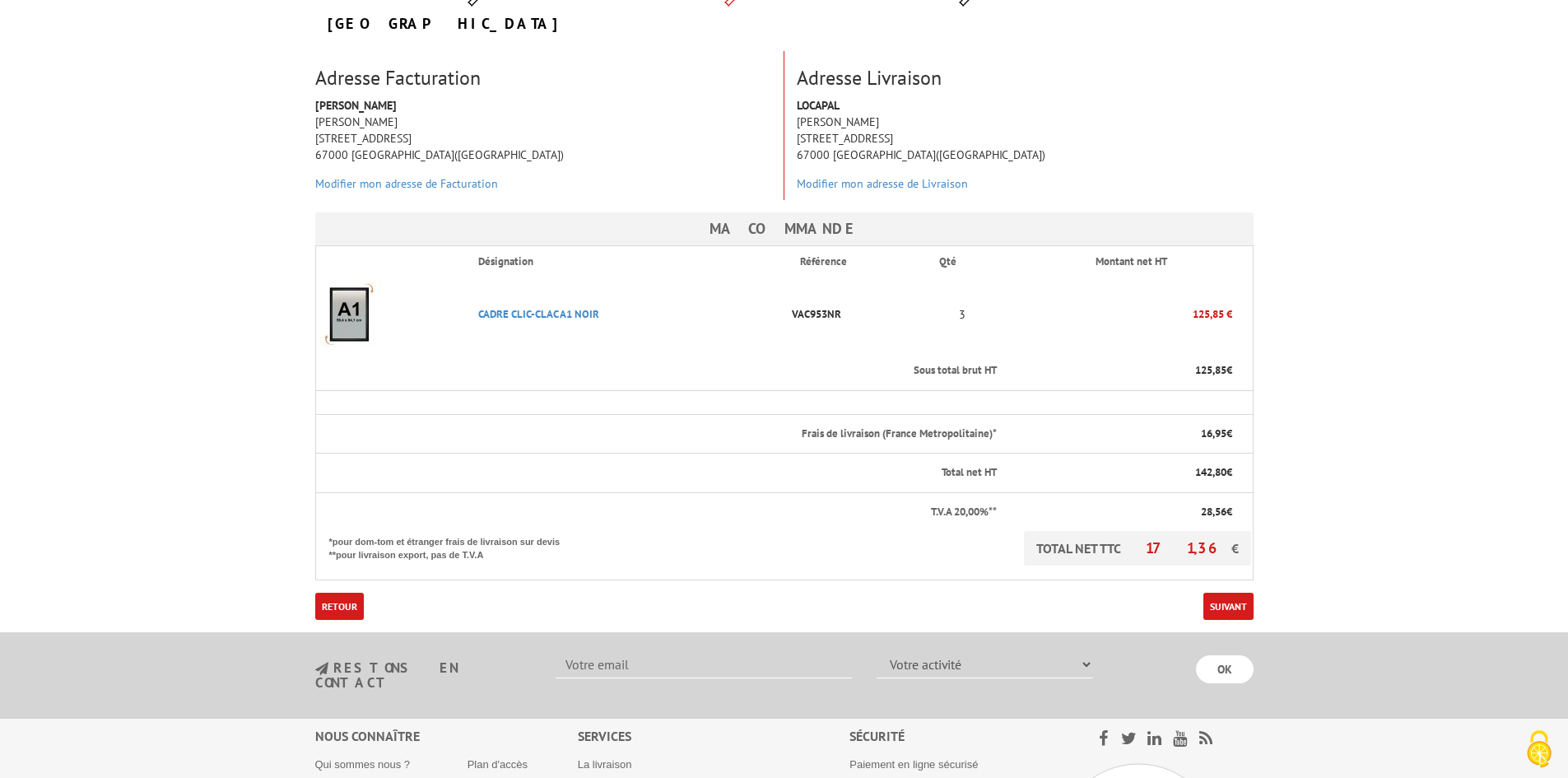
scroll to position [246, 0]
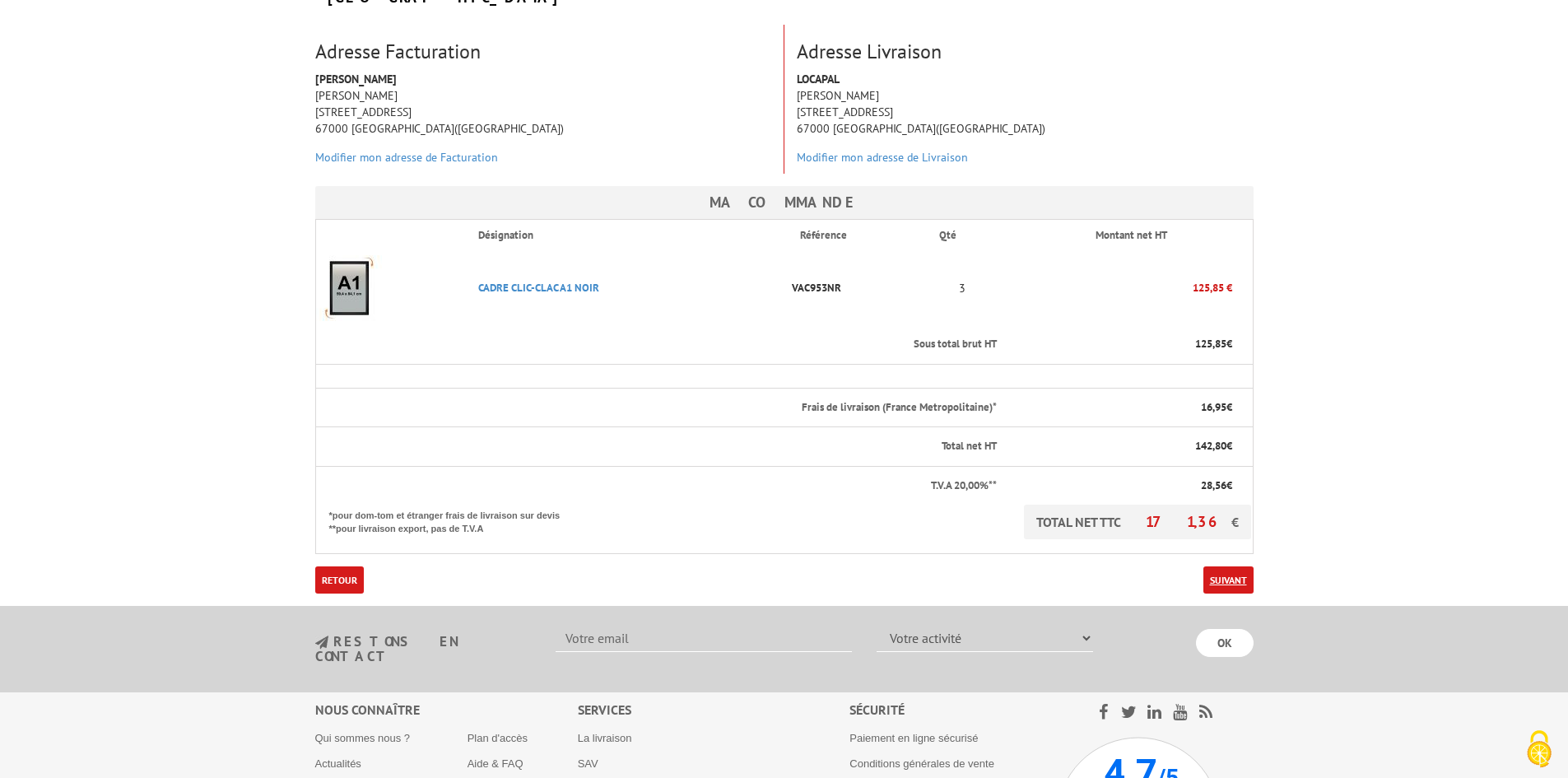
click at [1224, 567] on link "Suivant" at bounding box center [1227, 580] width 50 height 27
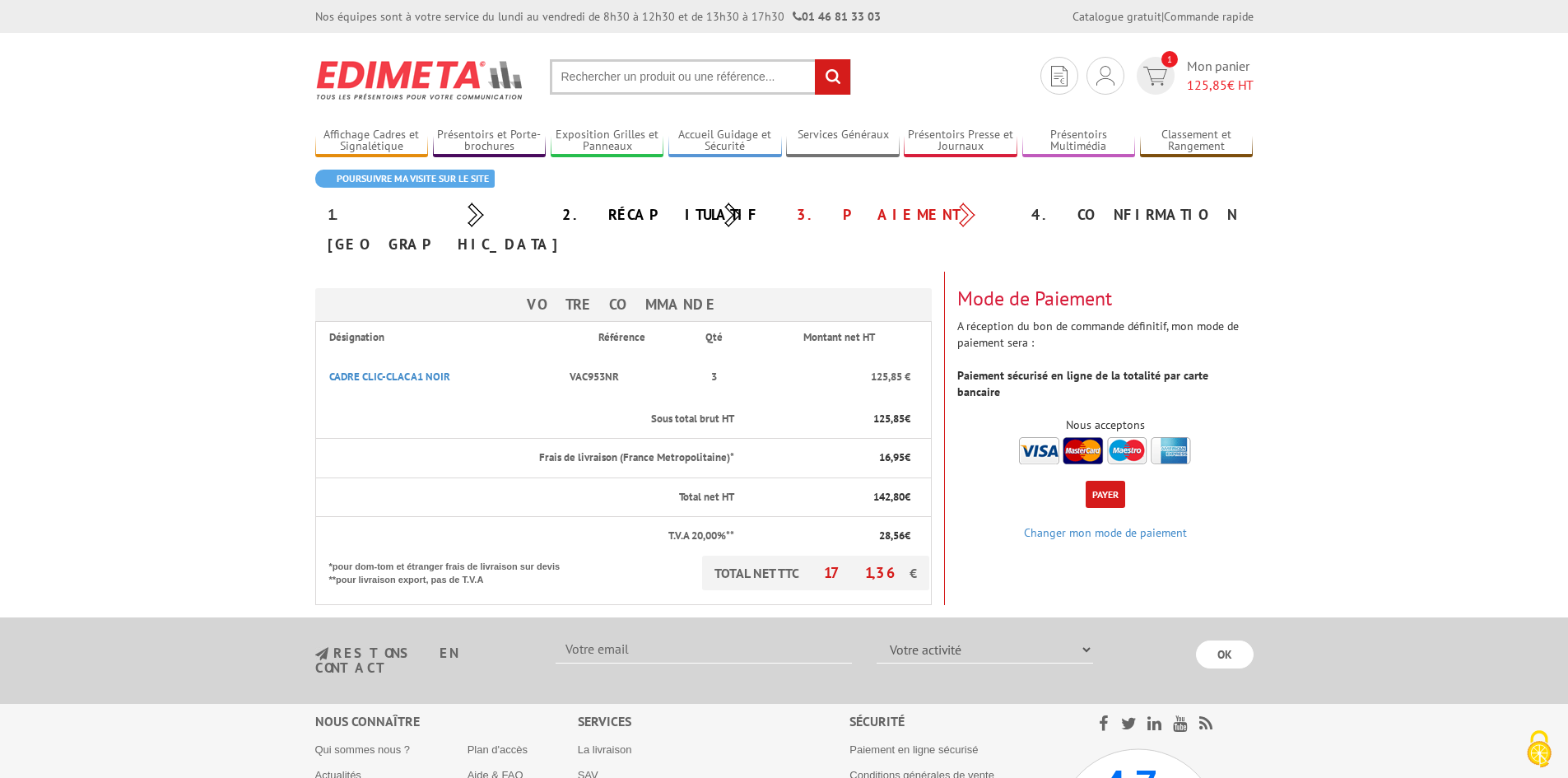
click at [1106, 481] on button "Payer" at bounding box center [1105, 494] width 40 height 27
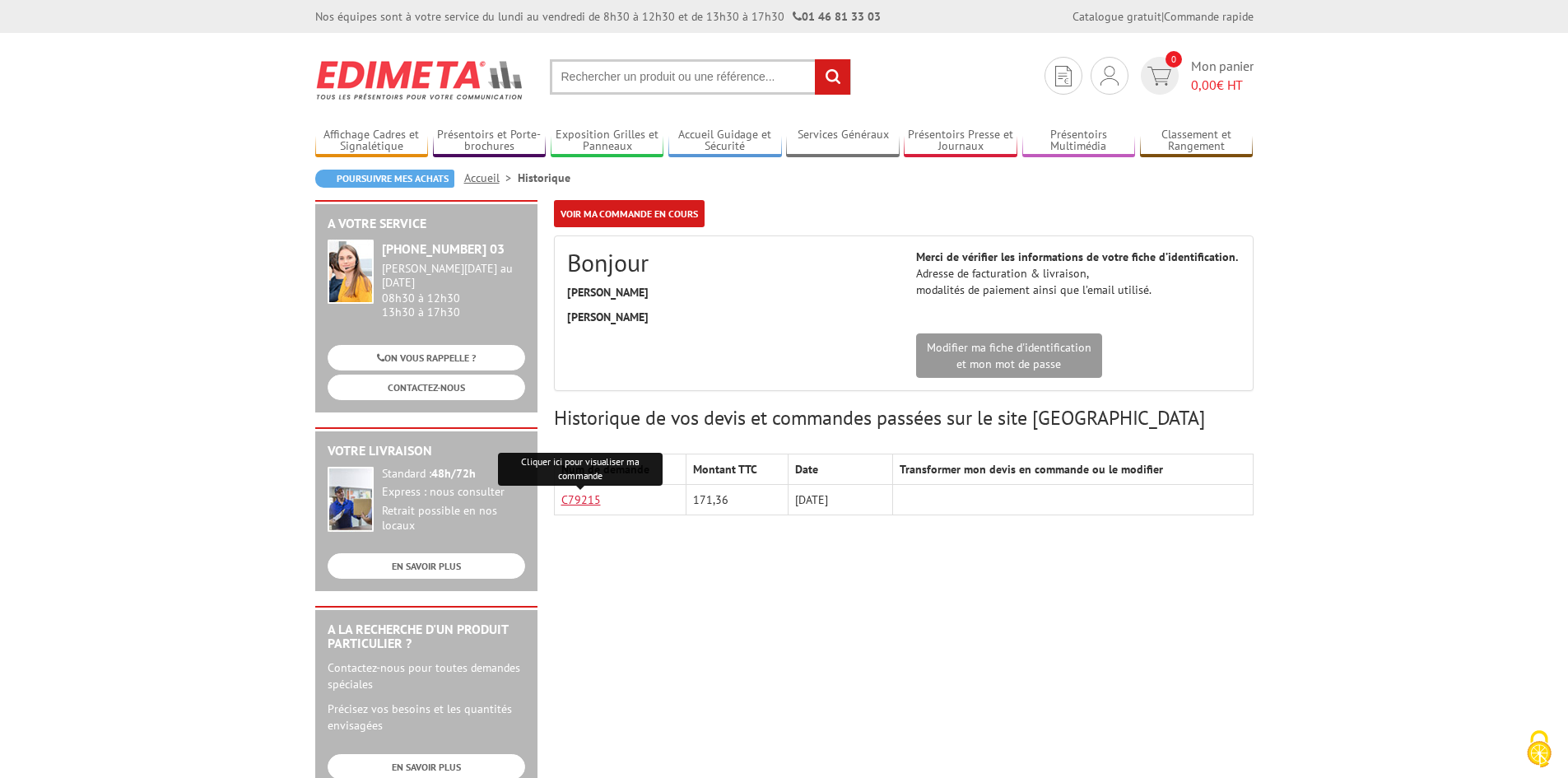
click at [578, 502] on link "C79215" at bounding box center [581, 499] width 40 height 15
click at [868, 599] on div "A votre service [PHONE_NUMBER] 03 [PERSON_NAME][DATE] au [DATE] 08h30 à 12h30 1…" at bounding box center [784, 638] width 954 height 877
click at [599, 200] on link "Voir ma commande en cours" at bounding box center [630, 213] width 151 height 27
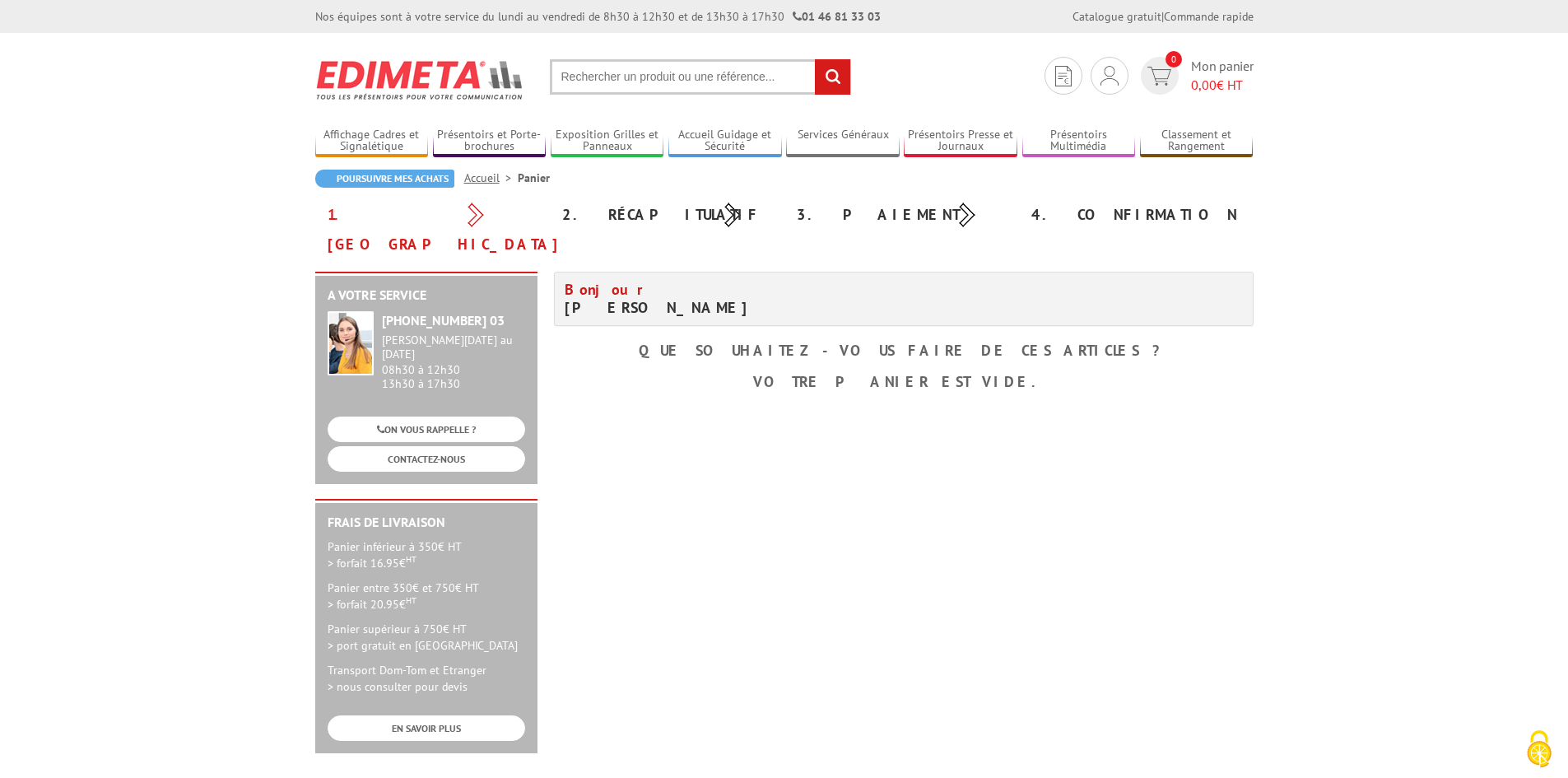
click at [983, 552] on div "A votre service [PHONE_NUMBER] 03 [PERSON_NAME][DATE] au [DATE] 08h30 à 12h30 1…" at bounding box center [784, 520] width 954 height 498
